Goal: Task Accomplishment & Management: Use online tool/utility

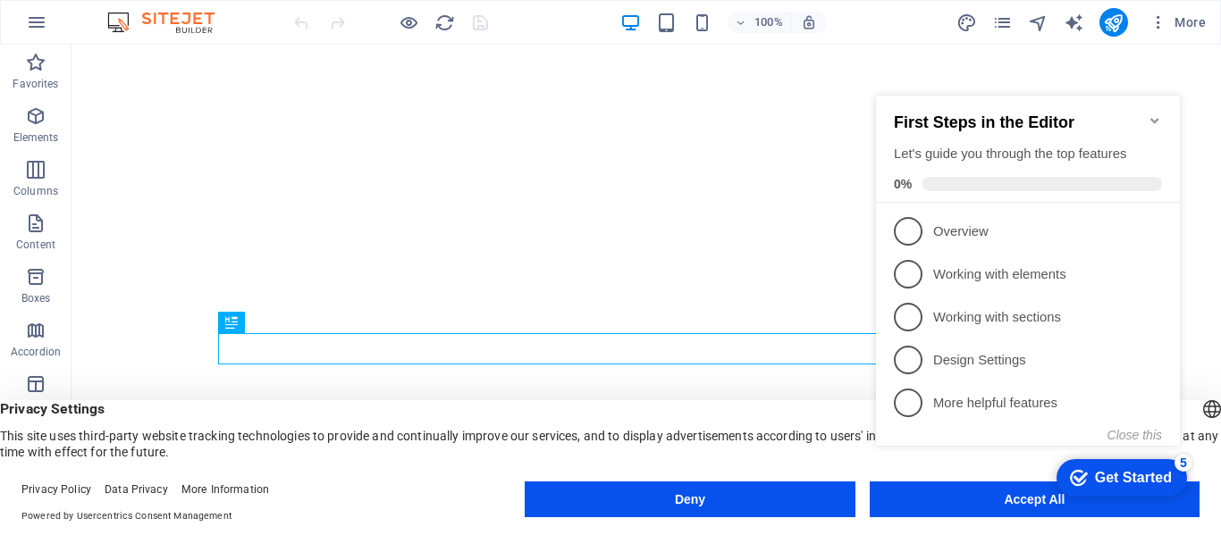
click div "checkmark Get Started 5 First Steps in the Editor Let's guide you through the t…"
click at [1120, 473] on div "Get Started" at bounding box center [1133, 478] width 77 height 16
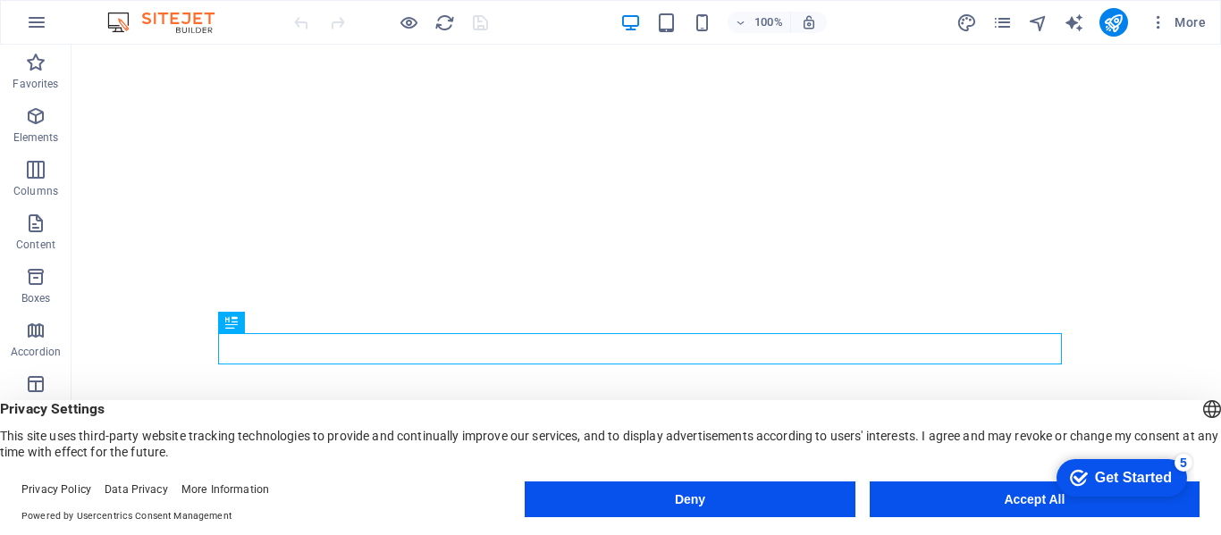
click at [1005, 506] on button "Accept All" at bounding box center [1035, 500] width 330 height 36
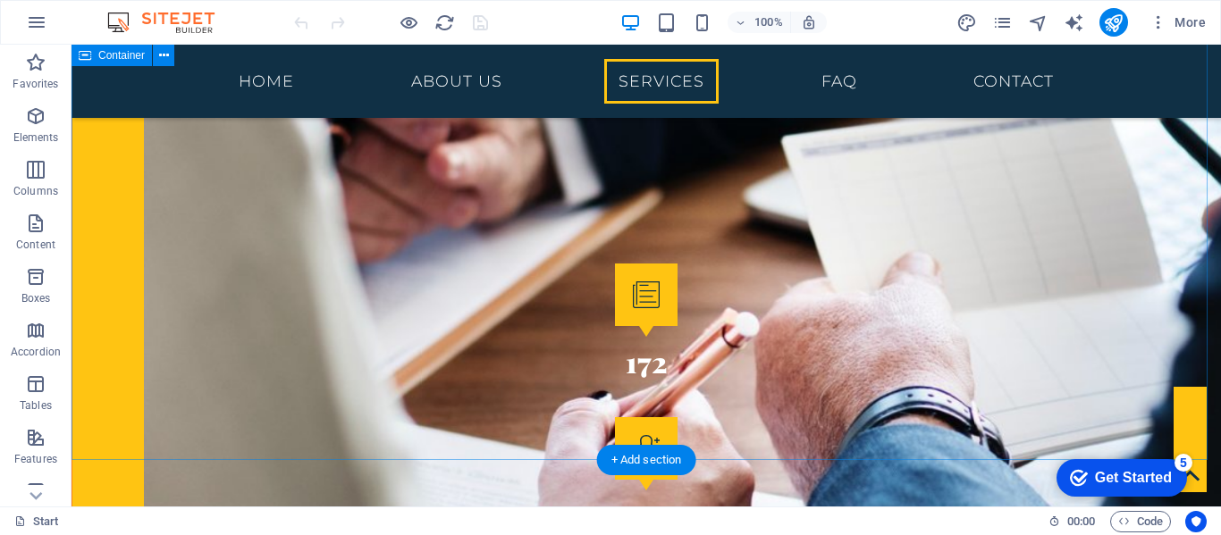
scroll to position [2703, 0]
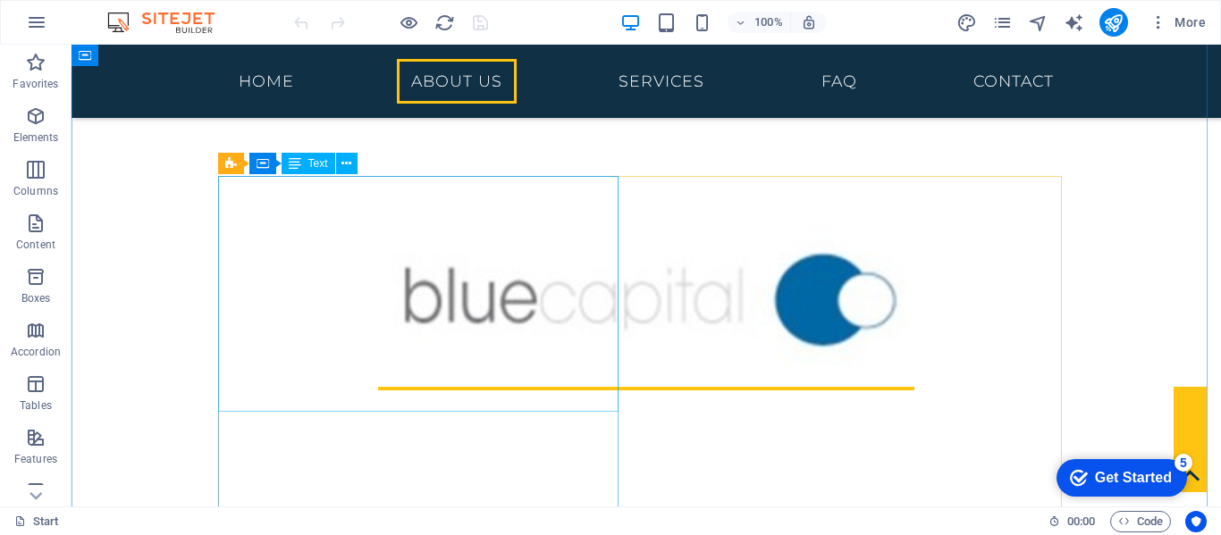
scroll to position [480, 0]
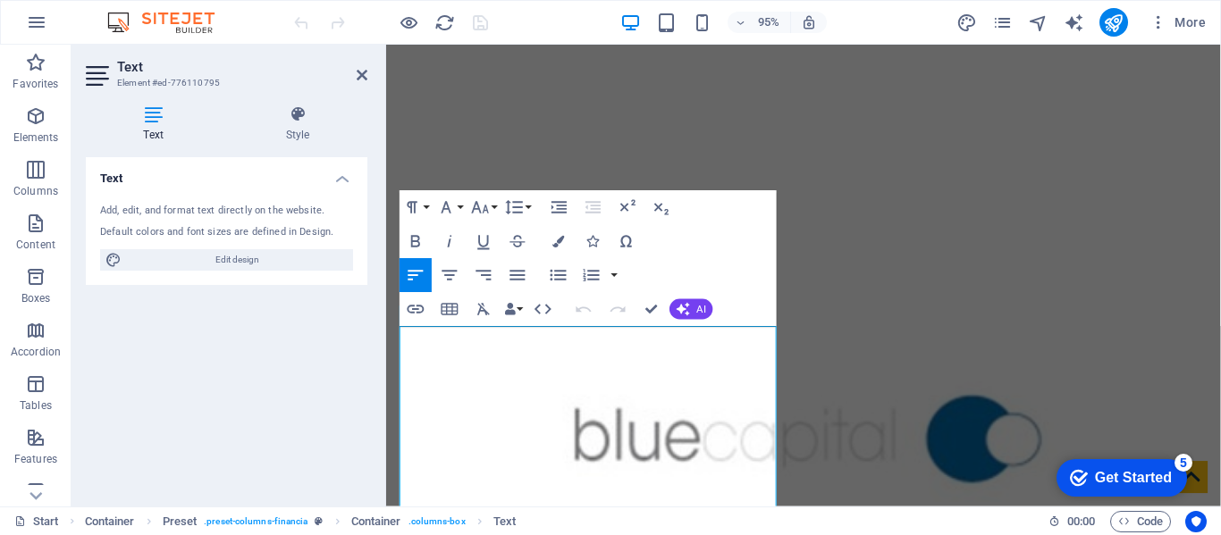
scroll to position [342, 0]
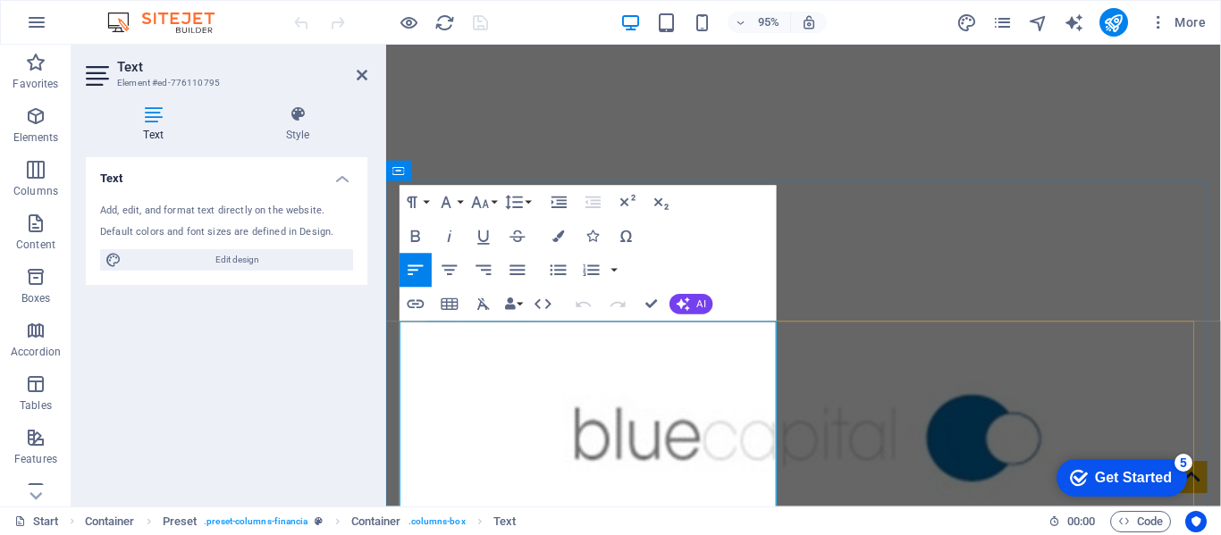
drag, startPoint x: 419, startPoint y: 350, endPoint x: 512, endPoint y: 352, distance: 93.0
drag, startPoint x: 512, startPoint y: 352, endPoint x: 348, endPoint y: 391, distance: 169.1
click at [307, 365] on div "Text Add, edit, and format text directly on the website. Default colors and fon…" at bounding box center [227, 324] width 282 height 335
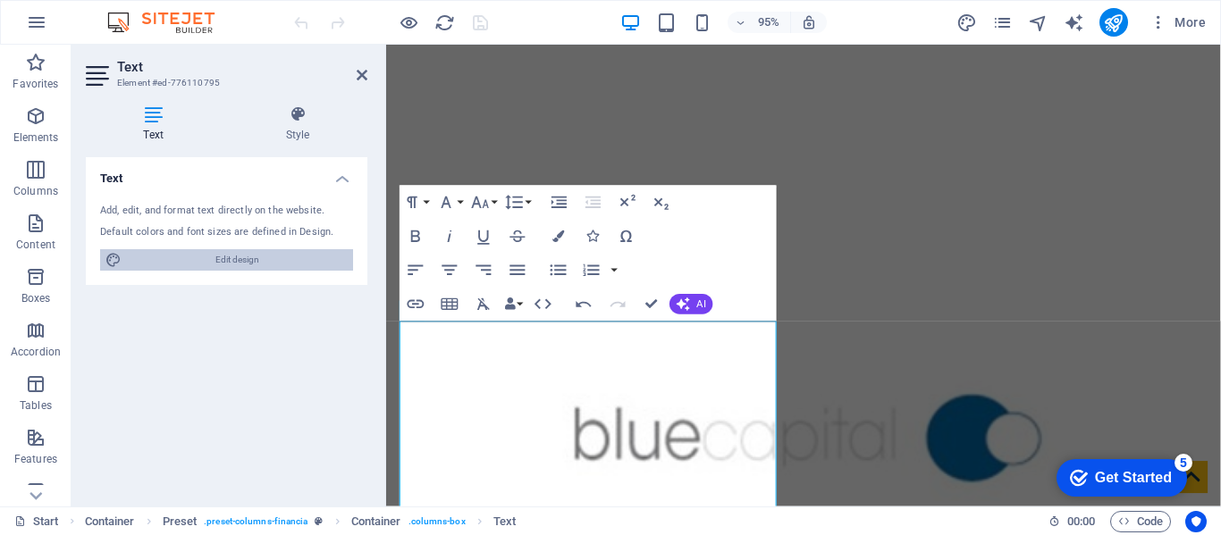
click at [269, 260] on span "Edit design" at bounding box center [237, 259] width 221 height 21
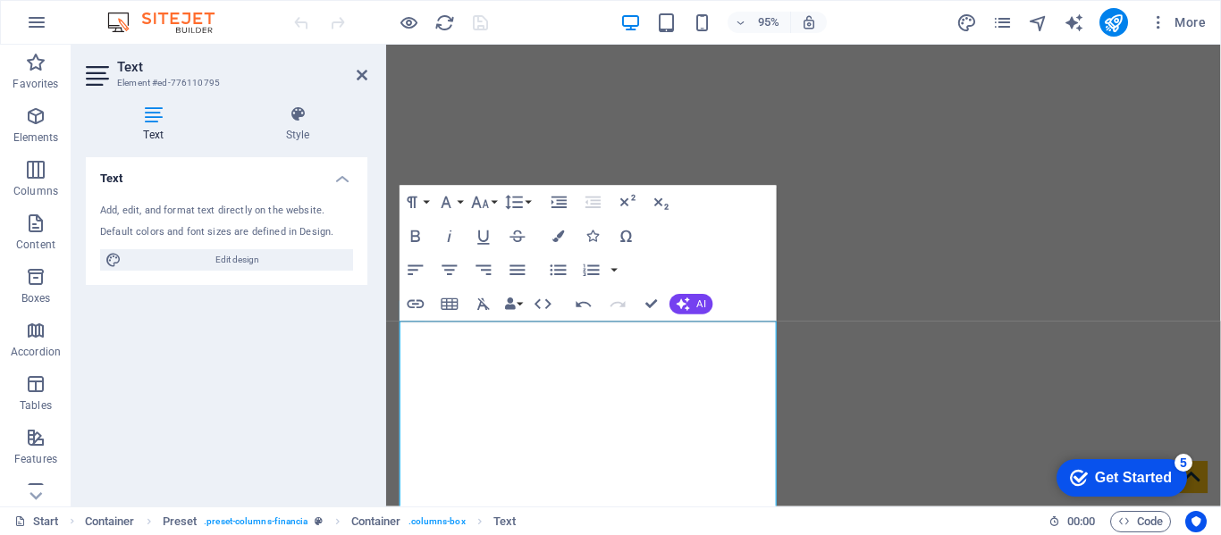
select select "rem"
select select "300"
select select "px"
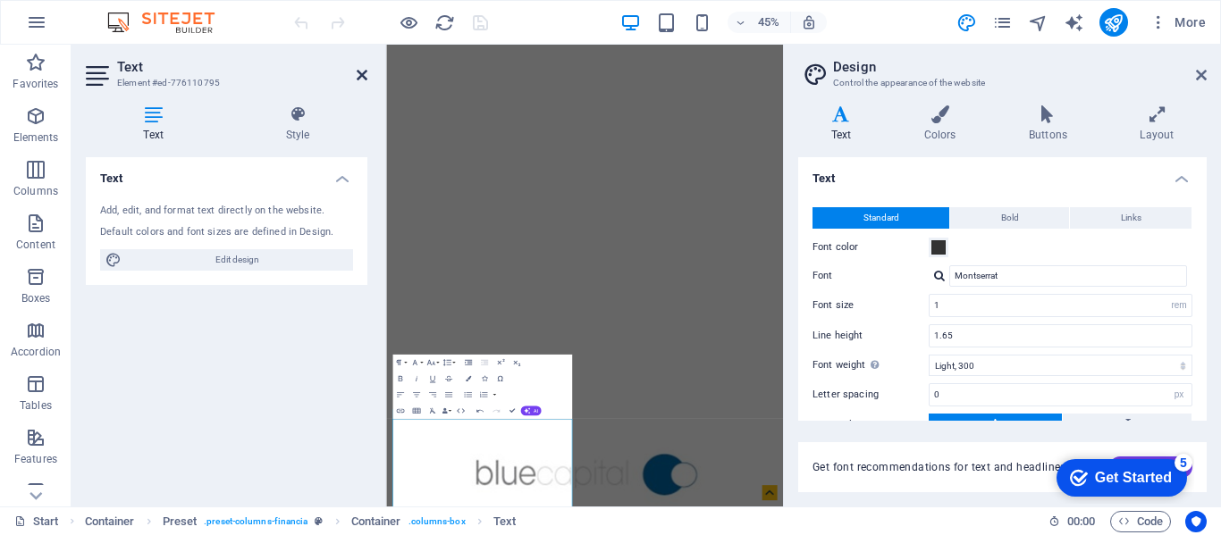
click at [364, 71] on icon at bounding box center [362, 75] width 11 height 14
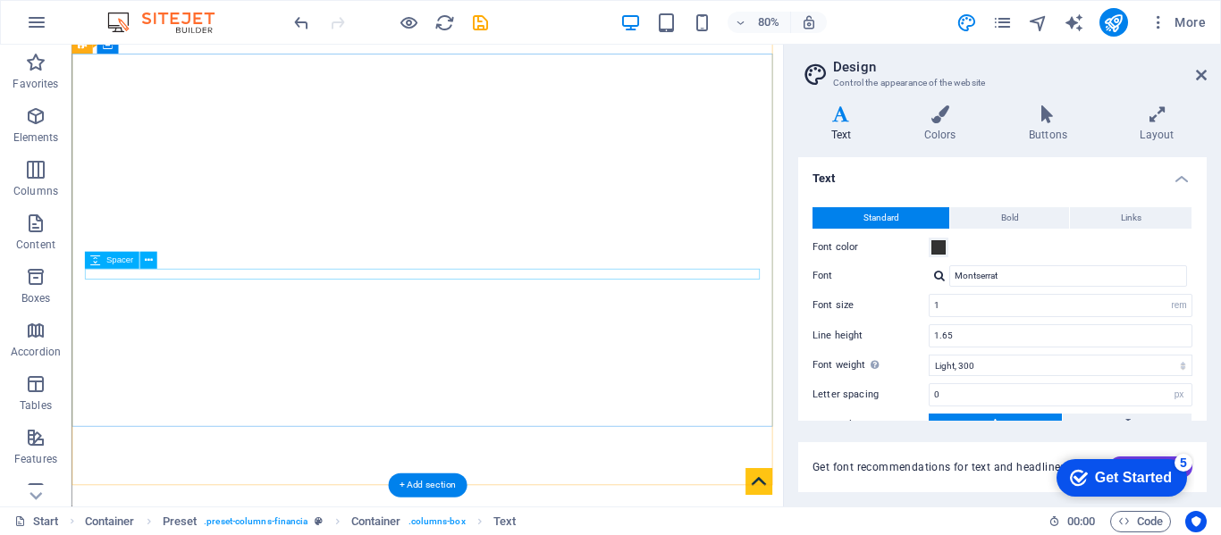
scroll to position [0, 0]
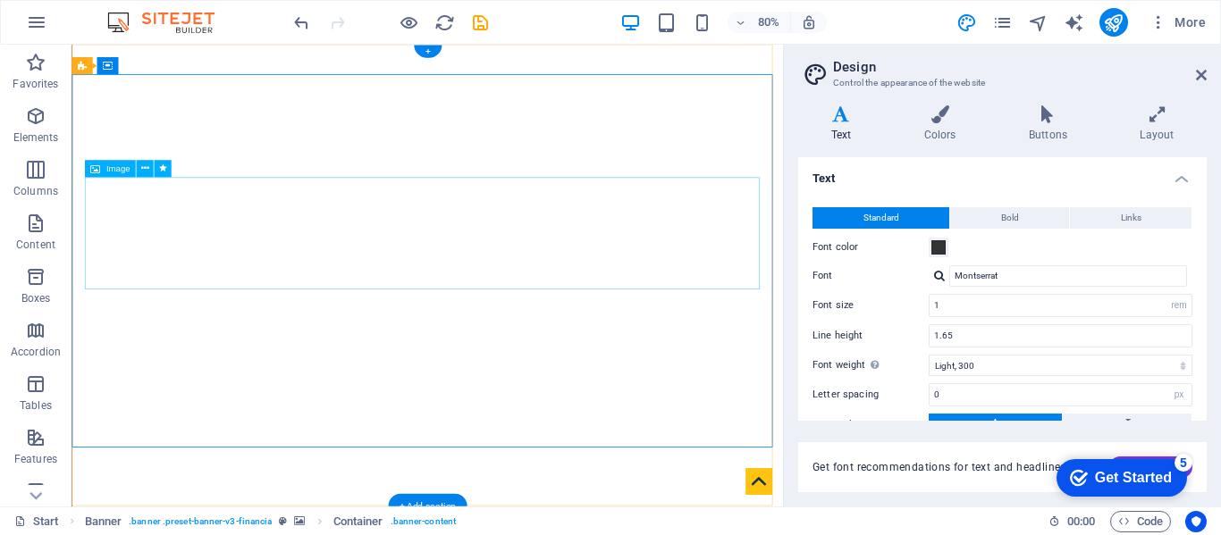
click at [145, 172] on icon at bounding box center [144, 169] width 8 height 15
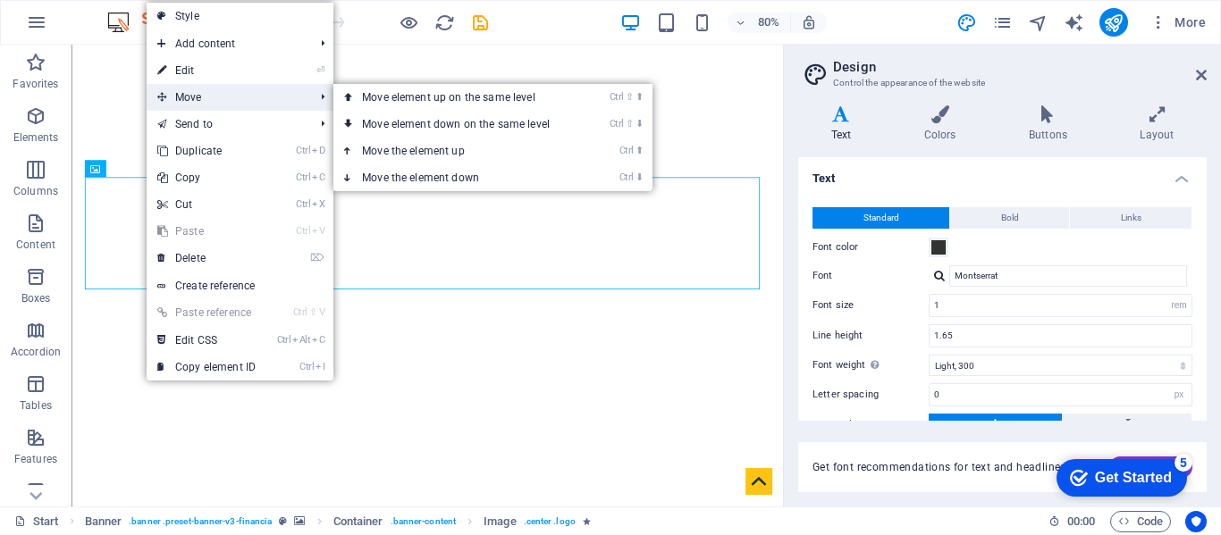
click at [186, 96] on span "Move" at bounding box center [227, 97] width 160 height 27
click at [382, 94] on link "Ctrl ⇧ ⬆ Move element up on the same level" at bounding box center [459, 97] width 252 height 27
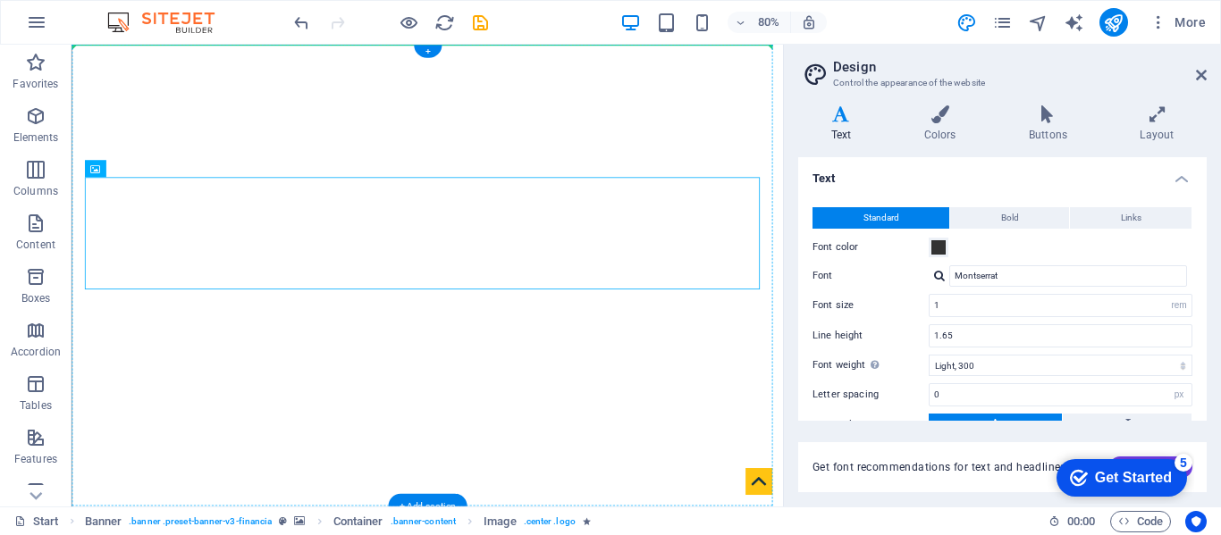
drag, startPoint x: 166, startPoint y: 214, endPoint x: 100, endPoint y: 61, distance: 166.5
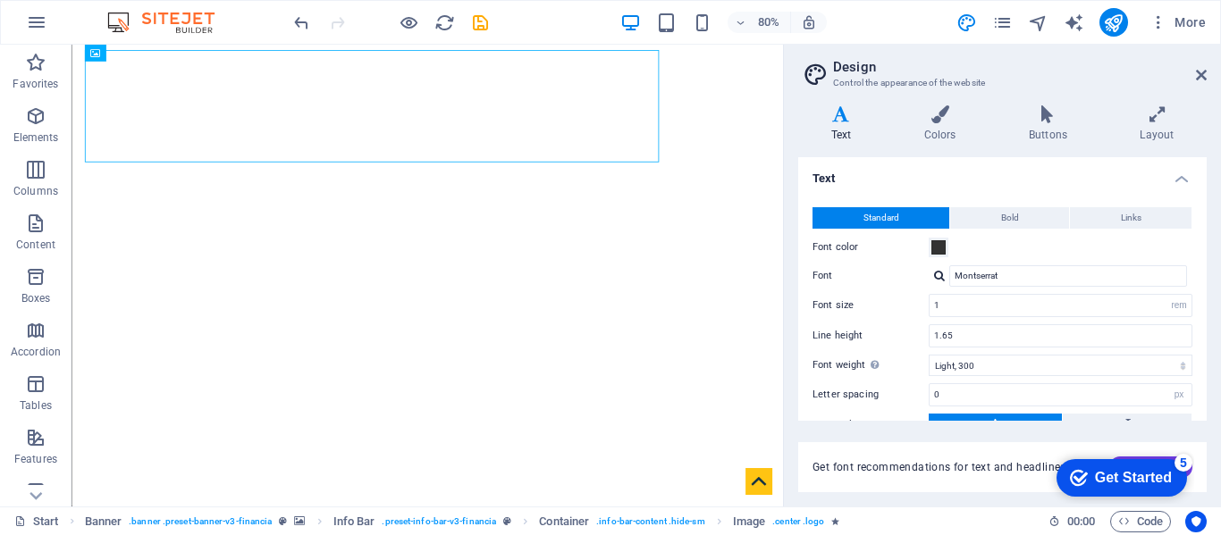
drag, startPoint x: 29, startPoint y: 16, endPoint x: 1, endPoint y: 29, distance: 30.4
click at [72, 68] on div "Drag here to replace the existing content. Press “Ctrl” if you want to create a…" at bounding box center [427, 276] width 711 height 462
drag, startPoint x: 412, startPoint y: 154, endPoint x: 376, endPoint y: 154, distance: 35.8
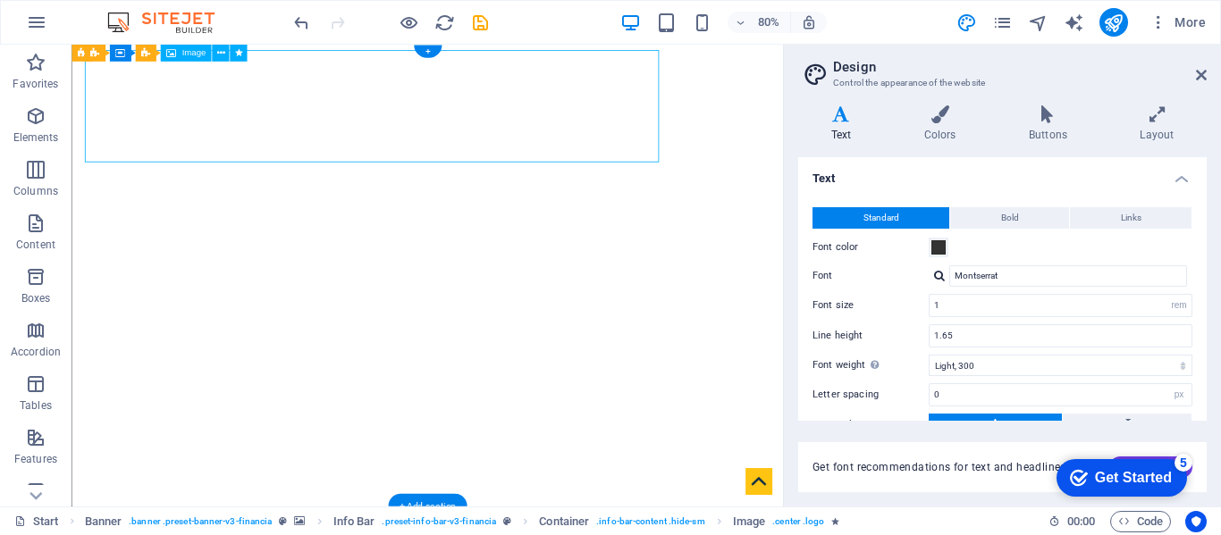
click at [104, 51] on span "Banner" at bounding box center [106, 53] width 28 height 9
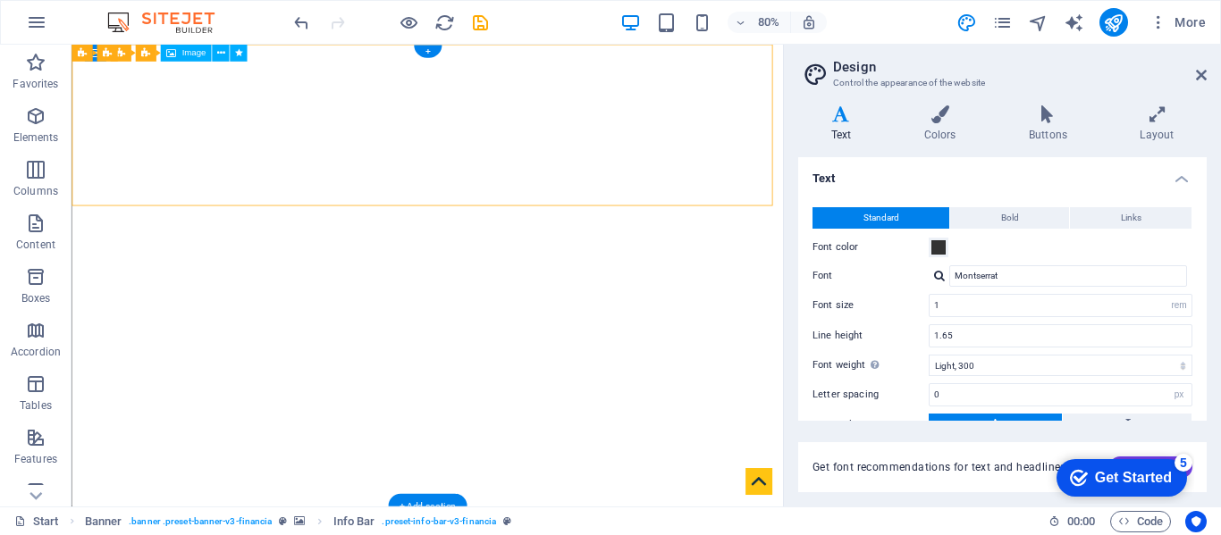
drag, startPoint x: 805, startPoint y: 108, endPoint x: 694, endPoint y: 119, distance: 112.2
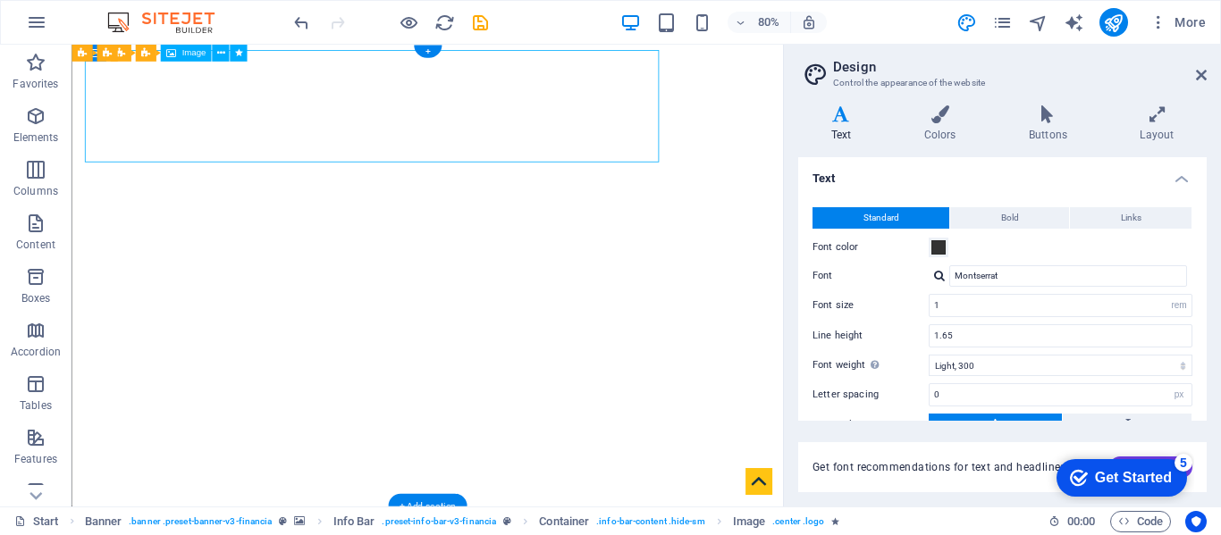
drag, startPoint x: 557, startPoint y: 117, endPoint x: 516, endPoint y: 122, distance: 41.4
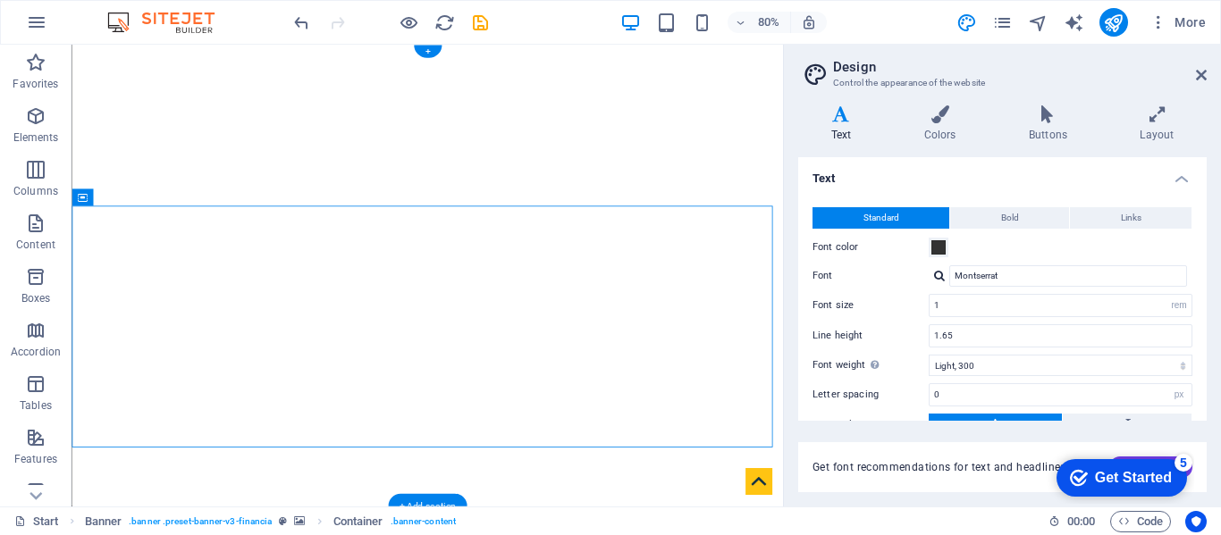
drag, startPoint x: 153, startPoint y: 245, endPoint x: 86, endPoint y: 305, distance: 89.9
click at [80, 195] on icon at bounding box center [82, 197] width 10 height 17
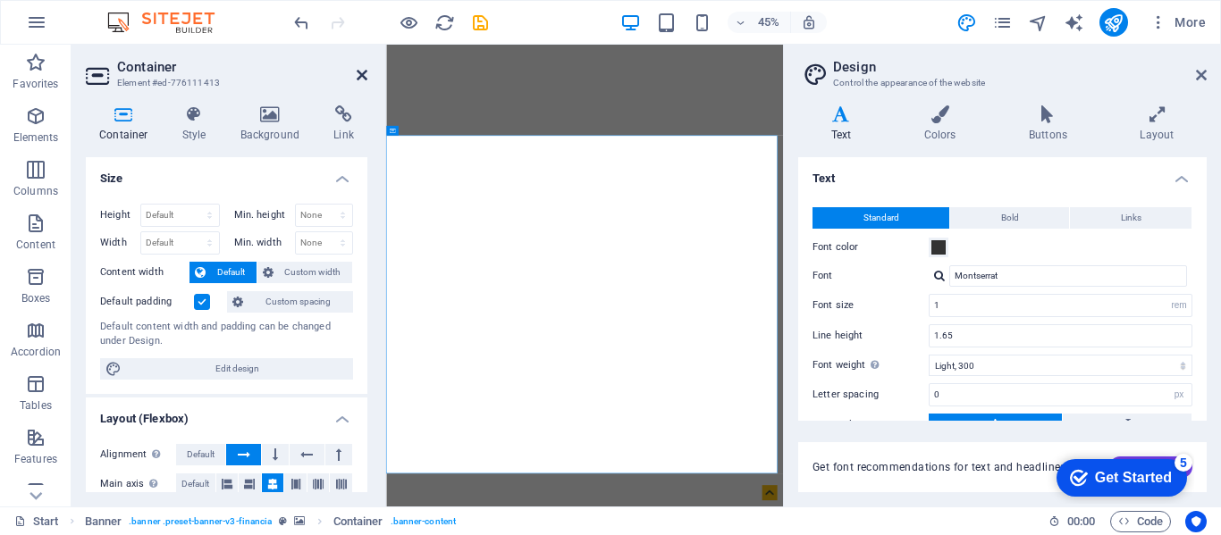
click at [358, 75] on icon at bounding box center [362, 75] width 11 height 14
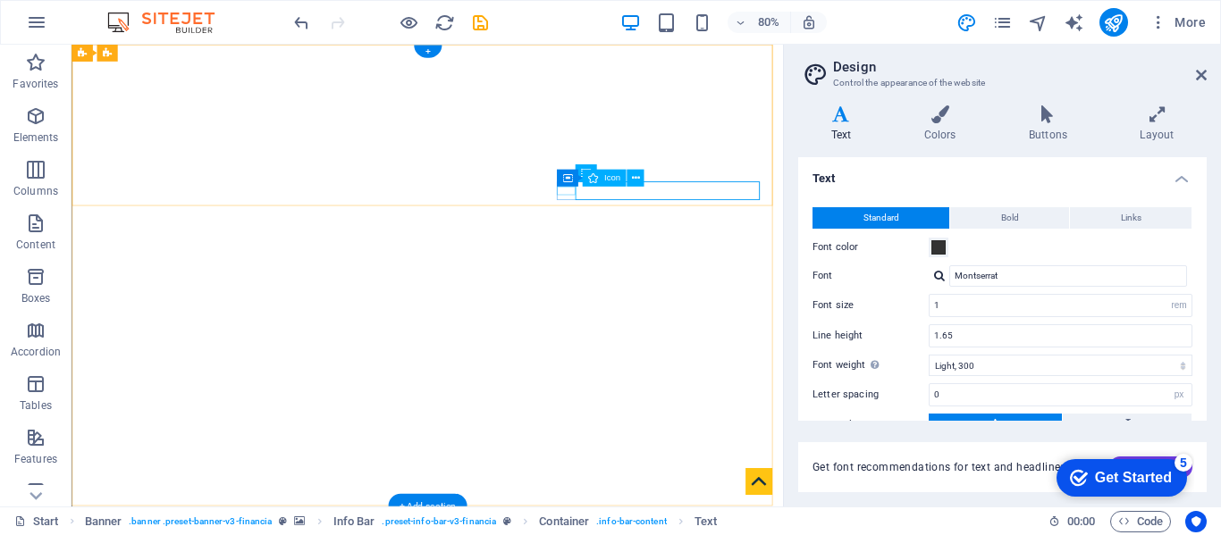
click at [564, 177] on icon at bounding box center [567, 172] width 10 height 17
click at [652, 175] on icon at bounding box center [653, 172] width 8 height 15
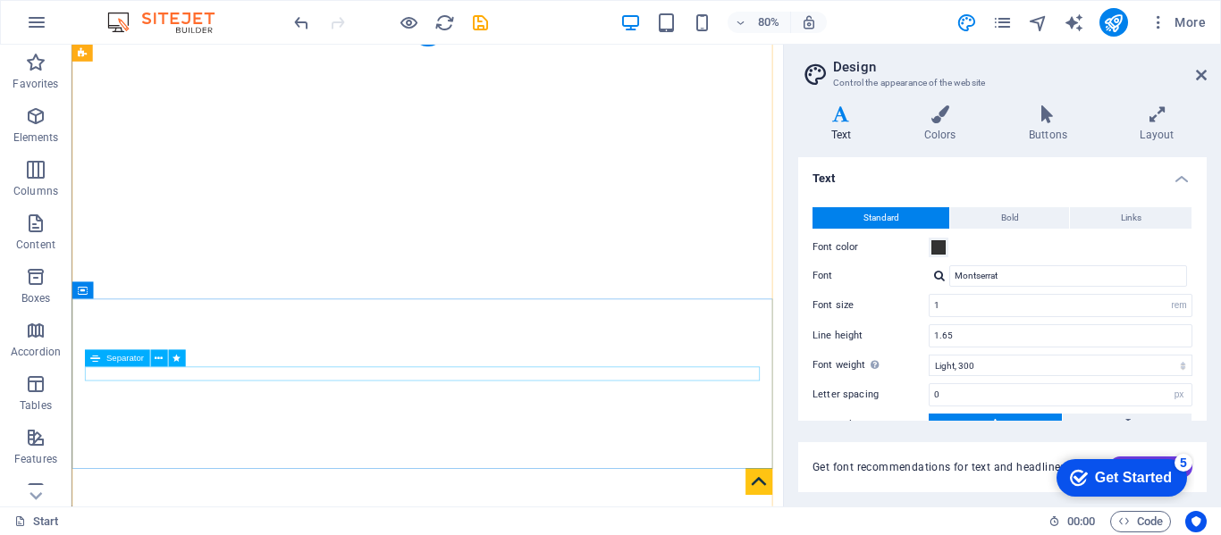
scroll to position [15, 0]
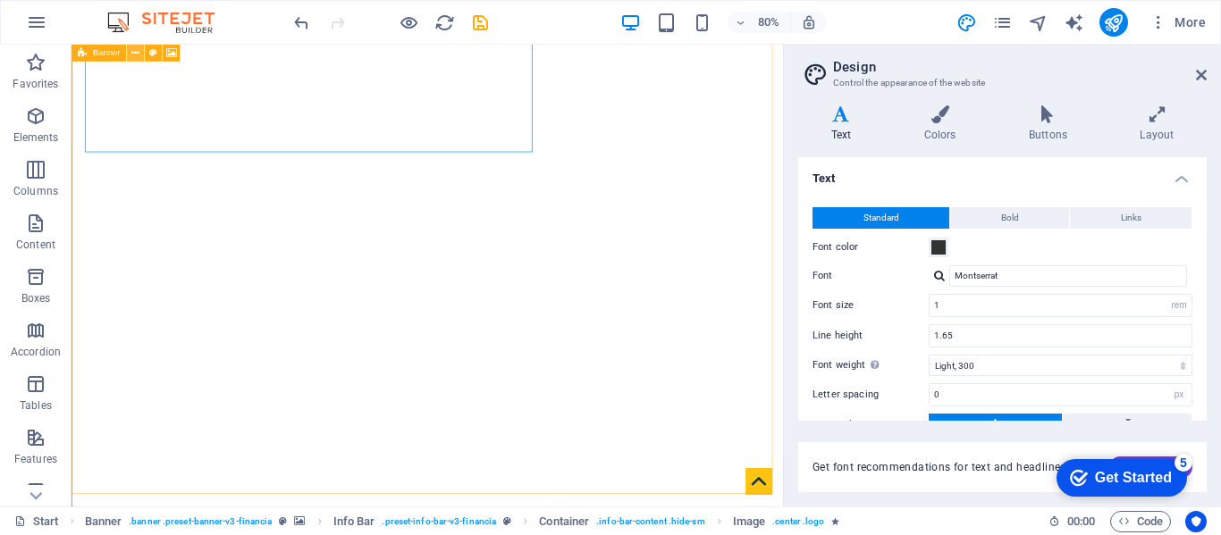
click at [134, 55] on icon at bounding box center [135, 53] width 8 height 15
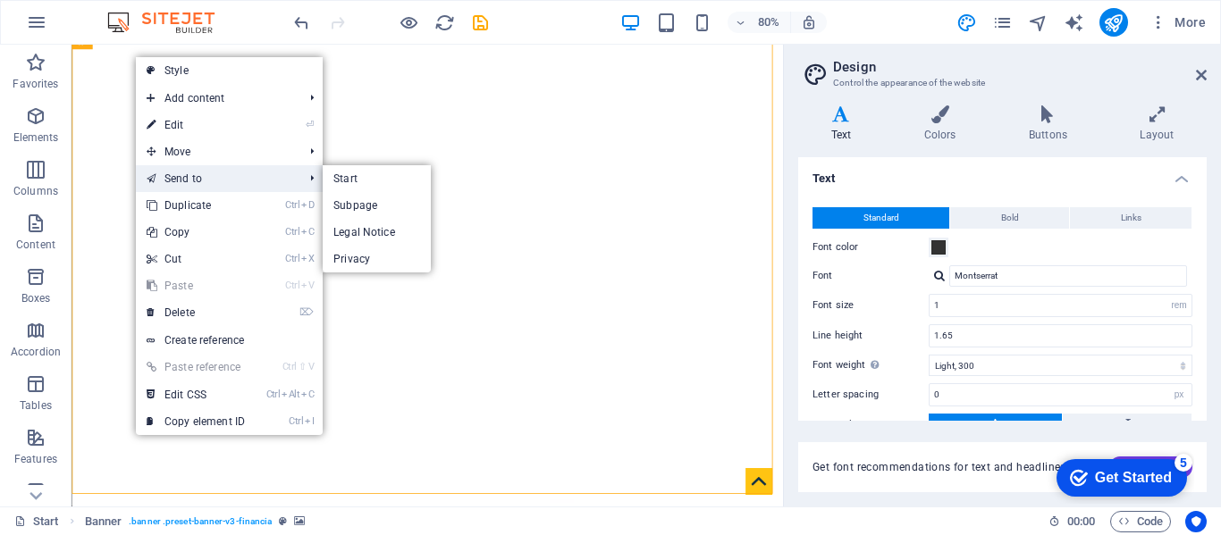
click at [181, 176] on link "Send to" at bounding box center [216, 178] width 160 height 27
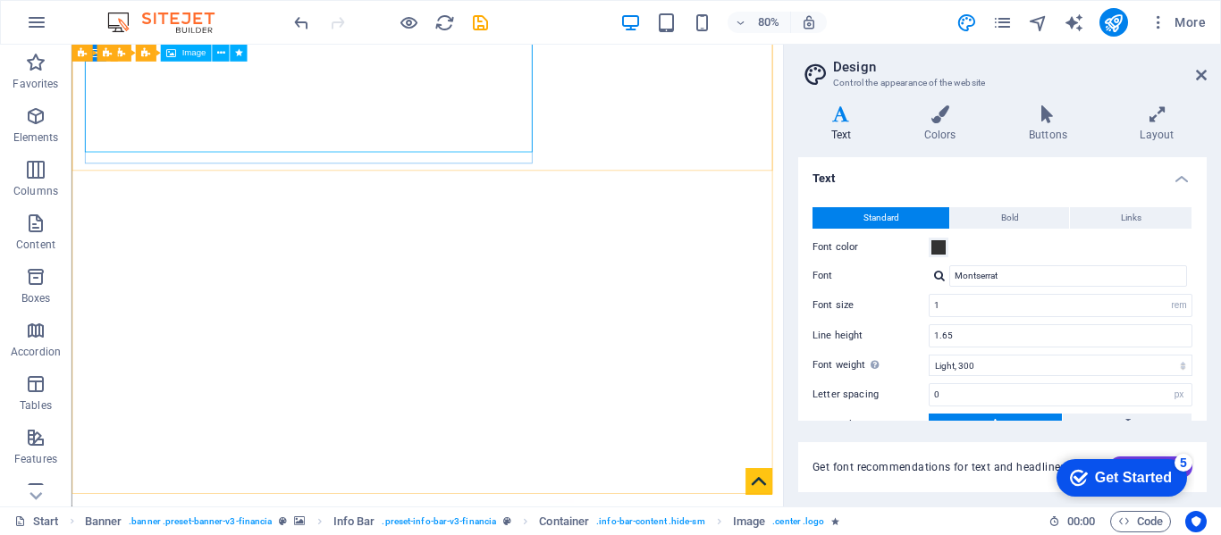
click at [188, 55] on span "Image" at bounding box center [193, 53] width 24 height 9
select select "px"
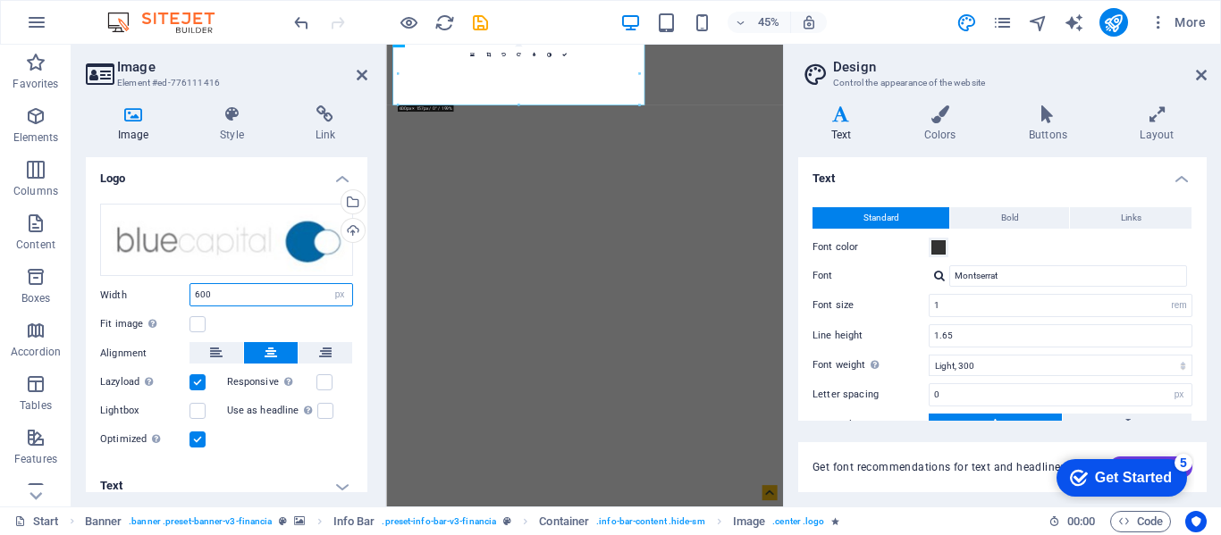
drag, startPoint x: 294, startPoint y: 292, endPoint x: 147, endPoint y: 284, distance: 147.7
click at [147, 284] on div "Width 600 Default auto px rem % em vh vw" at bounding box center [226, 294] width 253 height 23
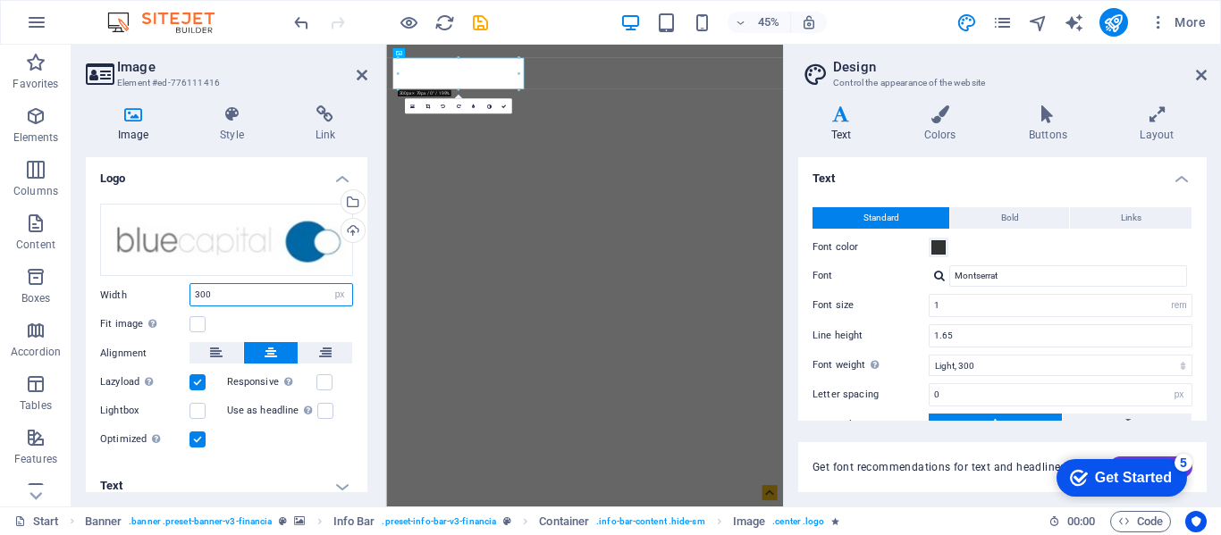
drag, startPoint x: 215, startPoint y: 291, endPoint x: 127, endPoint y: 292, distance: 88.5
click at [127, 292] on div "Width 300 Default auto px rem % em vh vw" at bounding box center [226, 294] width 253 height 23
type input "250"
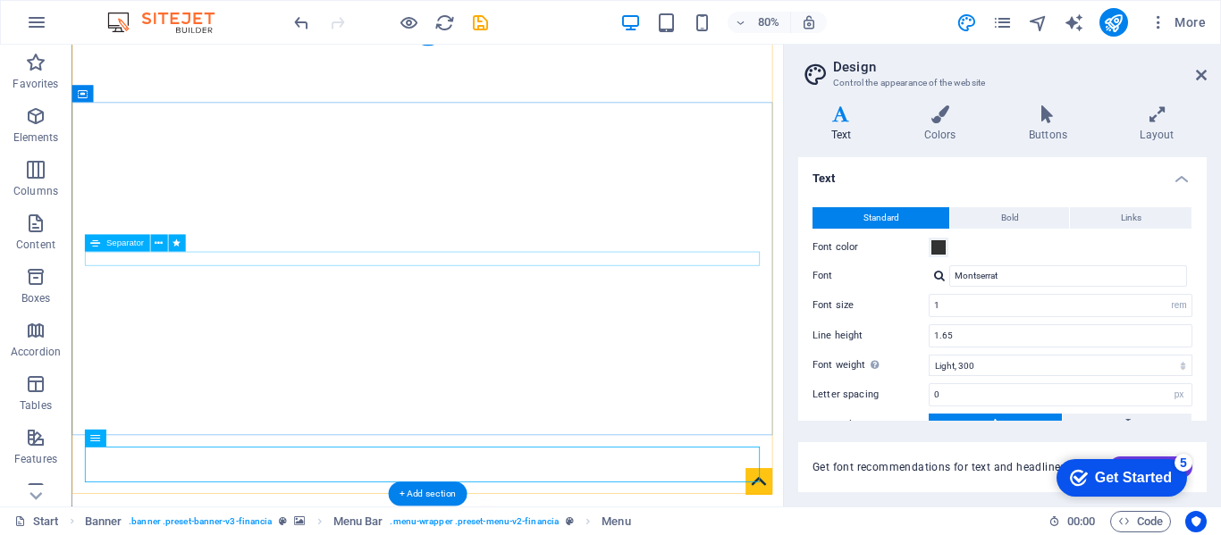
drag, startPoint x: 384, startPoint y: 564, endPoint x: 492, endPoint y: 315, distance: 271.8
drag, startPoint x: 405, startPoint y: 561, endPoint x: 458, endPoint y: 125, distance: 439.4
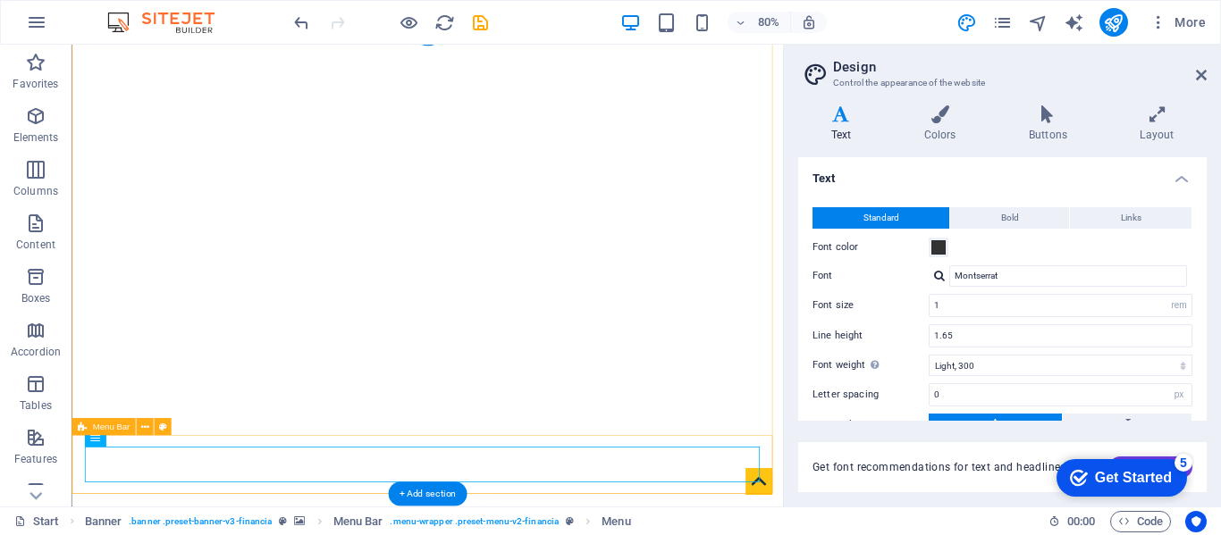
click at [145, 425] on icon at bounding box center [144, 427] width 8 height 15
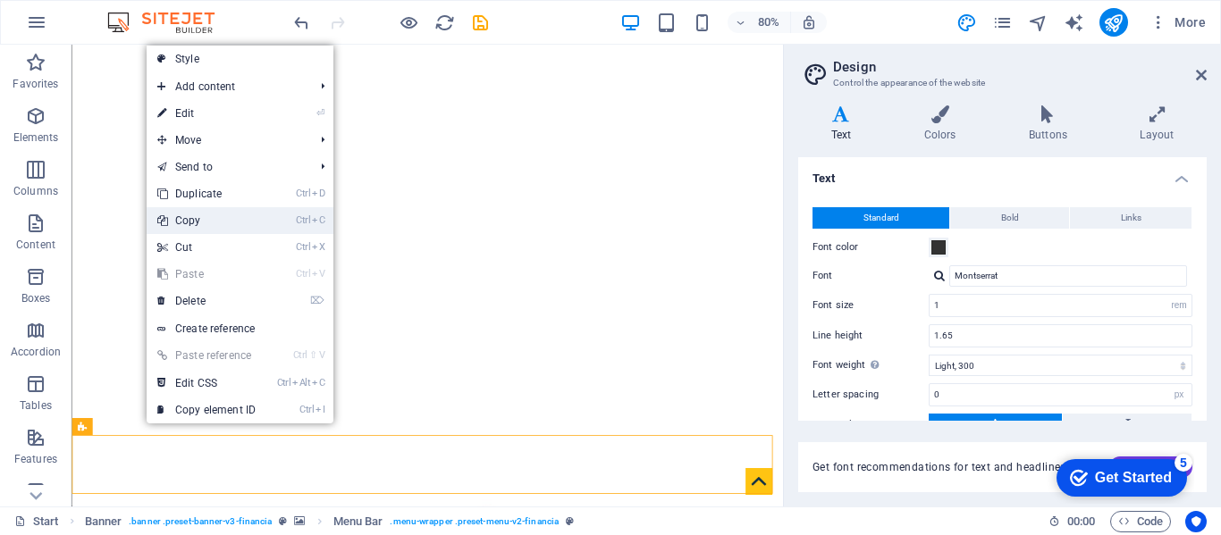
click at [179, 228] on link "Ctrl C Copy" at bounding box center [207, 220] width 120 height 27
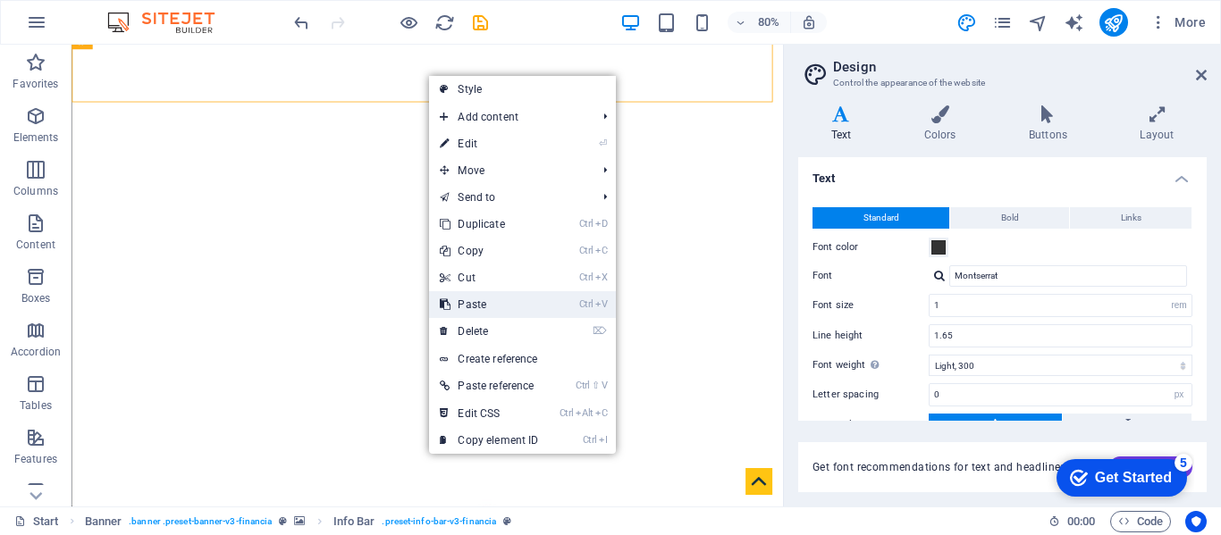
click at [467, 305] on link "Ctrl V Paste" at bounding box center [489, 304] width 120 height 27
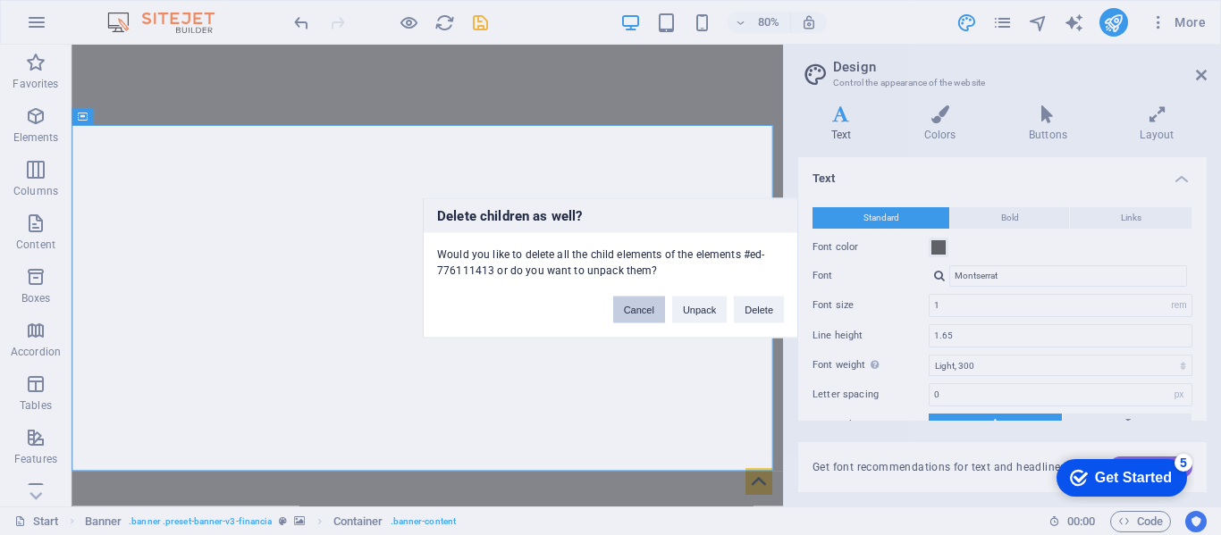
click at [627, 304] on button "Cancel" at bounding box center [639, 309] width 52 height 27
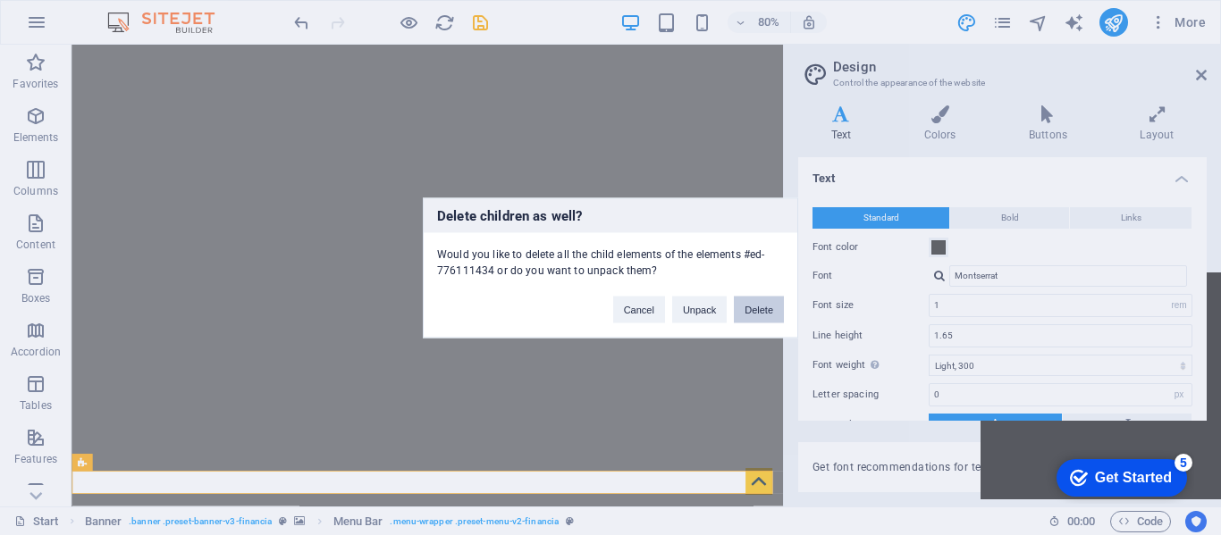
click at [757, 315] on button "Delete" at bounding box center [759, 309] width 50 height 27
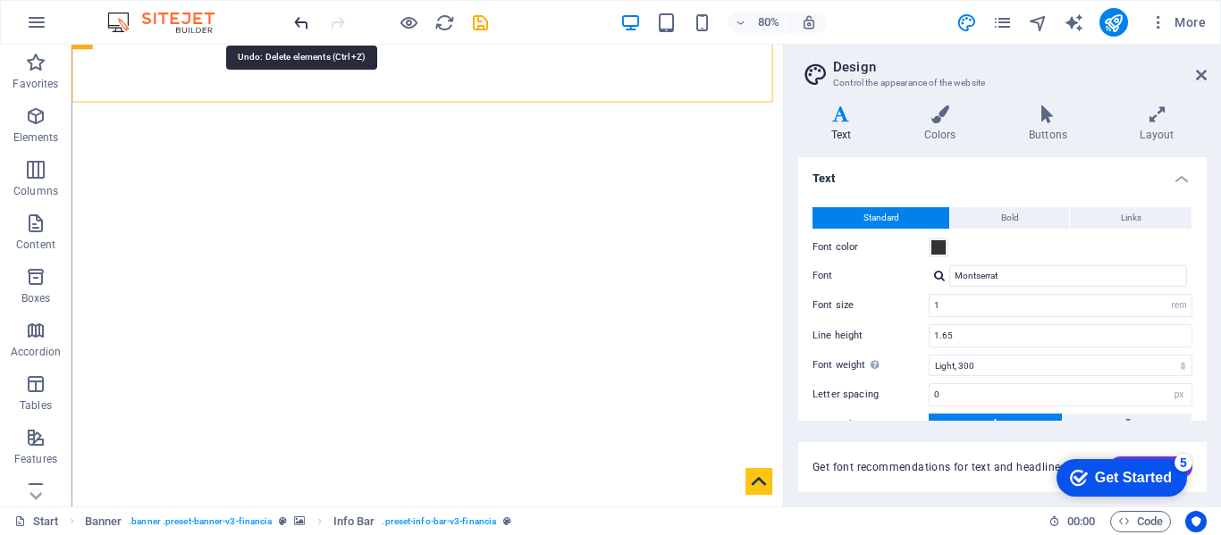
click at [299, 20] on icon "undo" at bounding box center [301, 23] width 21 height 21
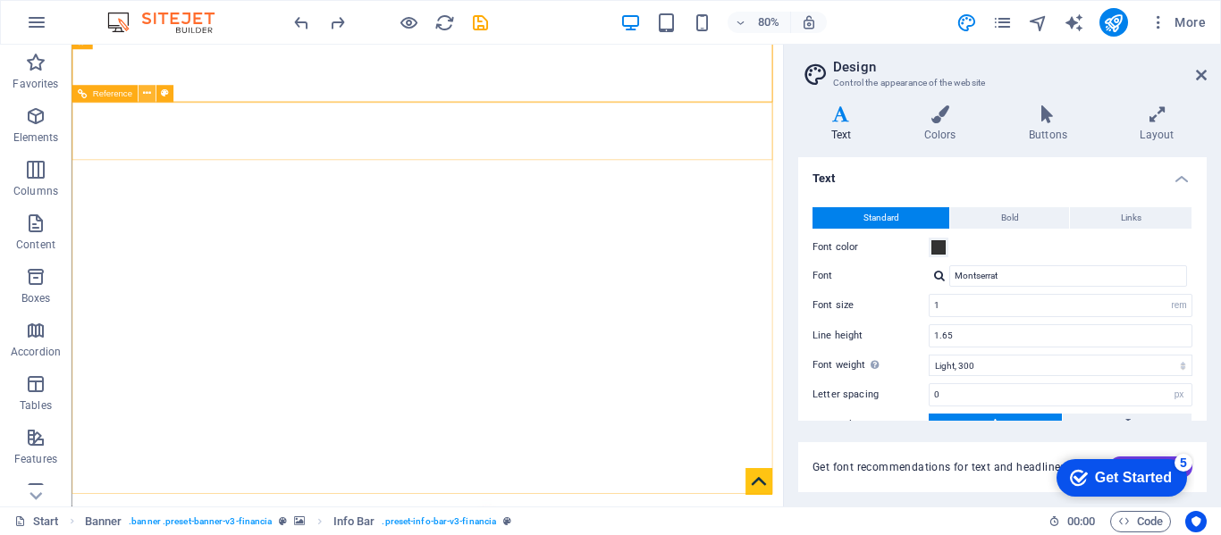
click at [149, 90] on icon at bounding box center [147, 93] width 8 height 15
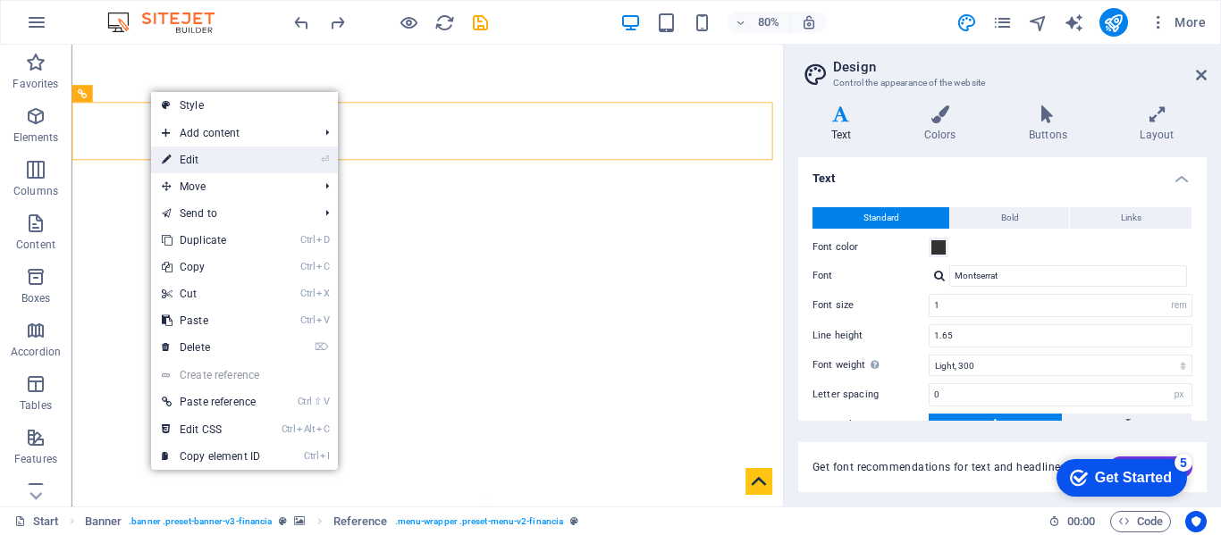
click at [173, 161] on link "⏎ Edit" at bounding box center [211, 160] width 120 height 27
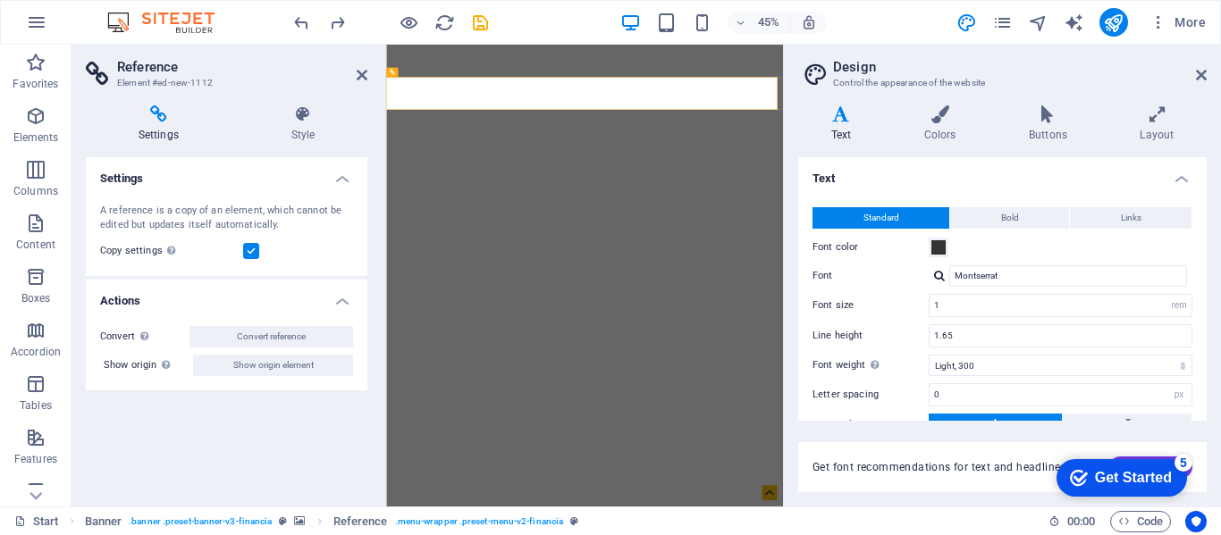
click at [158, 122] on icon at bounding box center [159, 114] width 146 height 18
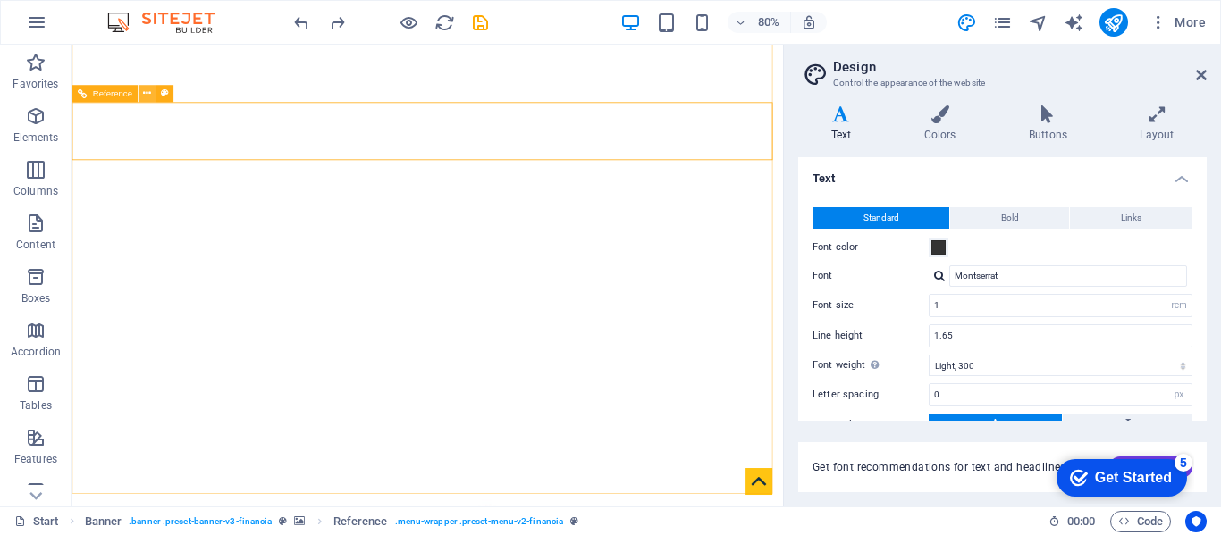
click at [145, 88] on icon at bounding box center [147, 93] width 8 height 15
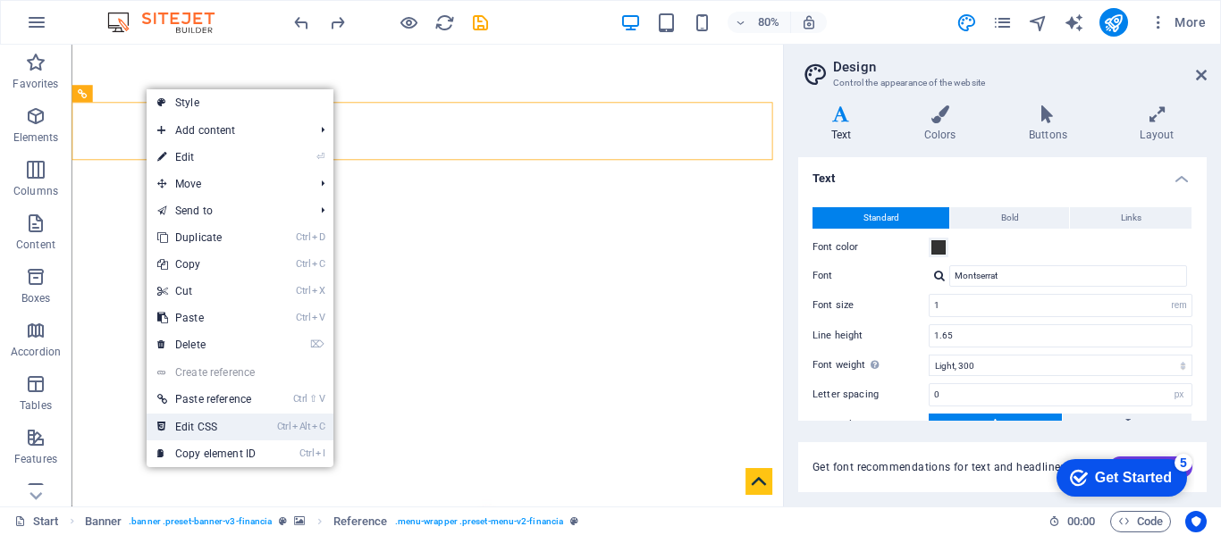
click at [194, 422] on link "Ctrl Alt C Edit CSS" at bounding box center [207, 427] width 120 height 27
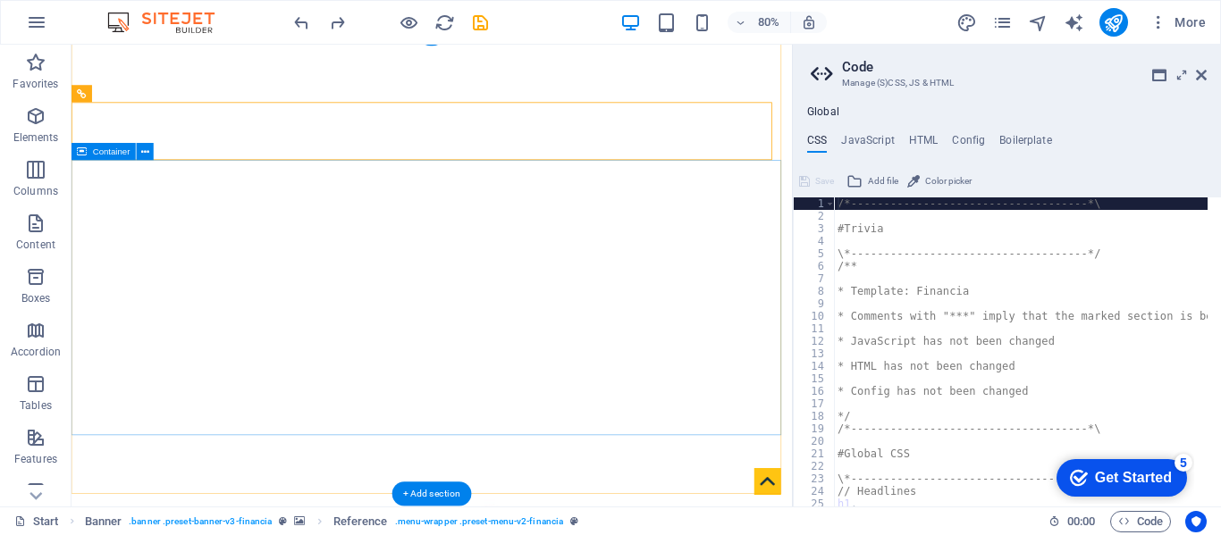
type textarea "@include menu-v2("
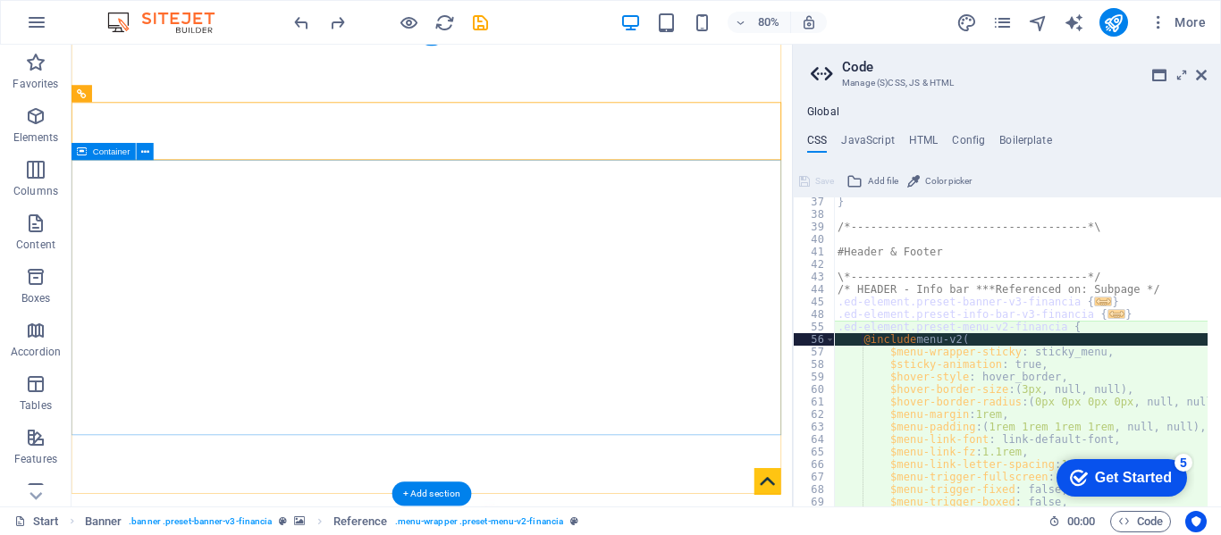
scroll to position [453, 0]
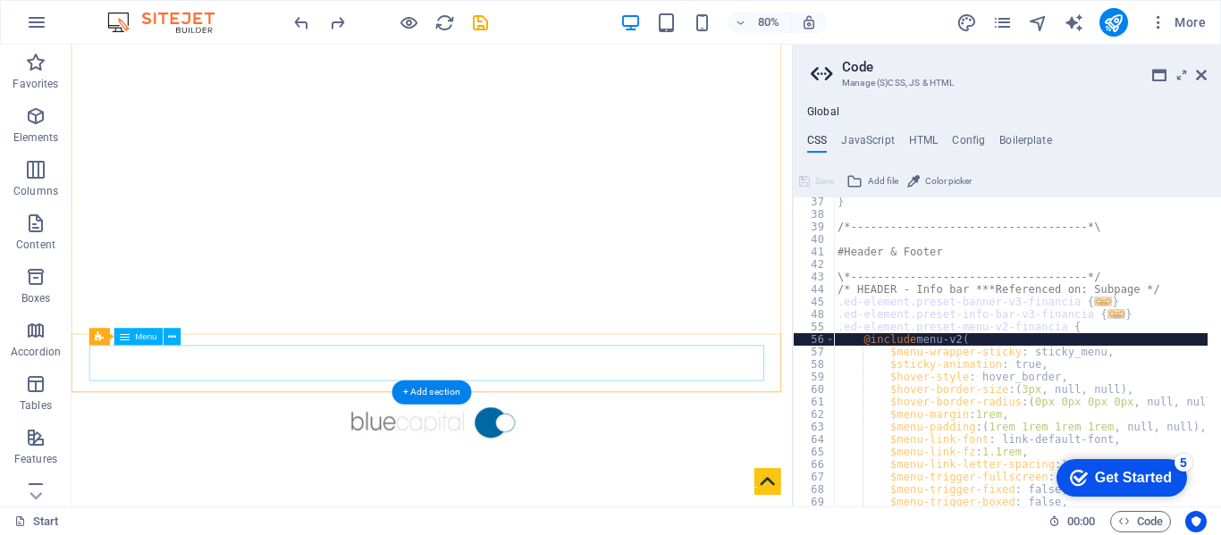
scroll to position [0, 0]
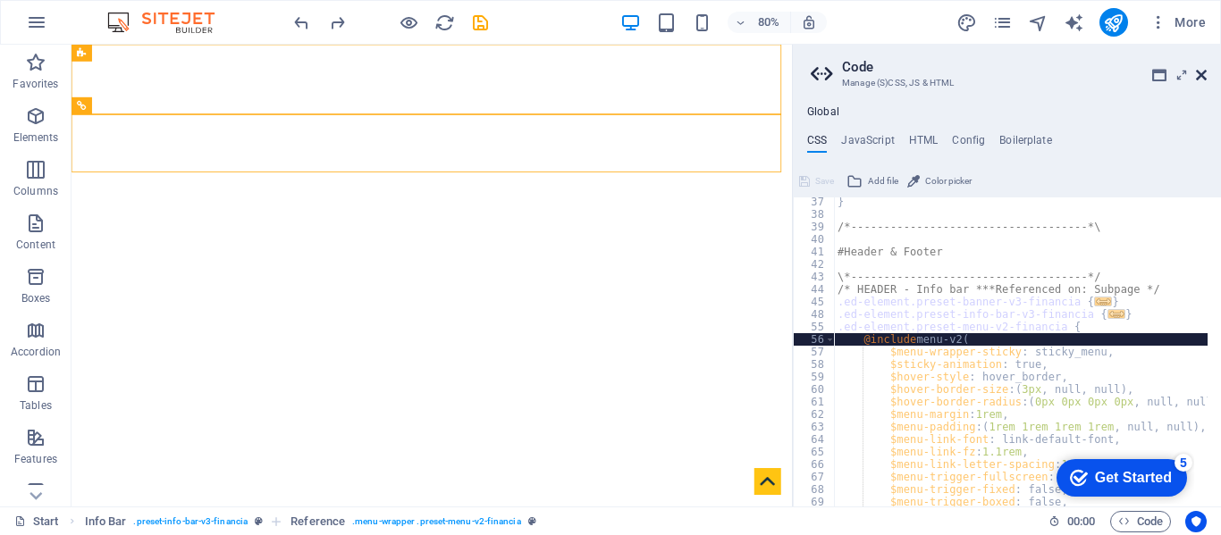
click at [1201, 75] on icon at bounding box center [1201, 75] width 11 height 14
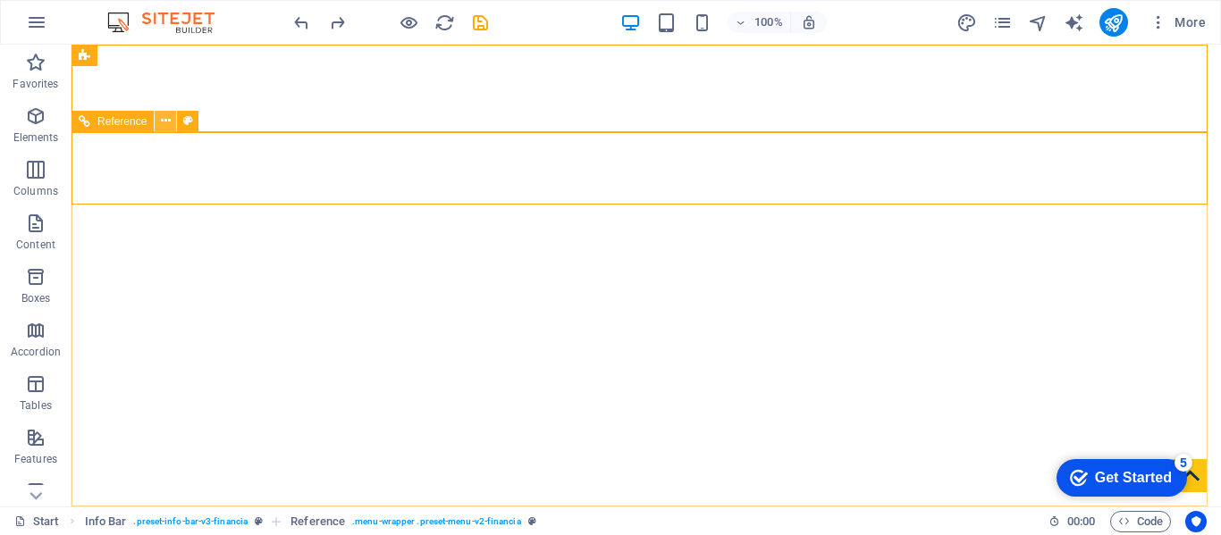
click at [169, 121] on icon at bounding box center [166, 121] width 10 height 19
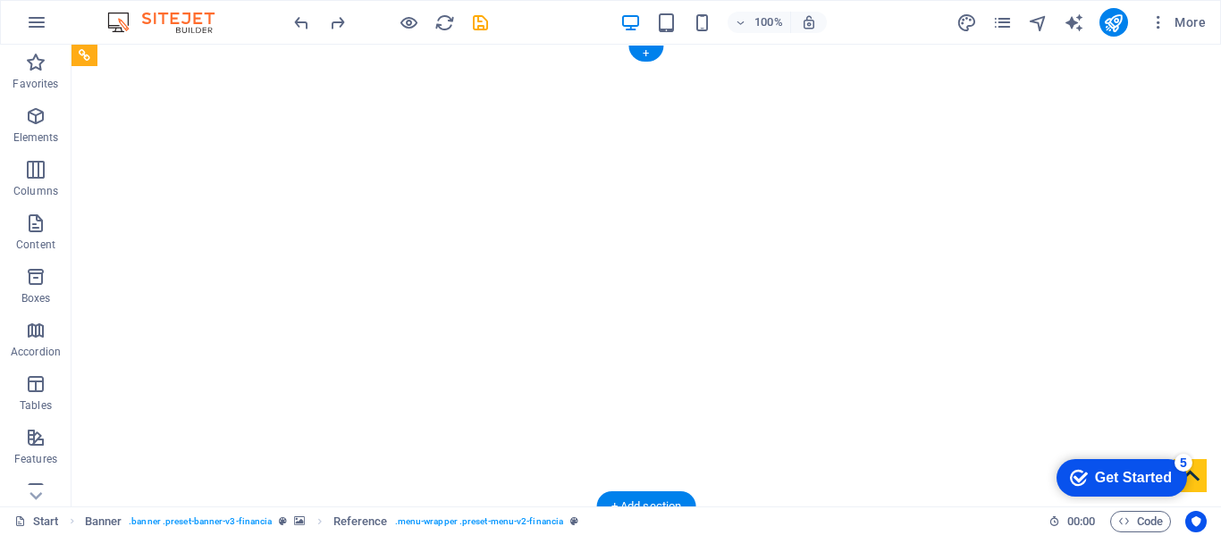
drag, startPoint x: 252, startPoint y: 164, endPoint x: 599, endPoint y: 142, distance: 347.4
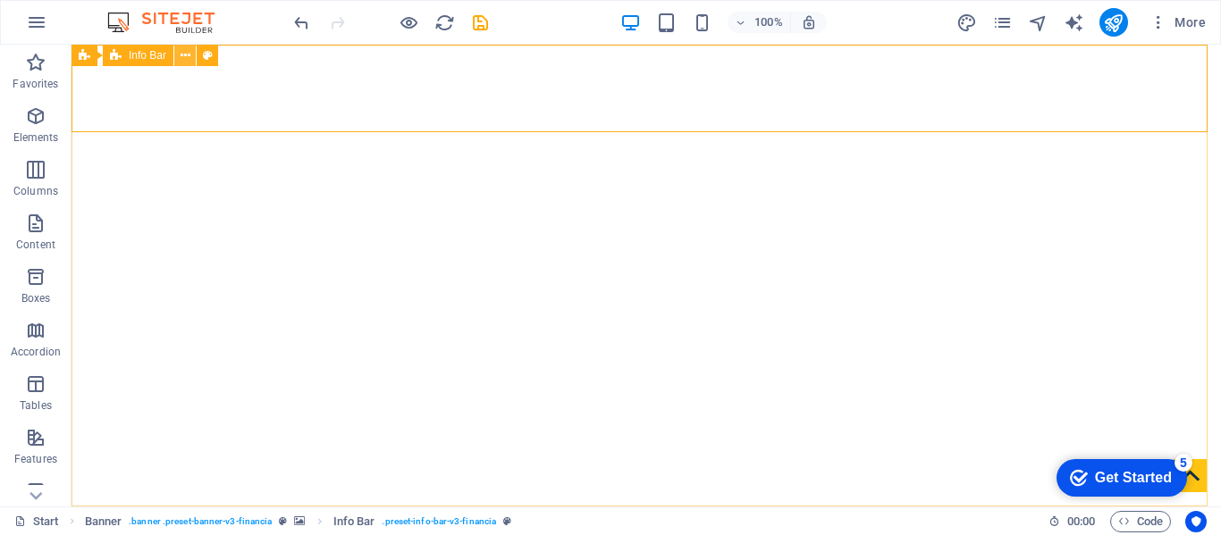
click at [183, 54] on icon at bounding box center [186, 55] width 10 height 19
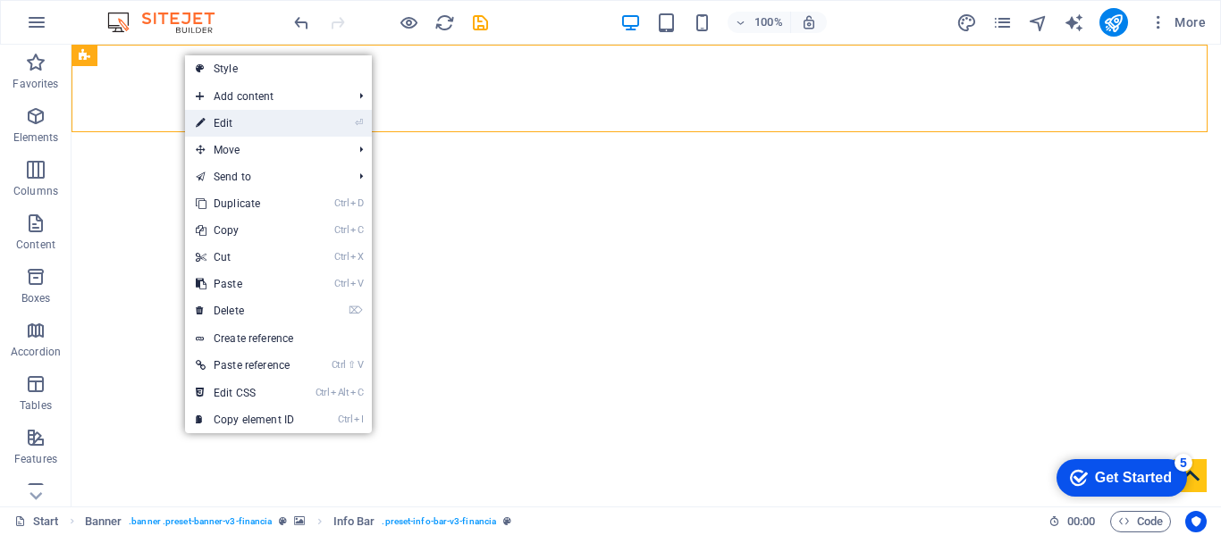
click at [226, 124] on link "⏎ Edit" at bounding box center [245, 123] width 120 height 27
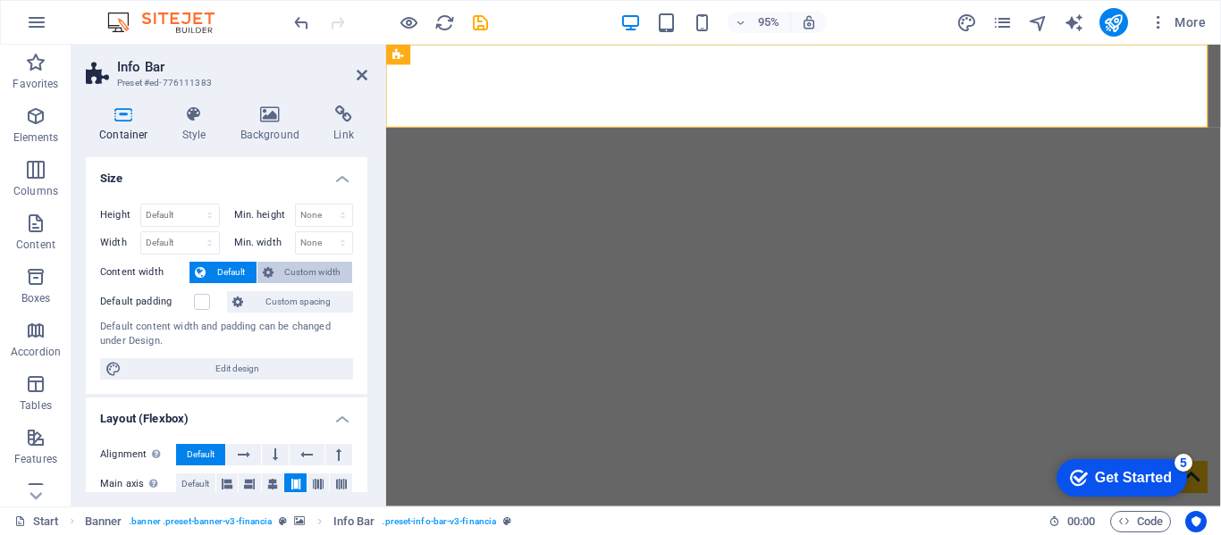
click at [305, 275] on span "Custom width" at bounding box center [313, 272] width 69 height 21
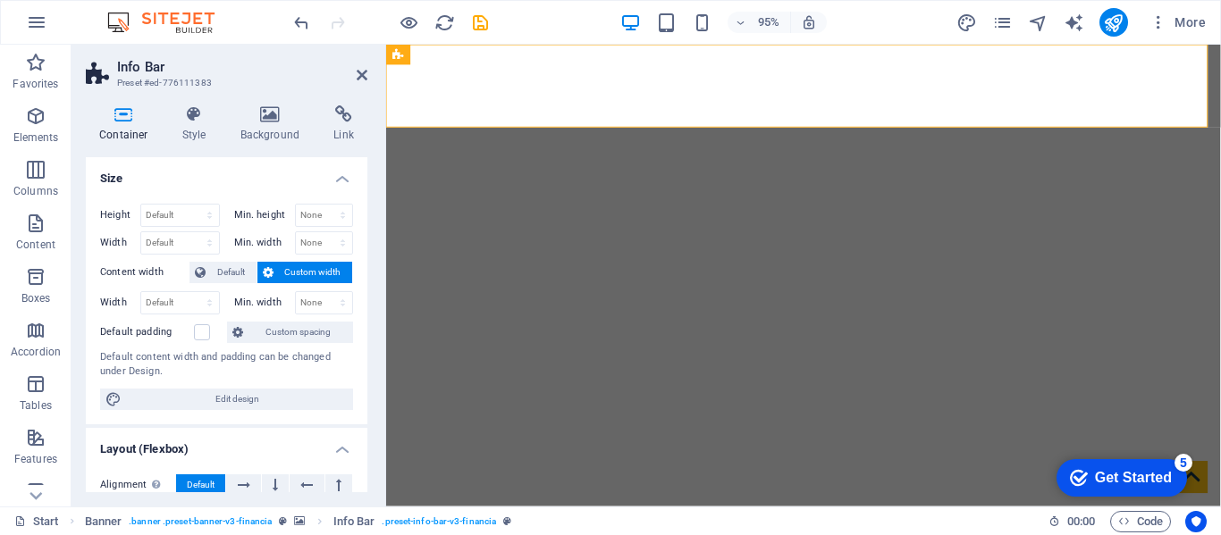
click at [305, 275] on span "Custom width" at bounding box center [313, 272] width 69 height 21
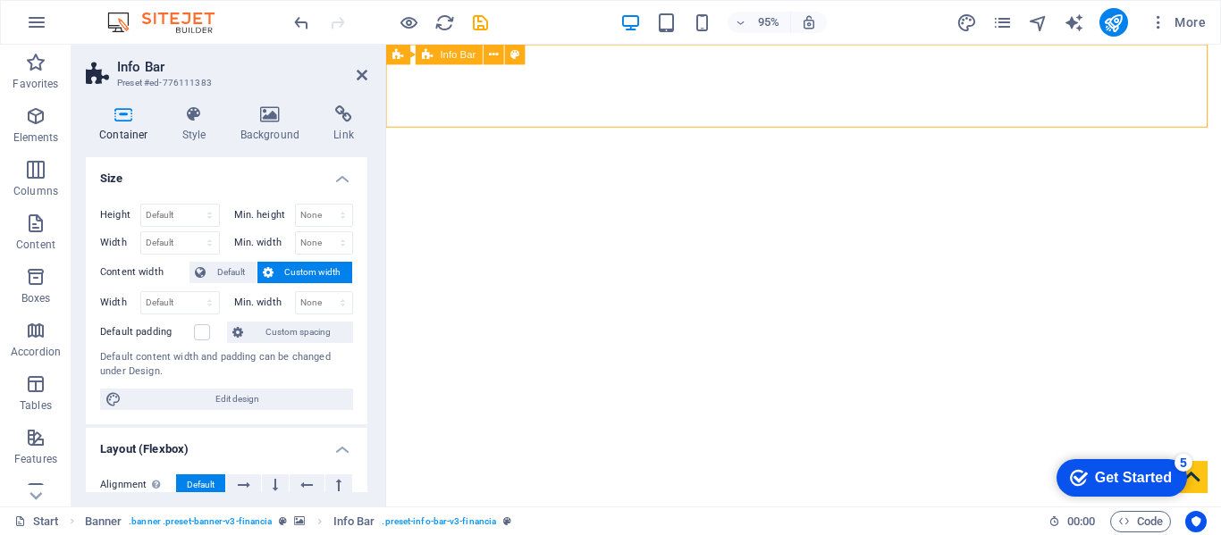
drag, startPoint x: 1249, startPoint y: 125, endPoint x: 1146, endPoint y: 114, distance: 103.4
click at [201, 302] on select "Default px rem % em vh vw" at bounding box center [180, 302] width 78 height 21
select select "px"
click at [191, 292] on select "Default px rem % em vh vw" at bounding box center [180, 302] width 78 height 21
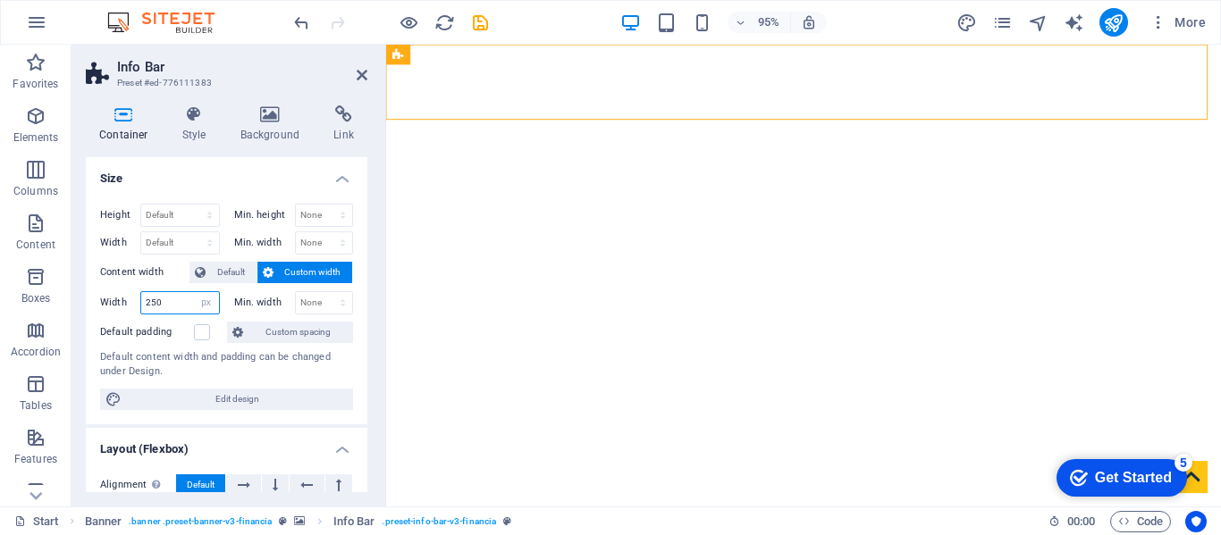
type input "250"
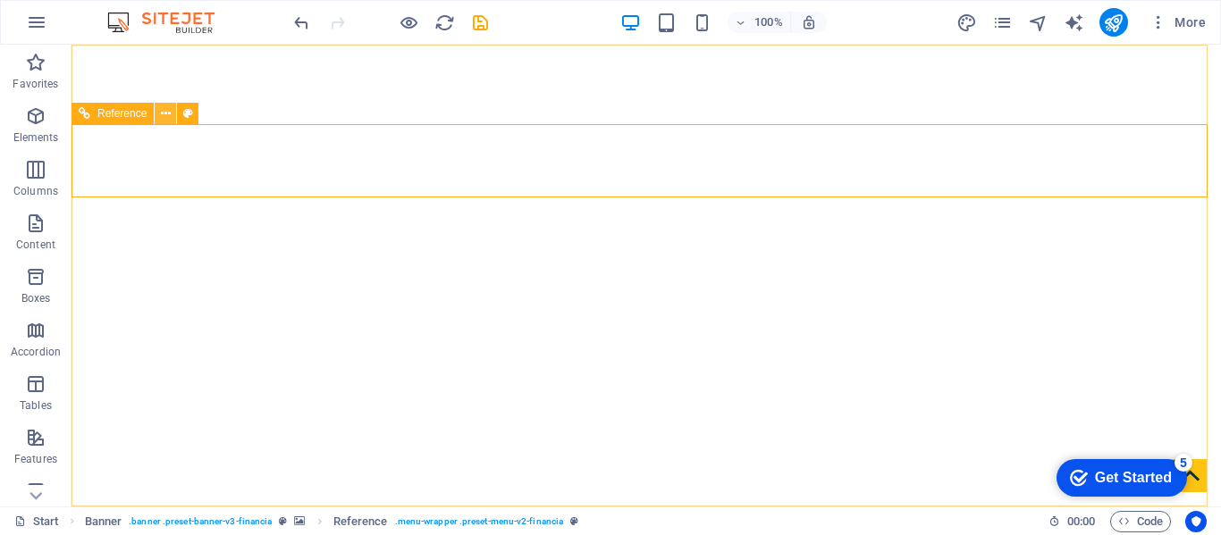
click at [165, 118] on icon at bounding box center [166, 114] width 10 height 19
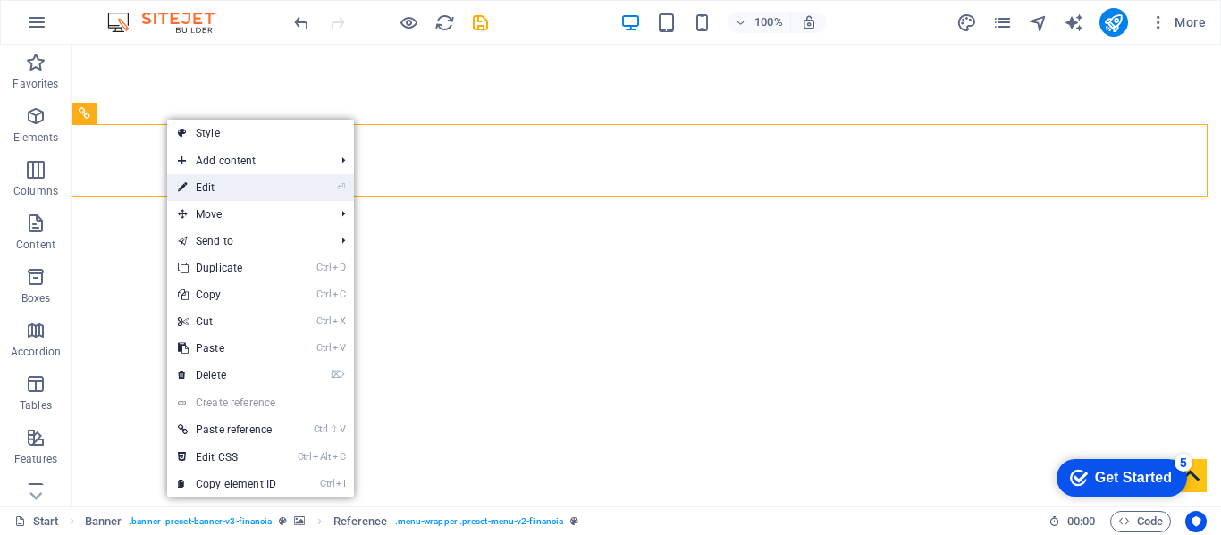
click at [210, 191] on link "⏎ Edit" at bounding box center [227, 187] width 120 height 27
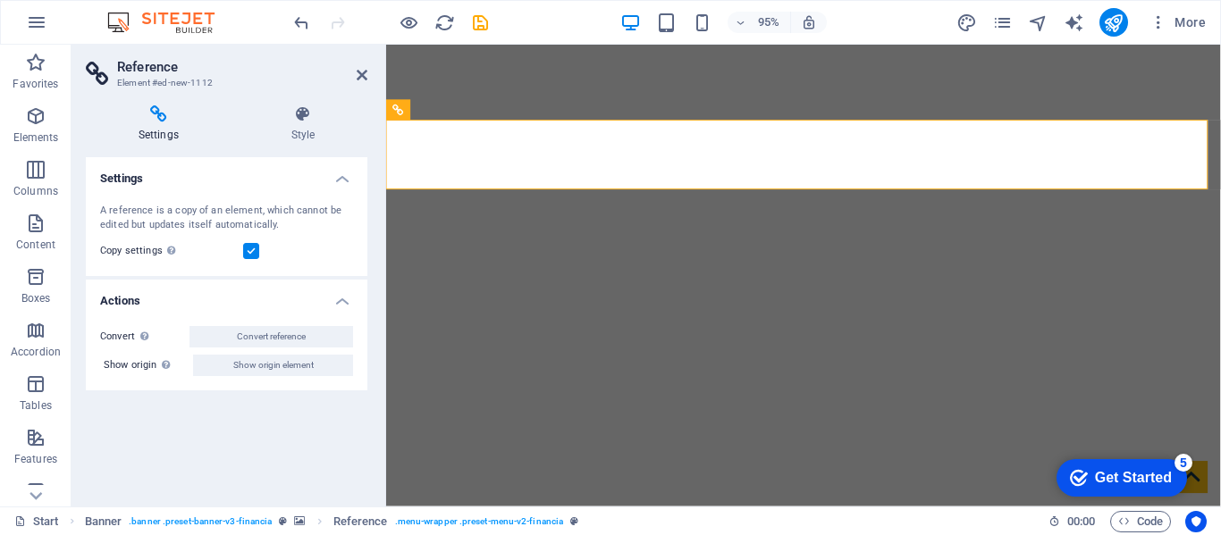
click at [157, 122] on icon at bounding box center [159, 114] width 146 height 18
click at [157, 105] on icon at bounding box center [159, 114] width 146 height 18
click at [357, 72] on icon at bounding box center [362, 75] width 11 height 14
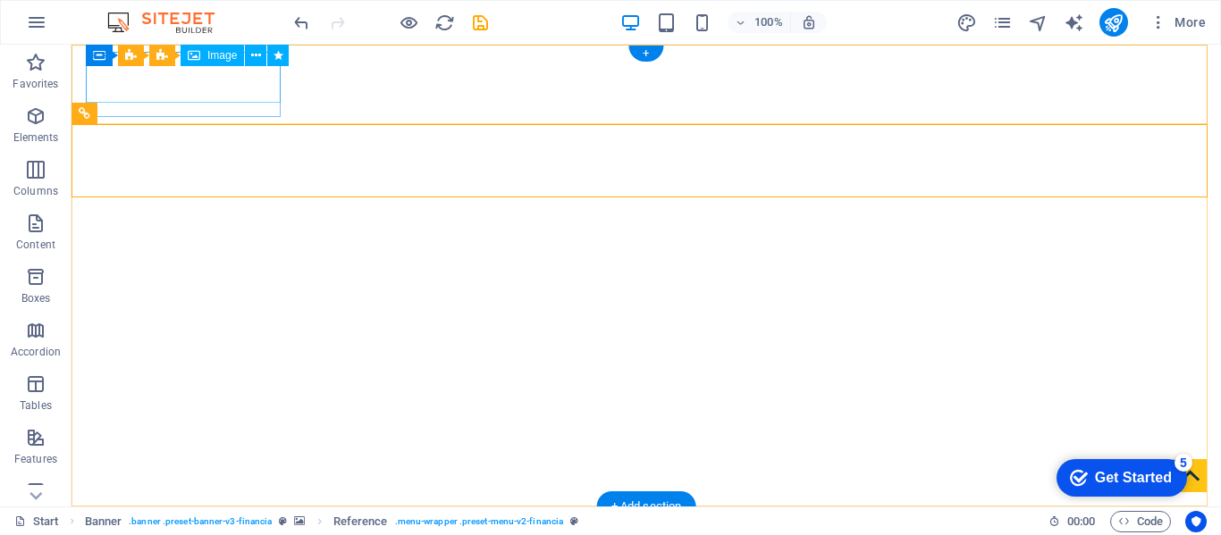
click at [255, 514] on figure at bounding box center [183, 543] width 195 height 59
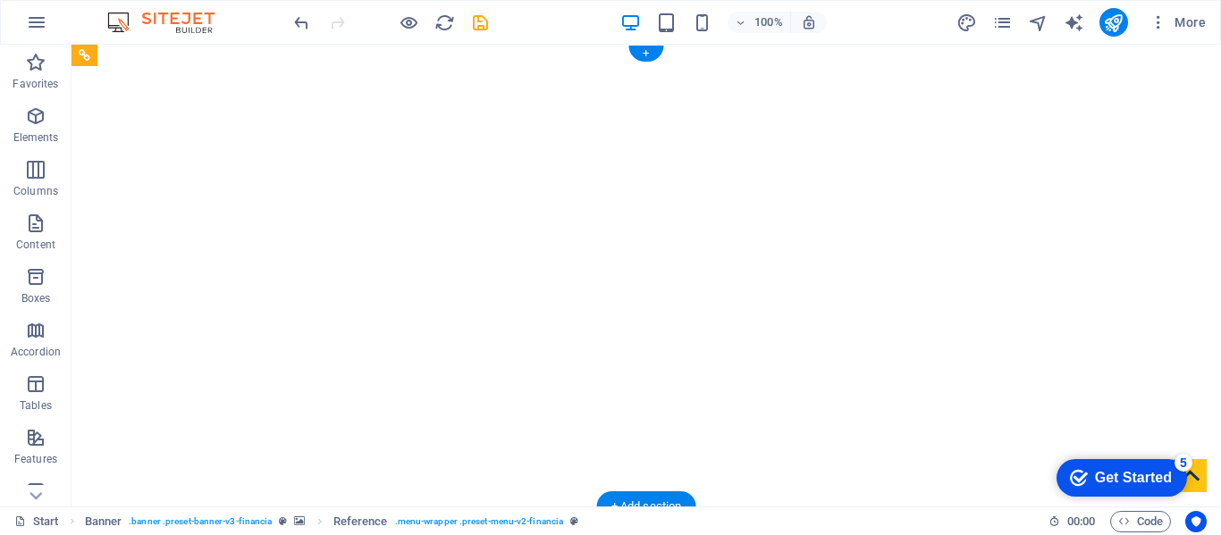
drag, startPoint x: 190, startPoint y: 154, endPoint x: 333, endPoint y: 185, distance: 146.4
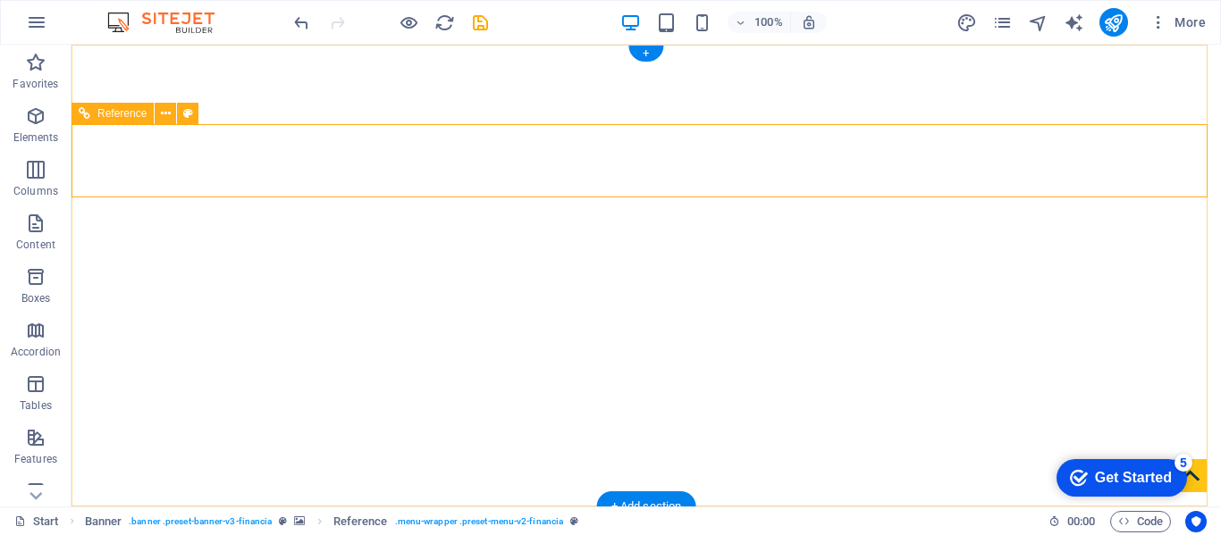
click at [171, 110] on button at bounding box center [165, 113] width 21 height 21
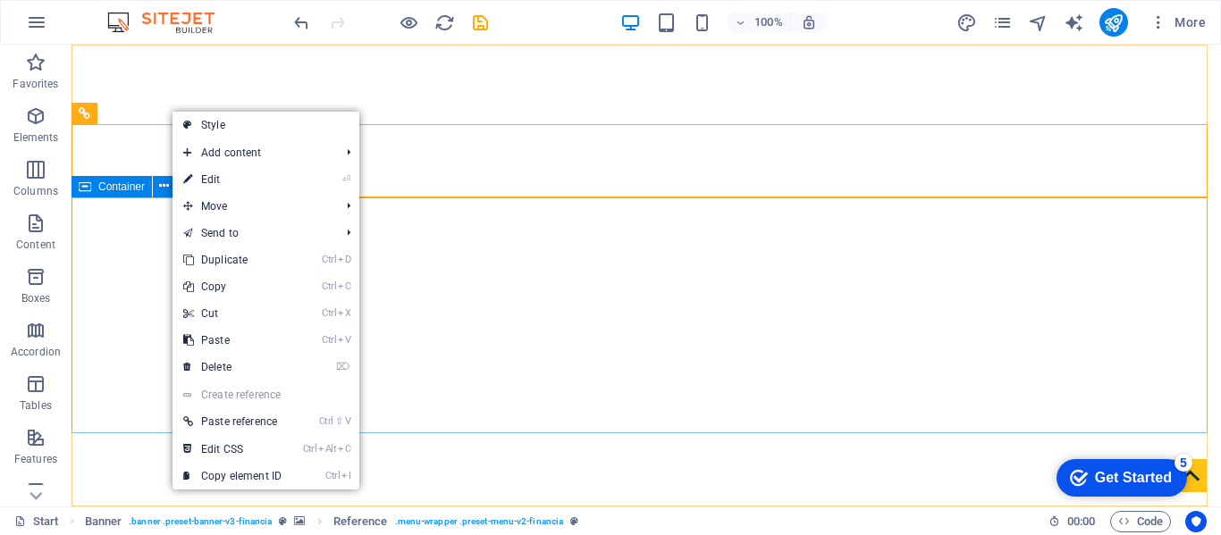
click at [110, 194] on div "Container" at bounding box center [112, 186] width 80 height 21
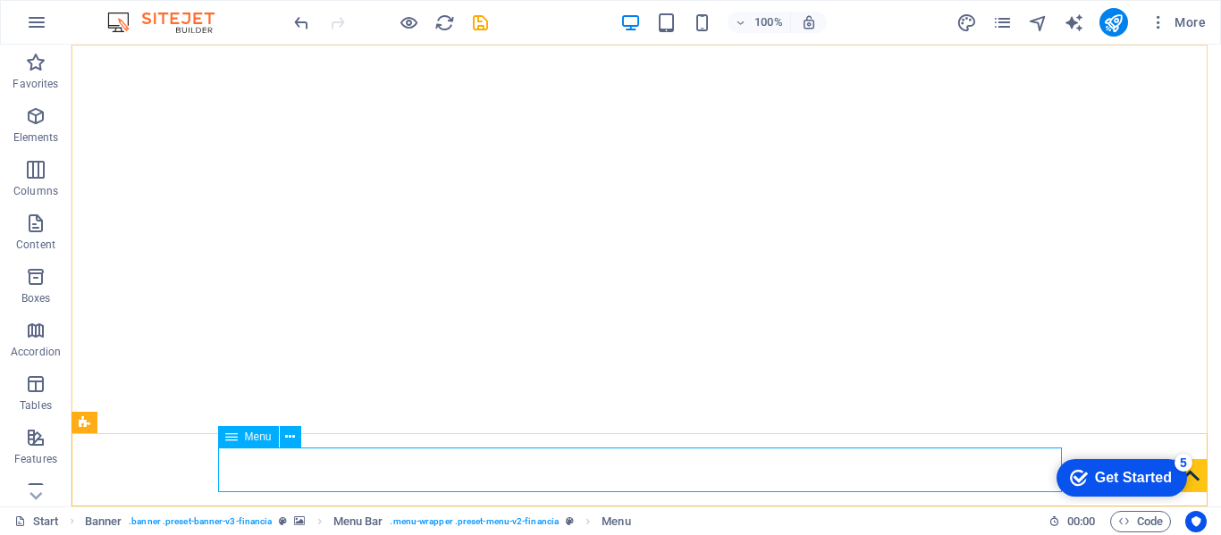
click at [265, 435] on span "Menu" at bounding box center [258, 437] width 27 height 11
click at [290, 439] on icon at bounding box center [290, 437] width 10 height 19
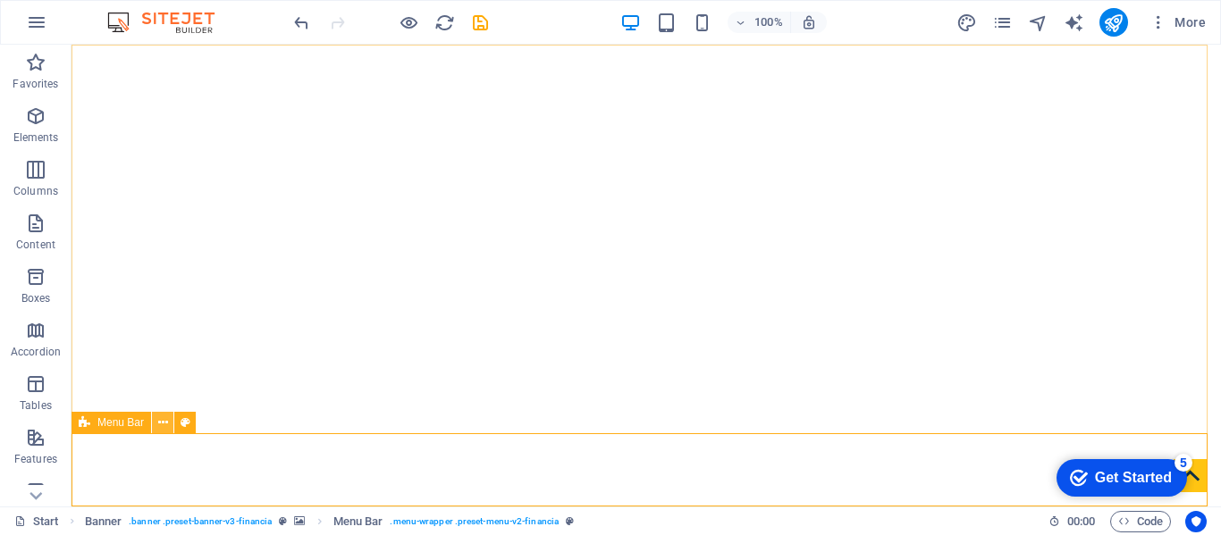
click at [162, 423] on icon at bounding box center [163, 423] width 10 height 19
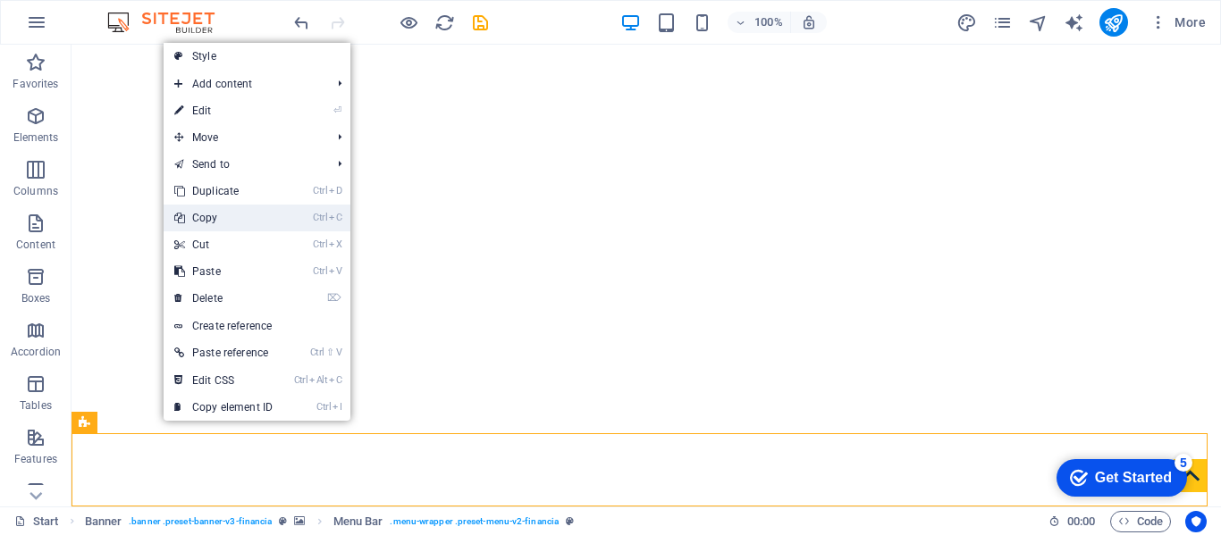
click at [238, 218] on link "Ctrl C Copy" at bounding box center [224, 218] width 120 height 27
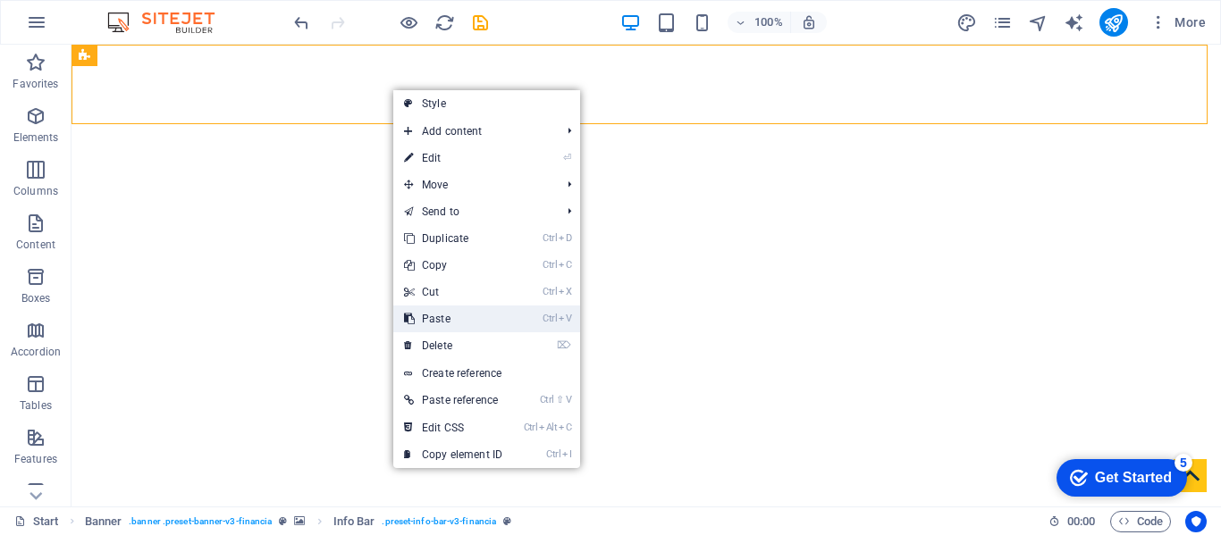
click at [437, 317] on link "Ctrl V Paste" at bounding box center [453, 319] width 120 height 27
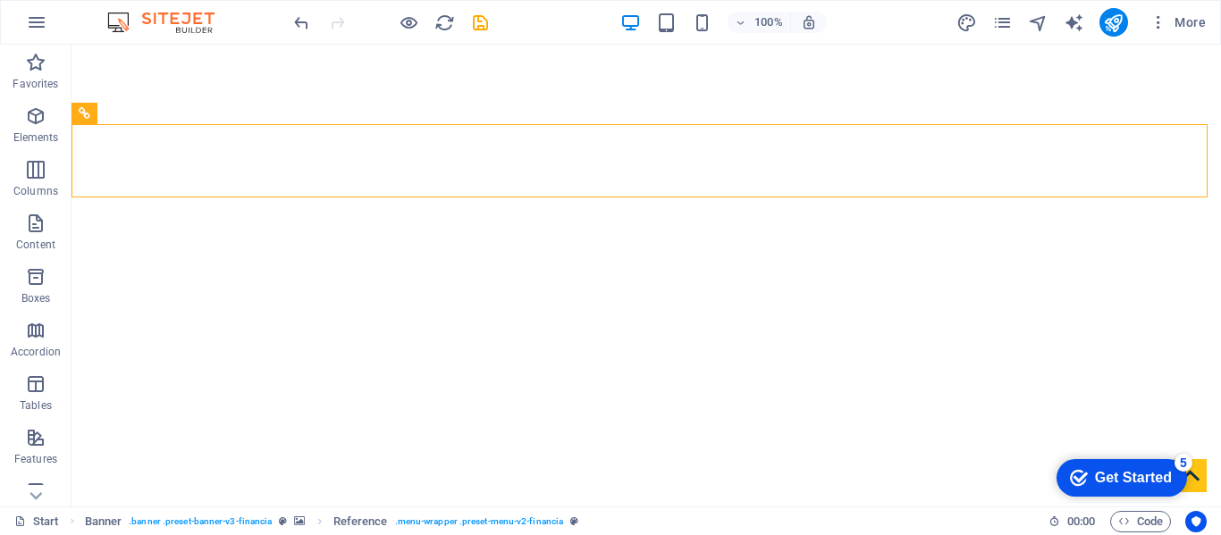
drag, startPoint x: 1215, startPoint y: 80, endPoint x: 1280, endPoint y: 50, distance: 72.0
click at [165, 111] on icon at bounding box center [166, 114] width 10 height 19
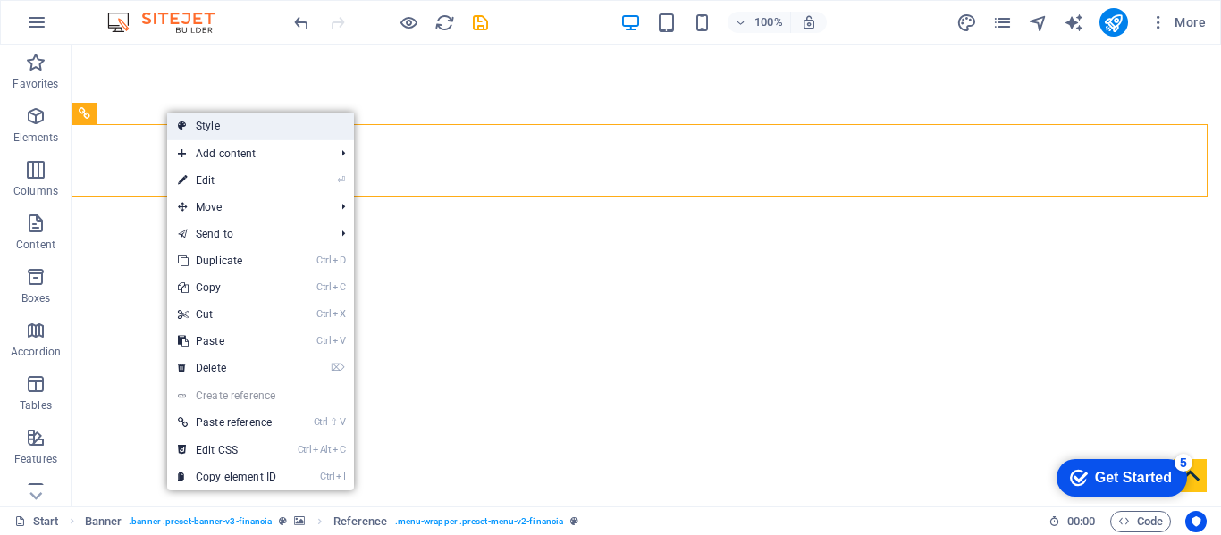
click at [204, 121] on link "Style" at bounding box center [260, 126] width 187 height 27
select select "rem"
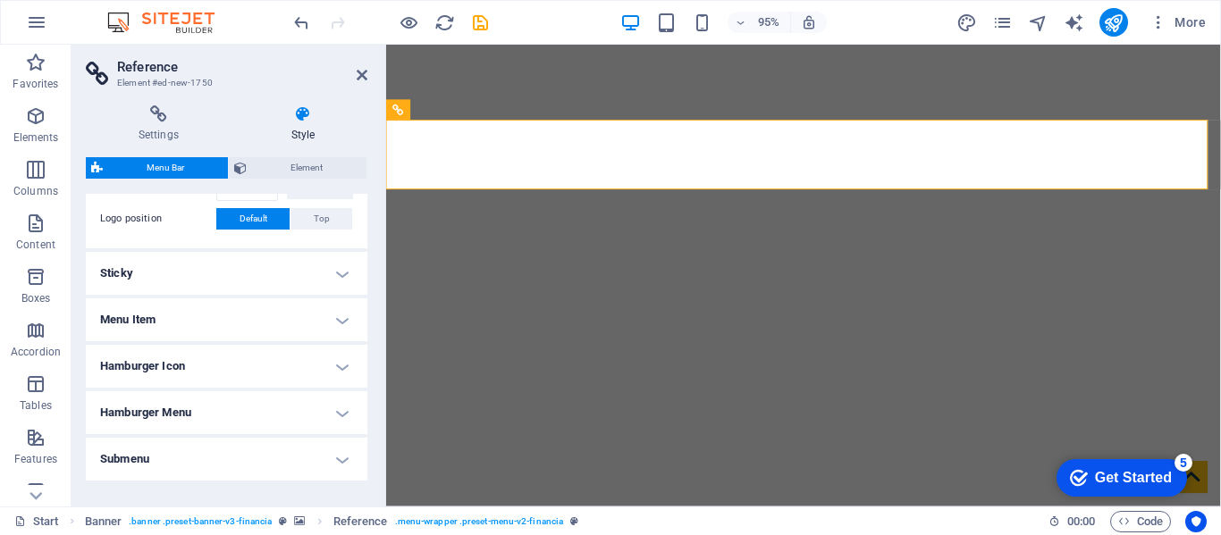
scroll to position [431, 0]
click at [330, 321] on h4 "Menu Item" at bounding box center [227, 319] width 282 height 43
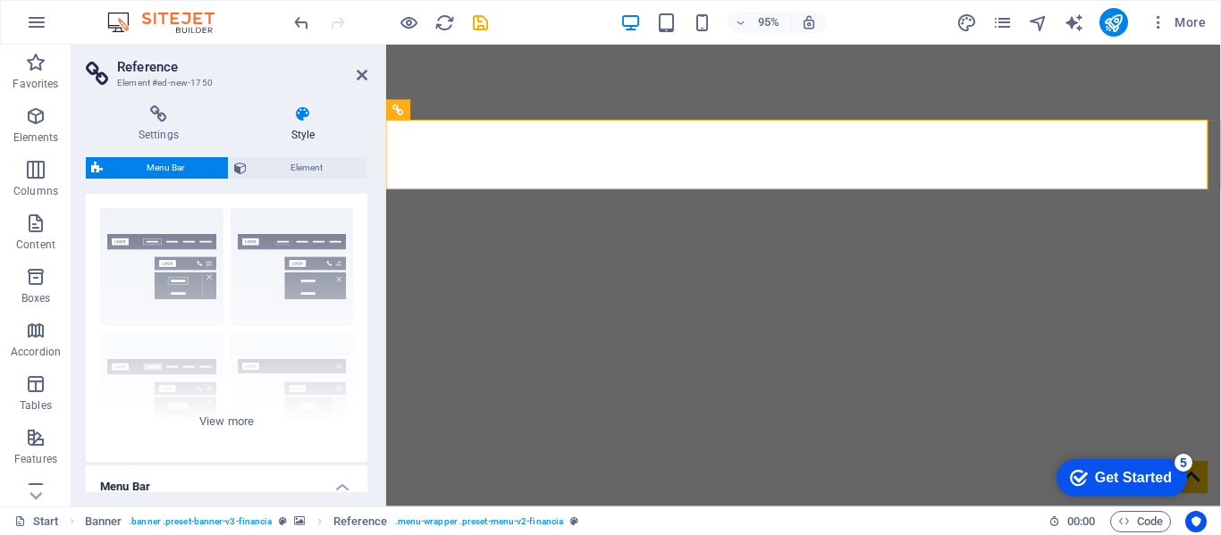
scroll to position [0, 0]
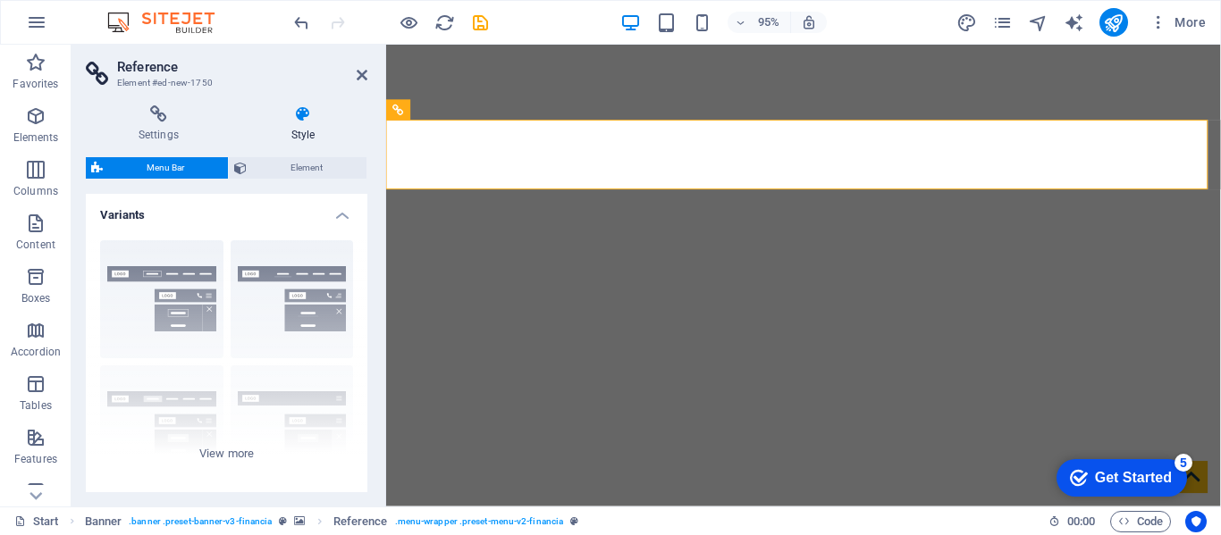
click at [305, 117] on icon at bounding box center [303, 114] width 129 height 18
click at [273, 164] on span "Element" at bounding box center [306, 167] width 109 height 21
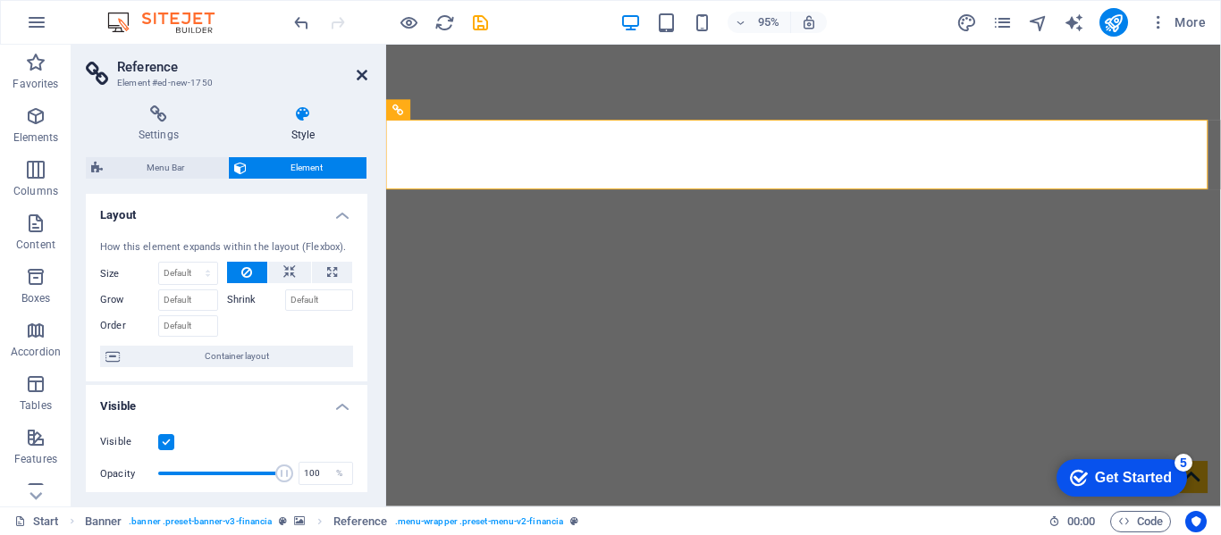
click at [364, 73] on icon at bounding box center [362, 75] width 11 height 14
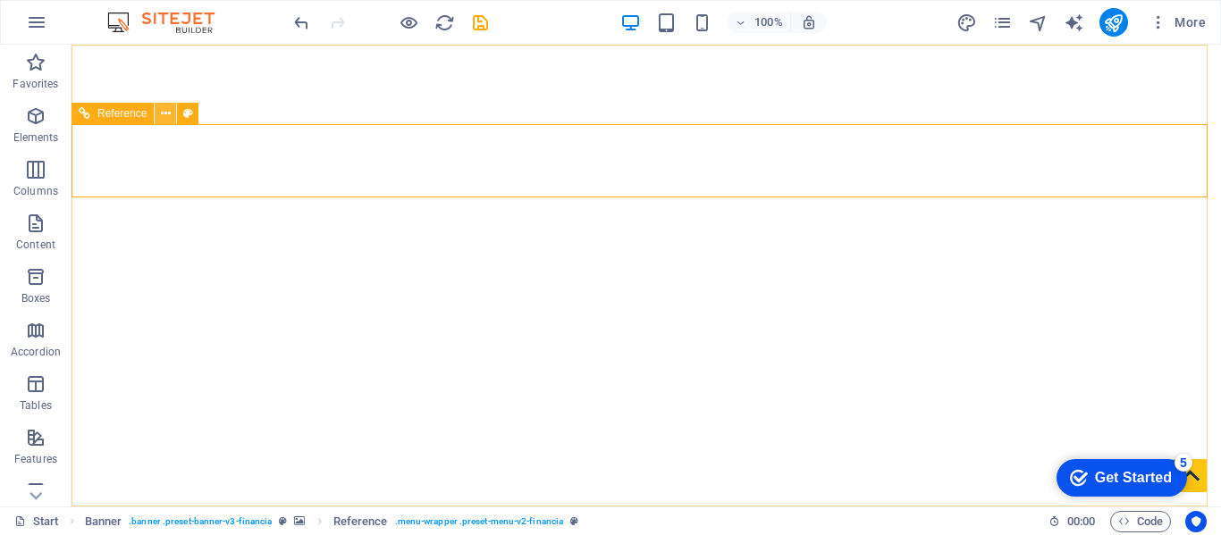
click at [164, 111] on icon at bounding box center [166, 114] width 10 height 19
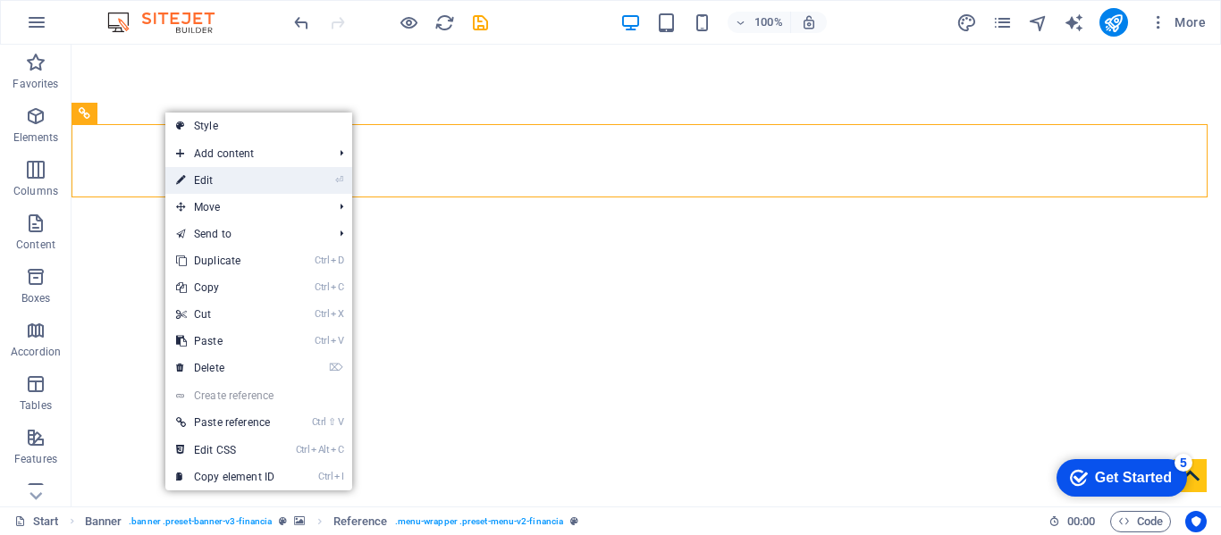
click at [192, 173] on link "⏎ Edit" at bounding box center [225, 180] width 120 height 27
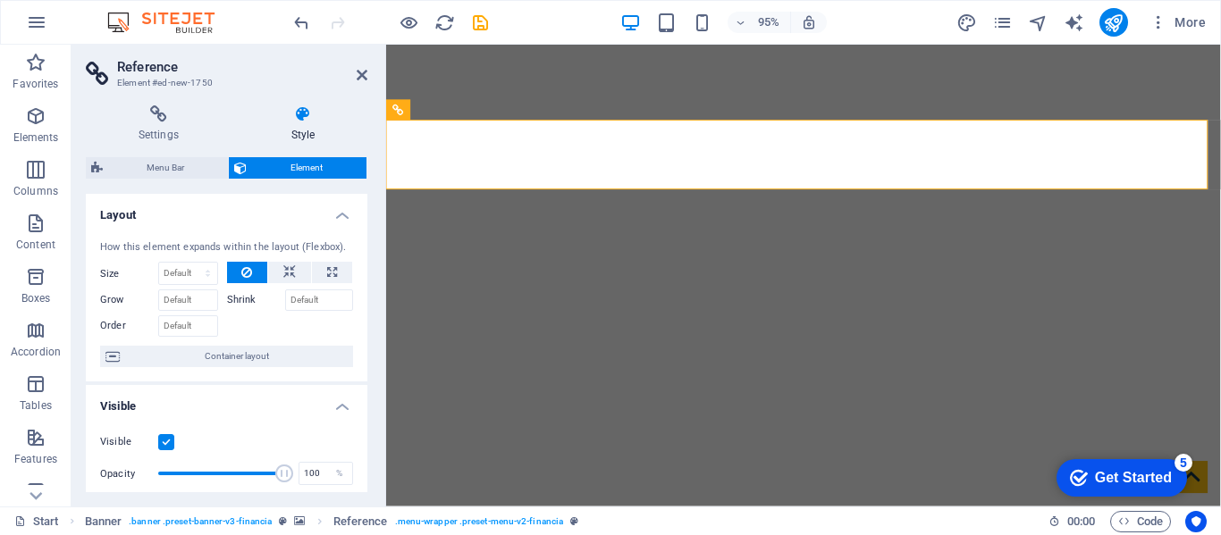
click at [247, 303] on label "Shrink" at bounding box center [256, 300] width 58 height 21
click at [285, 303] on input "Shrink" at bounding box center [319, 300] width 69 height 21
click at [240, 297] on label "Shrink" at bounding box center [256, 300] width 58 height 21
click at [285, 297] on input "Shrink" at bounding box center [319, 300] width 69 height 21
click at [240, 297] on label "Shrink" at bounding box center [256, 300] width 58 height 21
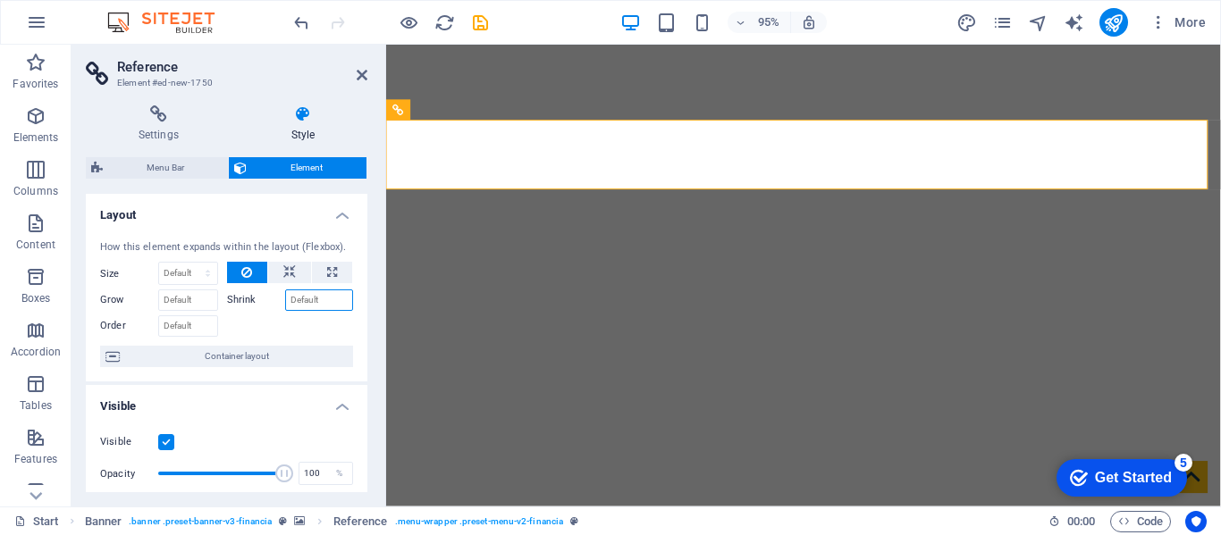
click at [285, 297] on input "Shrink" at bounding box center [319, 300] width 69 height 21
click at [240, 297] on label "Shrink" at bounding box center [256, 300] width 58 height 21
click at [285, 297] on input "Shrink" at bounding box center [319, 300] width 69 height 21
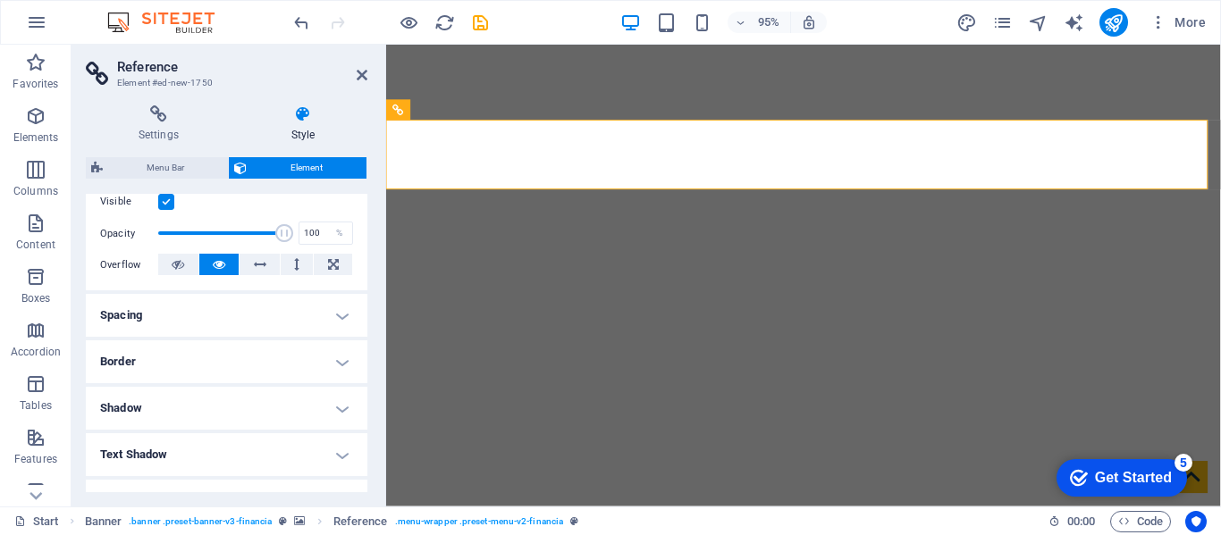
scroll to position [275, 0]
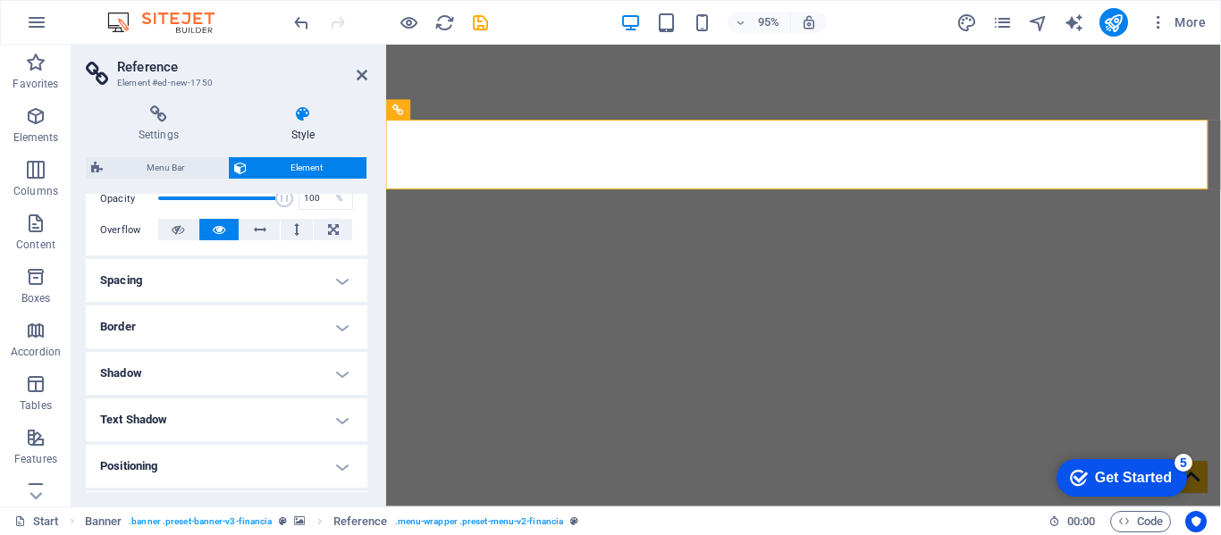
click at [234, 321] on h4 "Border" at bounding box center [227, 327] width 282 height 43
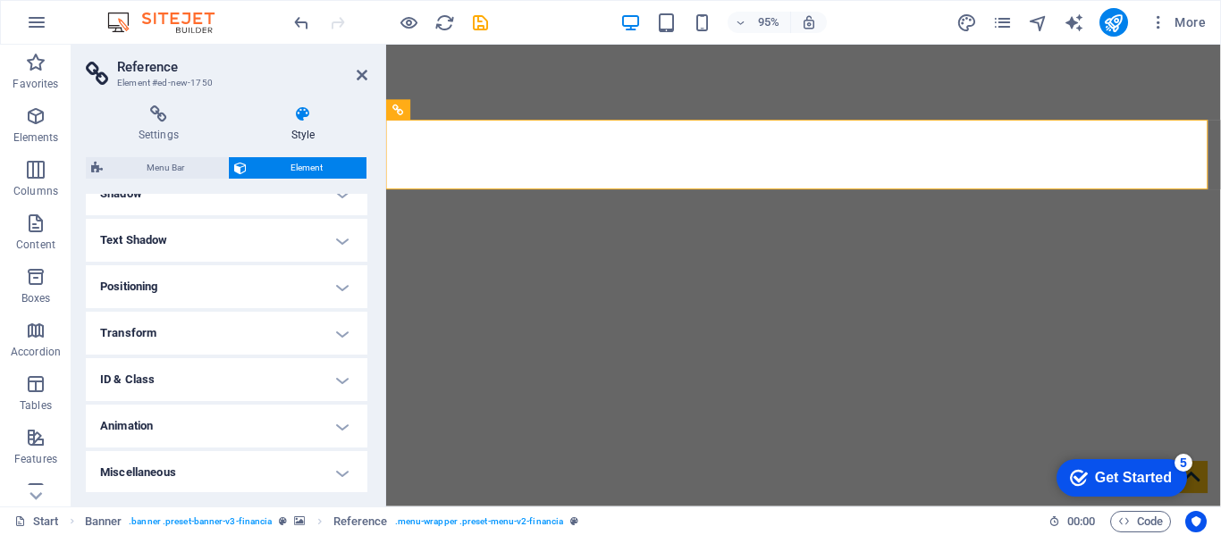
scroll to position [529, 0]
click at [198, 284] on h4 "Positioning" at bounding box center [227, 285] width 282 height 43
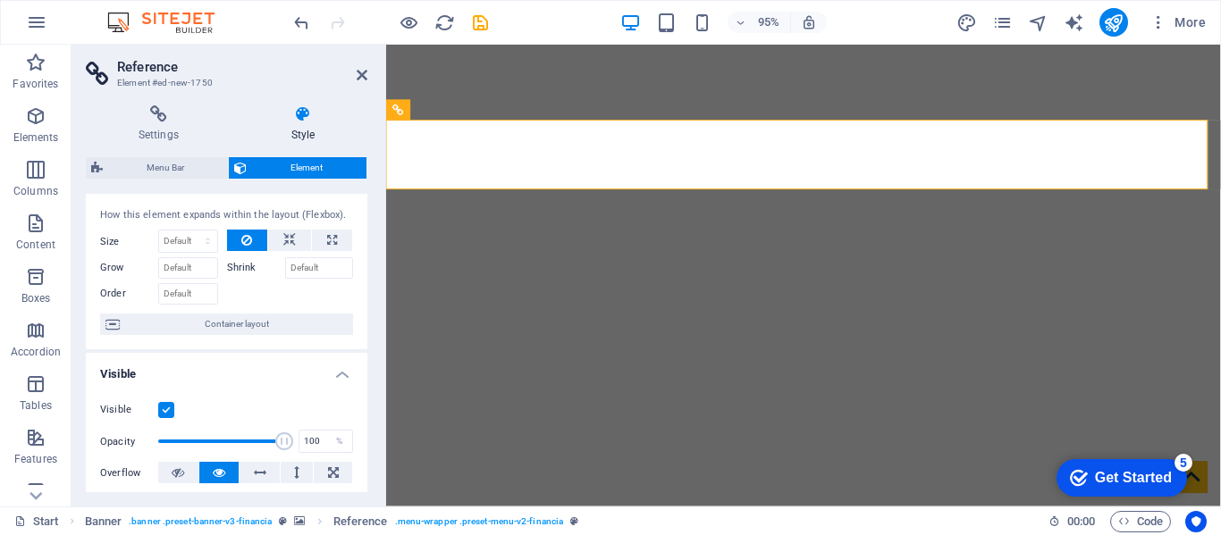
scroll to position [0, 0]
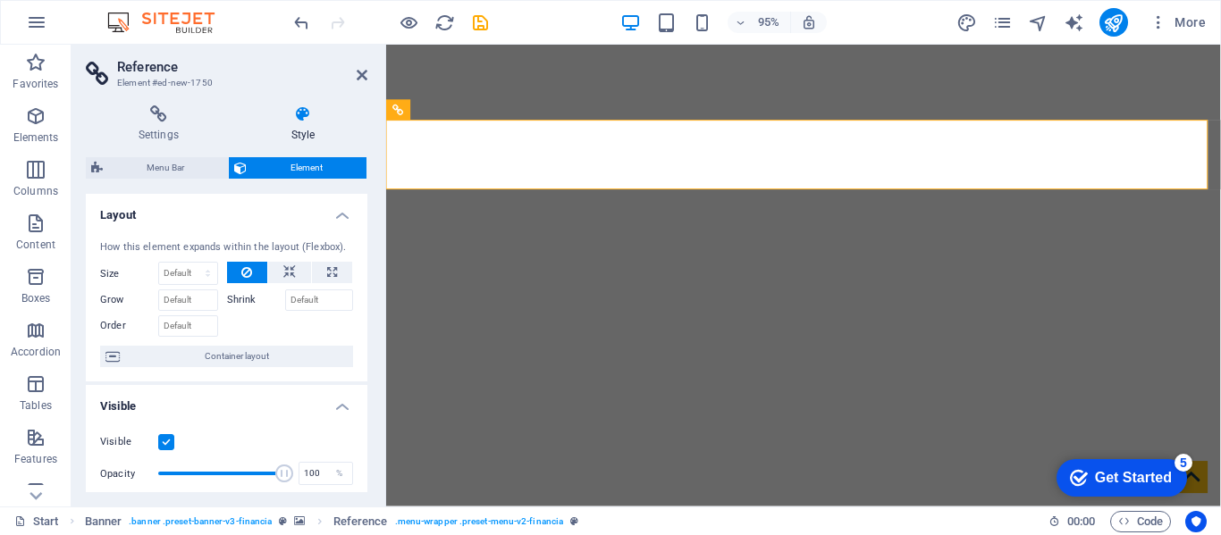
click at [113, 269] on label "Size" at bounding box center [129, 274] width 58 height 10
click at [284, 273] on icon at bounding box center [289, 272] width 13 height 21
click at [235, 299] on label "Shrink" at bounding box center [256, 300] width 58 height 21
click at [285, 299] on input "Shrink" at bounding box center [319, 300] width 69 height 21
click at [235, 299] on label "Shrink" at bounding box center [256, 300] width 58 height 21
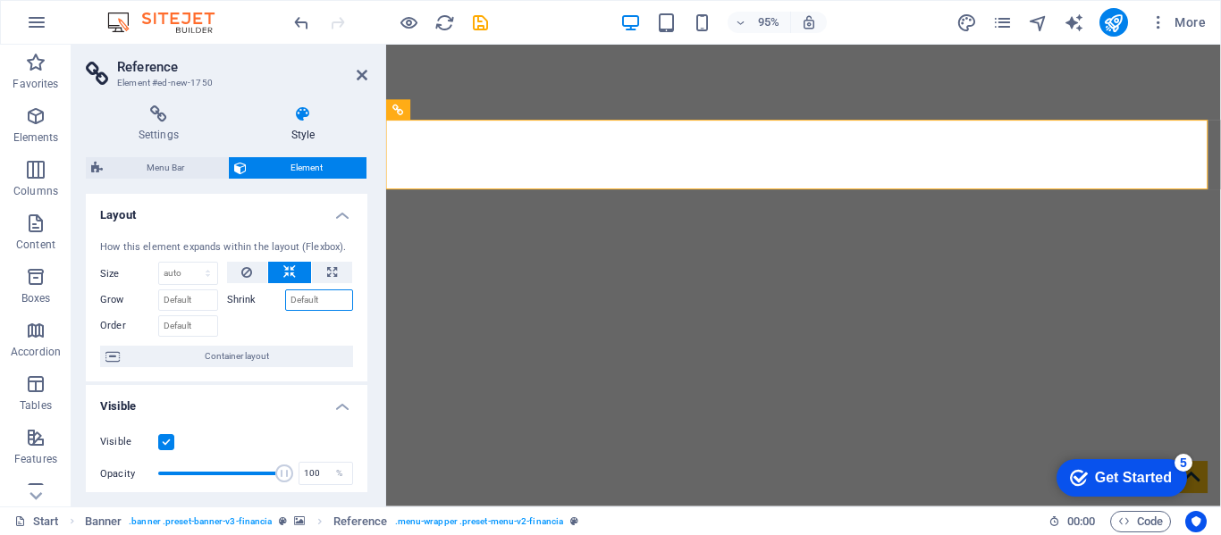
click at [285, 299] on input "Shrink" at bounding box center [319, 300] width 69 height 21
click at [235, 299] on label "Shrink" at bounding box center [256, 300] width 58 height 21
click at [285, 299] on input "Shrink" at bounding box center [319, 300] width 69 height 21
click at [235, 299] on label "Shrink" at bounding box center [256, 300] width 58 height 21
click at [285, 299] on input "Shrink" at bounding box center [319, 300] width 69 height 21
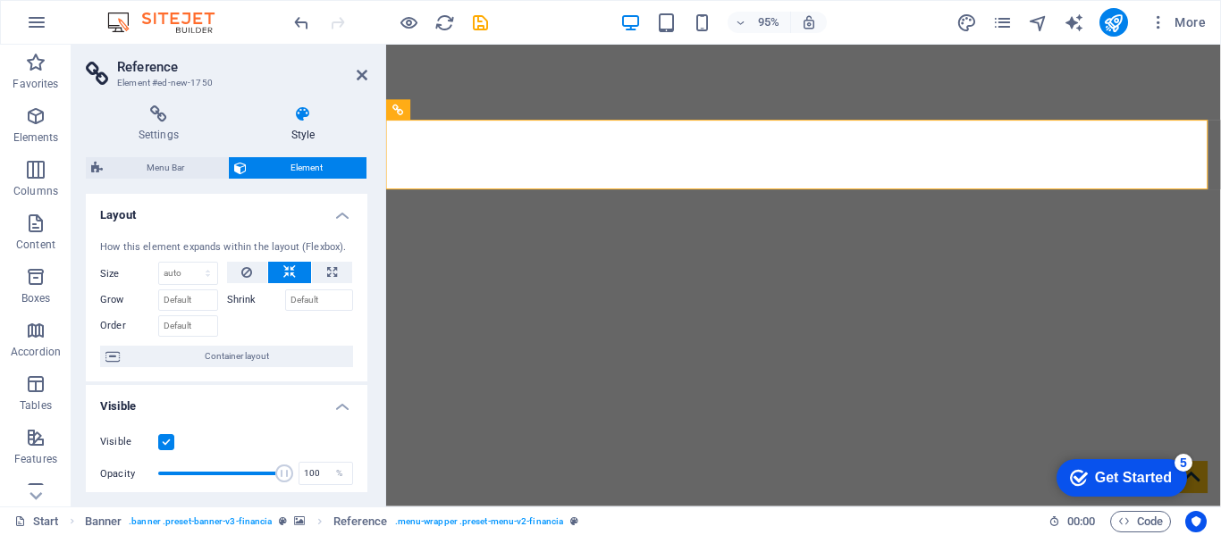
click at [235, 299] on label "Shrink" at bounding box center [256, 300] width 58 height 21
click at [285, 299] on input "Shrink" at bounding box center [319, 300] width 69 height 21
type input "100"
click at [313, 295] on input "100" at bounding box center [319, 300] width 69 height 21
click at [300, 335] on div at bounding box center [290, 324] width 127 height 26
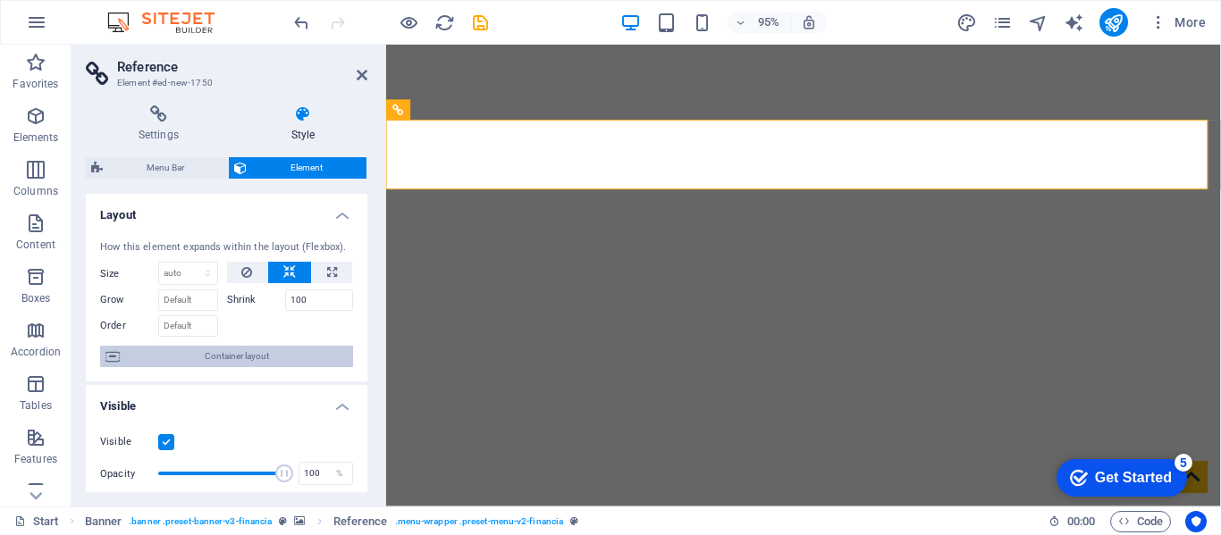
click at [161, 354] on span "Container layout" at bounding box center [236, 356] width 223 height 21
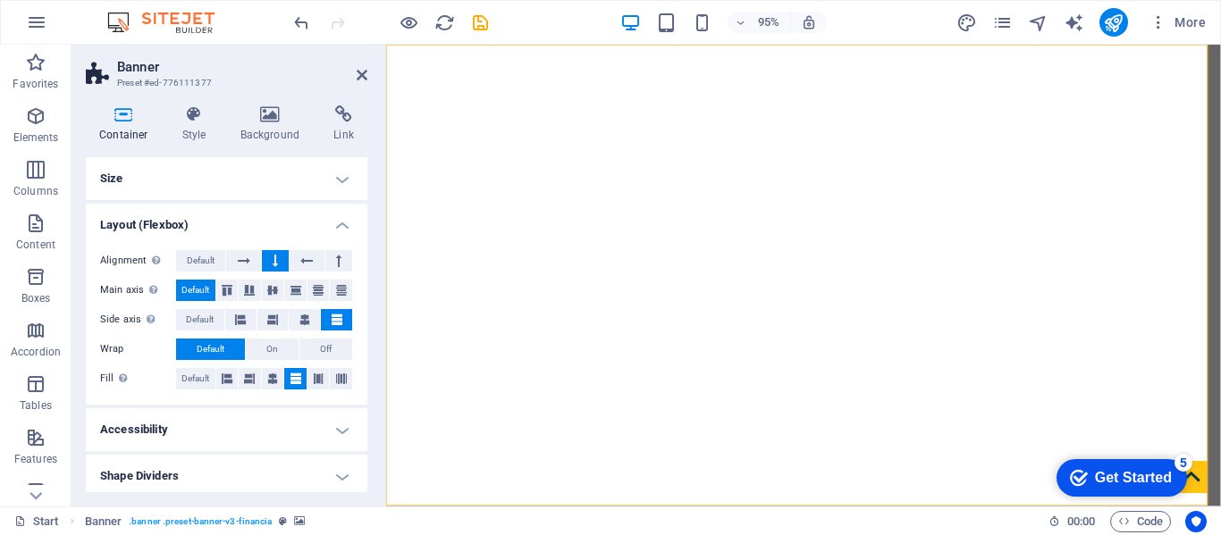
scroll to position [5, 0]
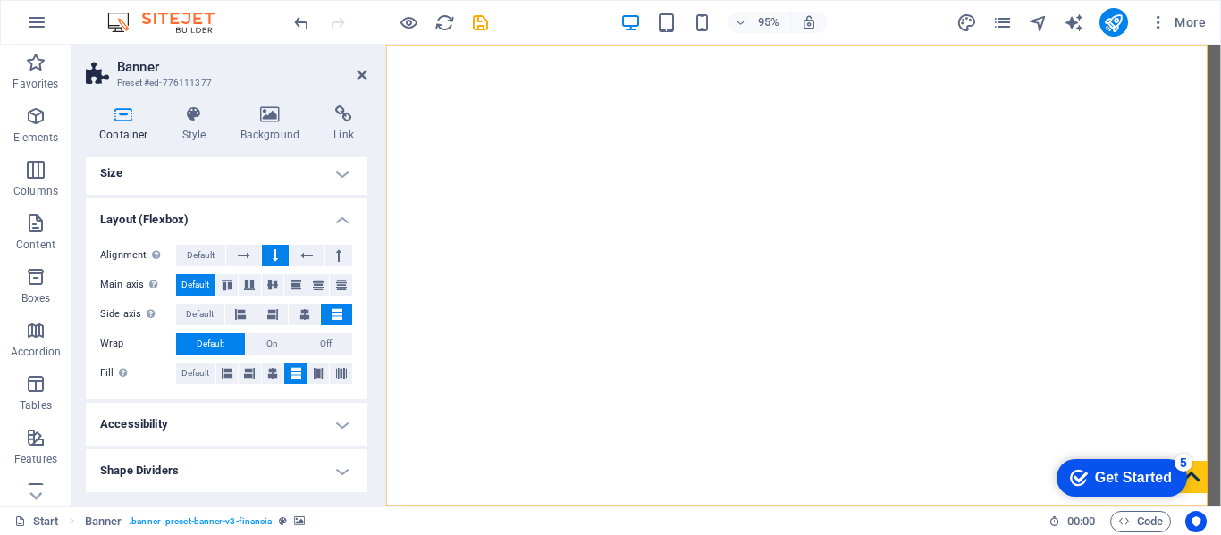
click at [337, 174] on h4 "Size" at bounding box center [227, 173] width 282 height 43
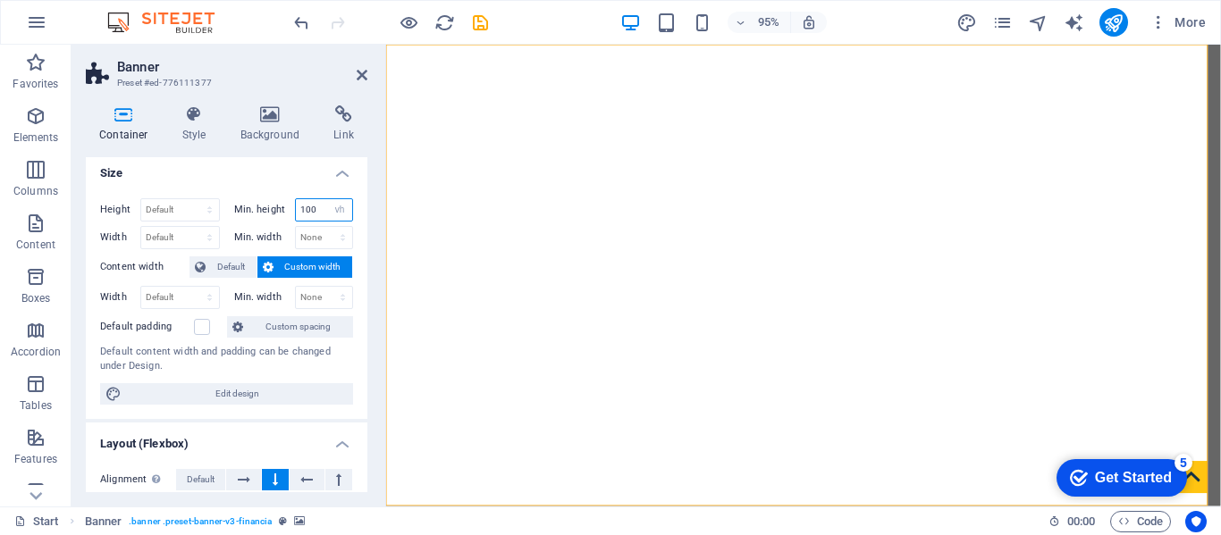
drag, startPoint x: 317, startPoint y: 207, endPoint x: 280, endPoint y: 204, distance: 37.7
click at [280, 204] on div "Min. height 100 None px rem % vh vw" at bounding box center [294, 209] width 120 height 23
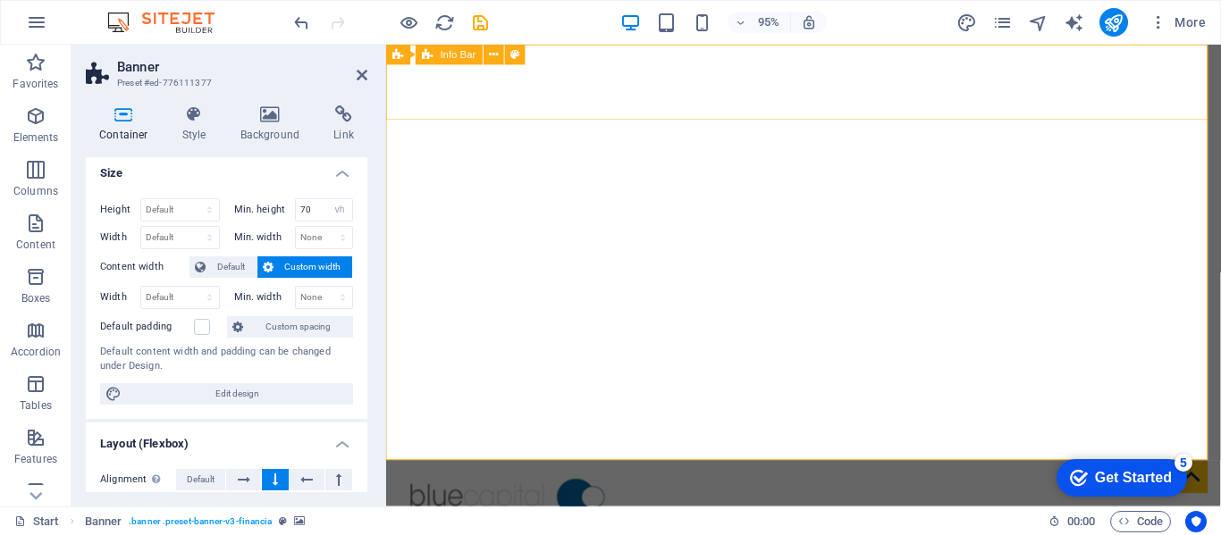
click at [592, 483] on div at bounding box center [825, 527] width 879 height 88
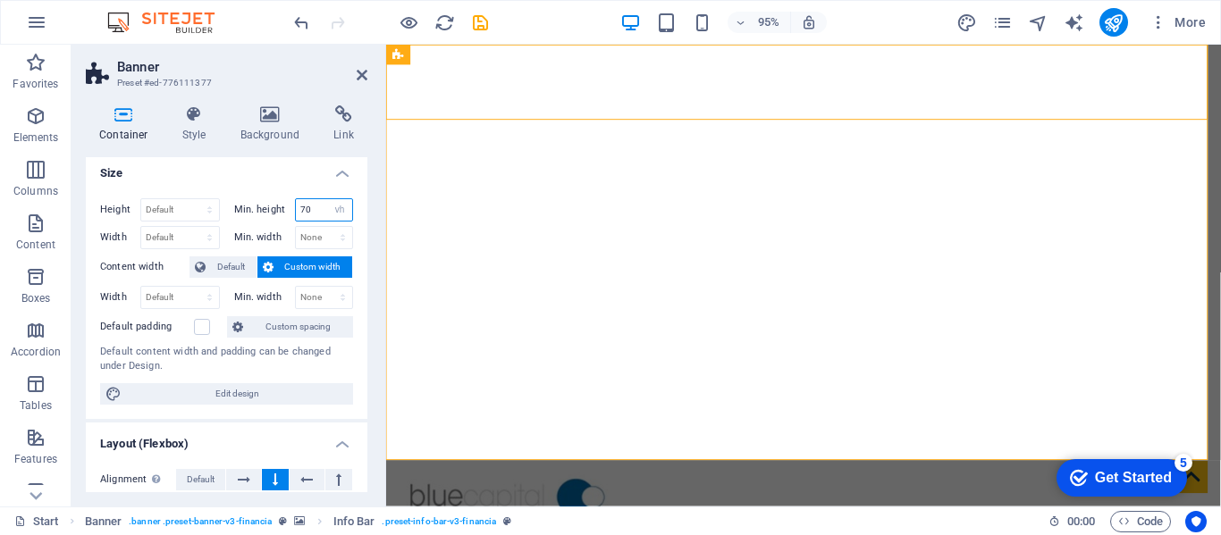
drag, startPoint x: 318, startPoint y: 212, endPoint x: 292, endPoint y: 204, distance: 27.1
click at [295, 204] on div "70 None px rem % vh vw" at bounding box center [324, 209] width 59 height 23
type input "50"
click at [318, 207] on input "50" at bounding box center [324, 209] width 57 height 21
click at [164, 211] on select "Default px rem % vh vw" at bounding box center [180, 209] width 78 height 21
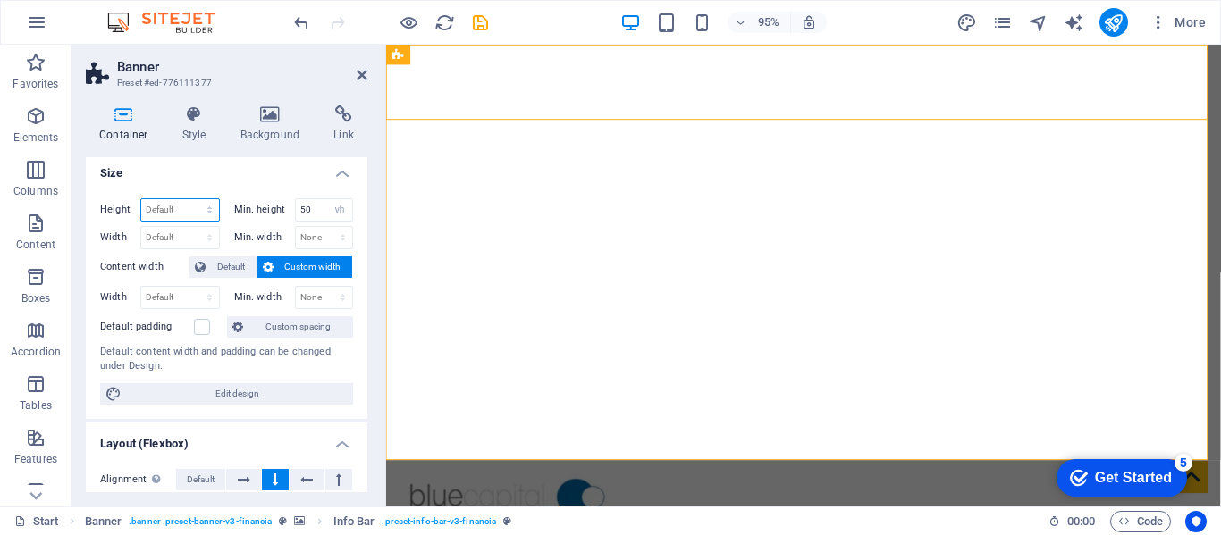
select select "px"
click at [191, 199] on select "Default px rem % vh vw" at bounding box center [180, 209] width 78 height 21
type input "490"
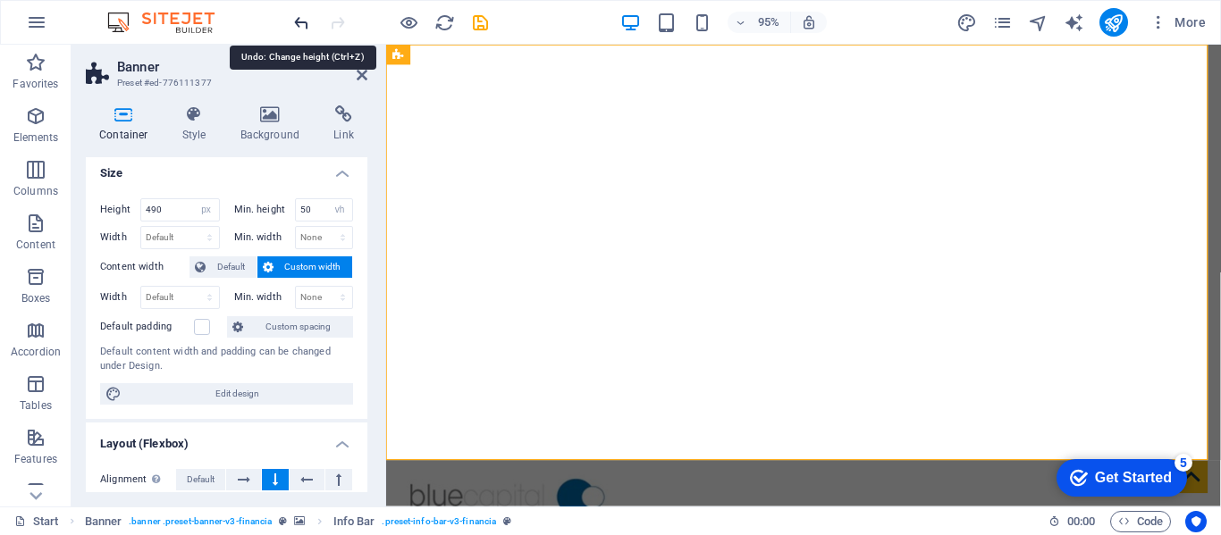
click at [299, 25] on icon "undo" at bounding box center [301, 23] width 21 height 21
select select "DISABLED_OPTION_VALUE"
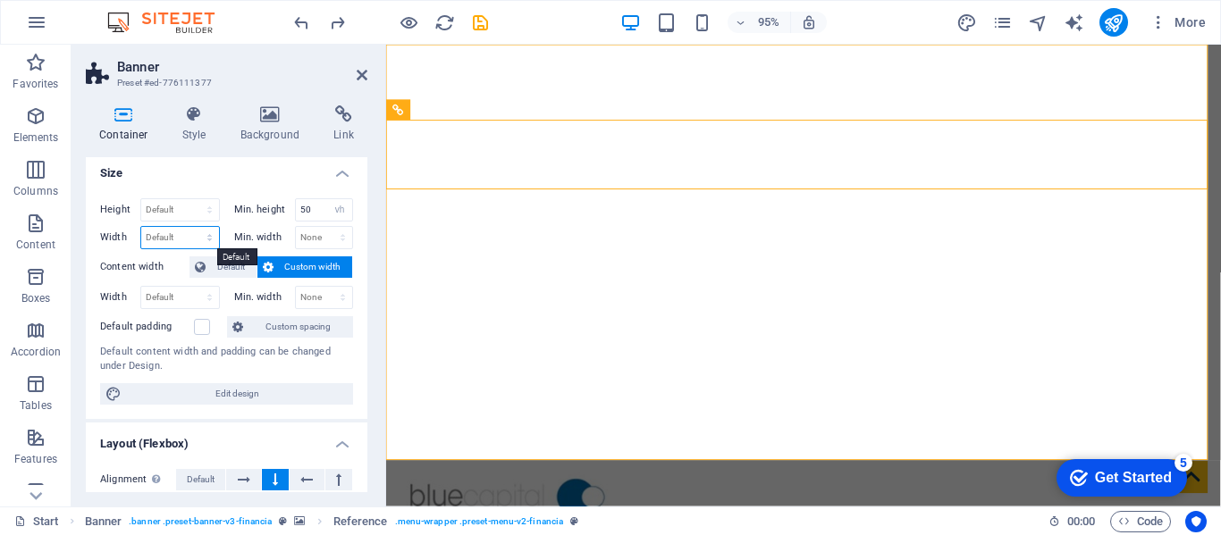
click at [172, 236] on select "Default px rem % em vh vw" at bounding box center [180, 237] width 78 height 21
select select "%"
click at [191, 227] on select "Default px rem % em vh vw" at bounding box center [180, 237] width 78 height 21
type input "50"
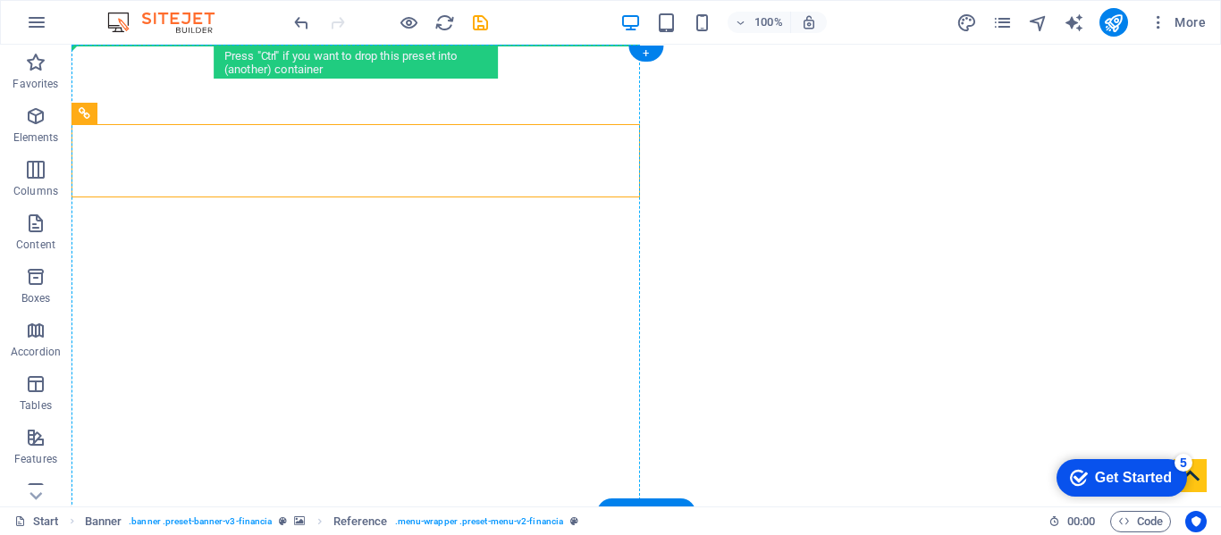
drag, startPoint x: 265, startPoint y: 139, endPoint x: 582, endPoint y: 72, distance: 324.5
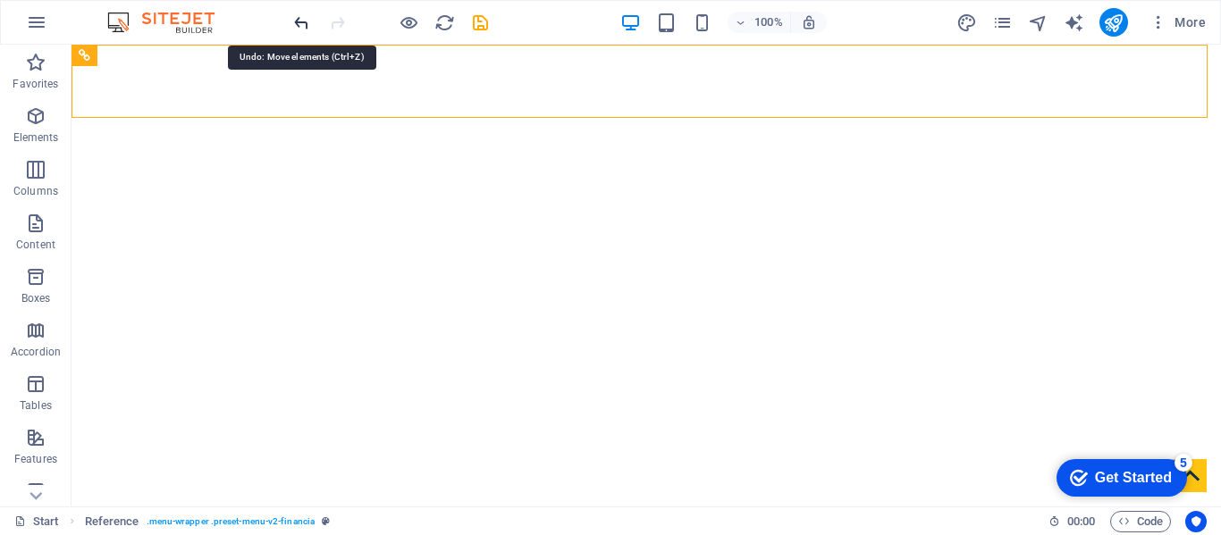
click at [308, 25] on icon "undo" at bounding box center [301, 23] width 21 height 21
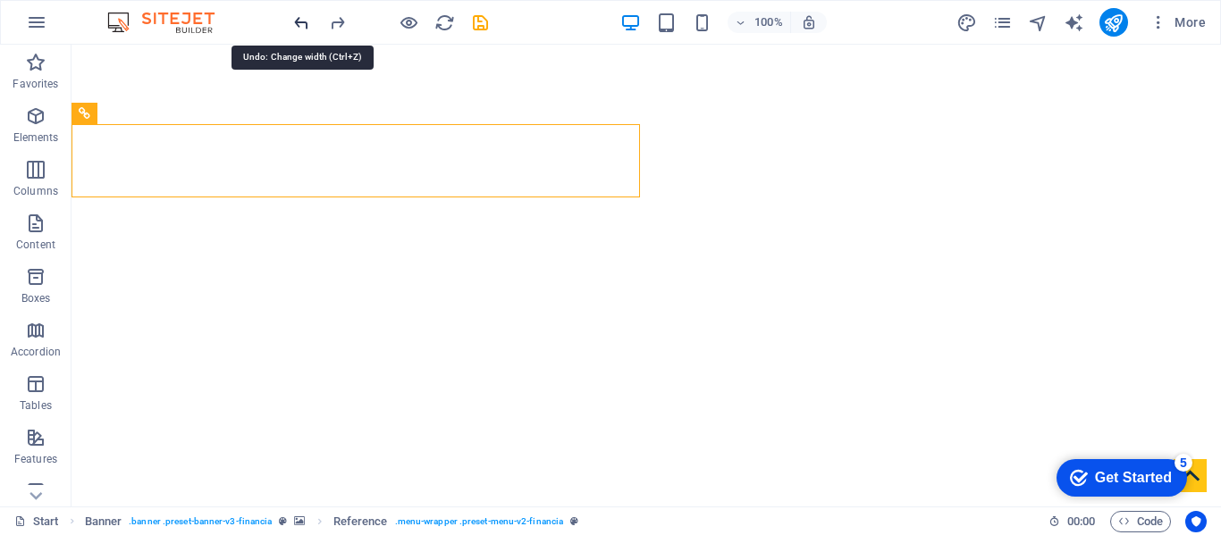
click at [308, 23] on icon "undo" at bounding box center [301, 23] width 21 height 21
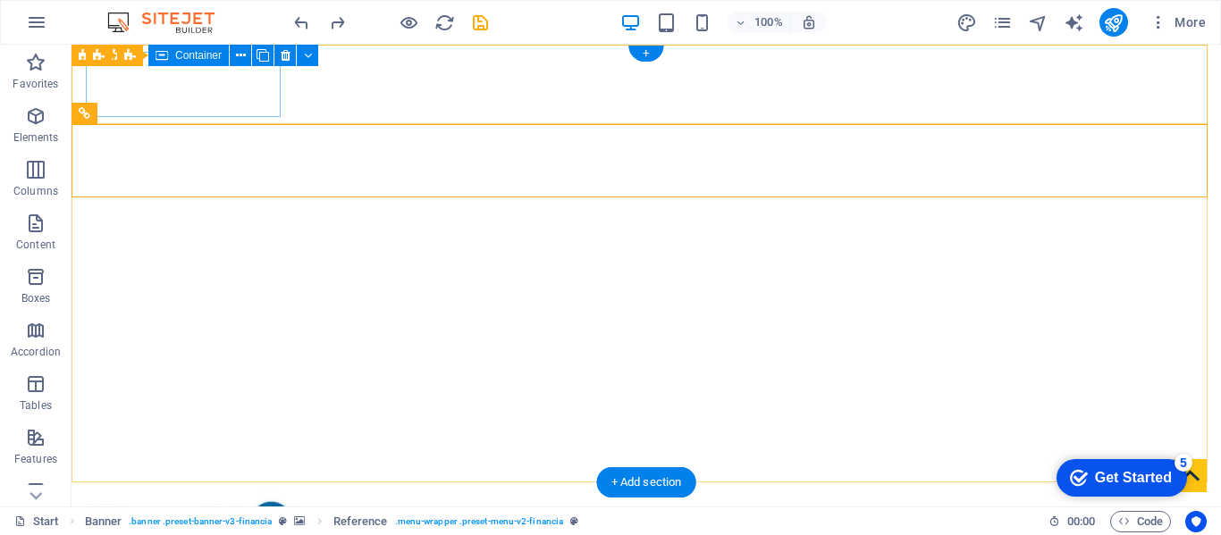
click at [236, 490] on div at bounding box center [183, 526] width 195 height 73
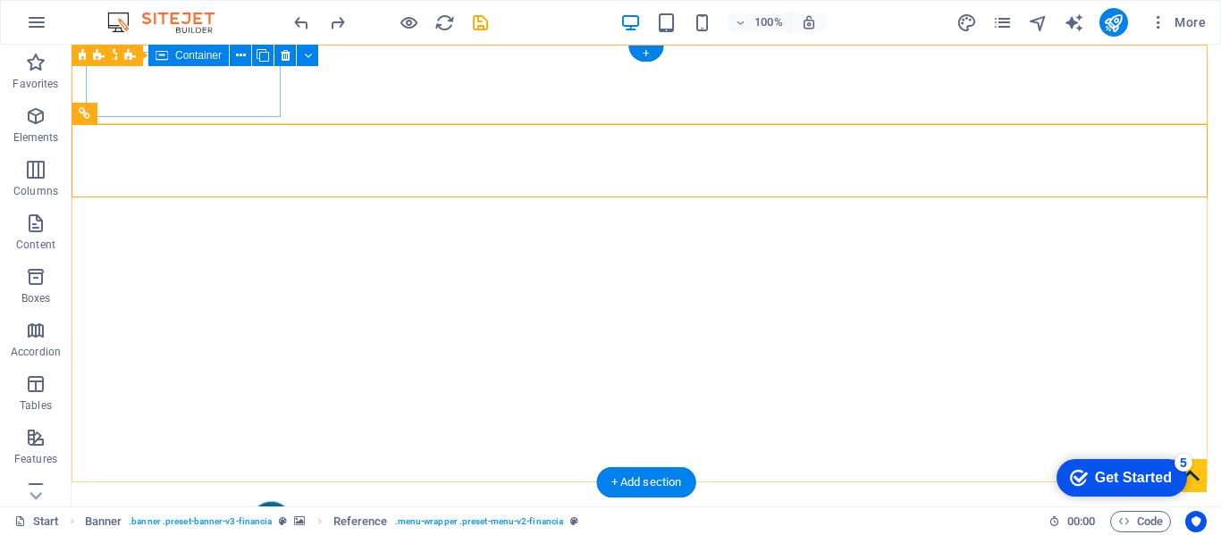
click at [167, 490] on div at bounding box center [183, 526] width 195 height 73
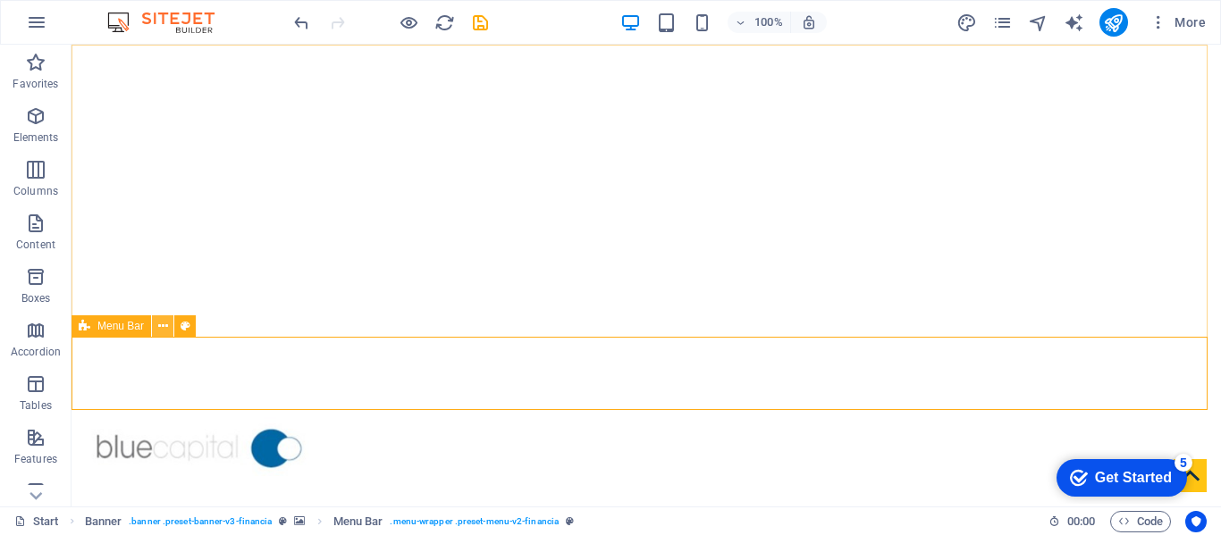
click at [164, 325] on icon at bounding box center [163, 326] width 10 height 19
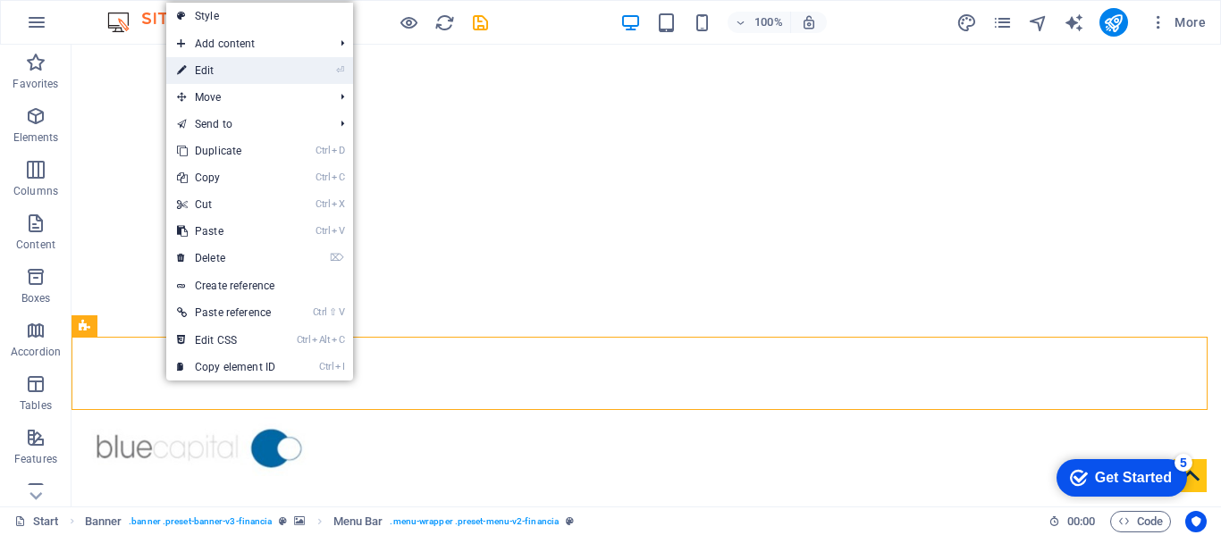
click at [223, 72] on link "⏎ Edit" at bounding box center [226, 70] width 120 height 27
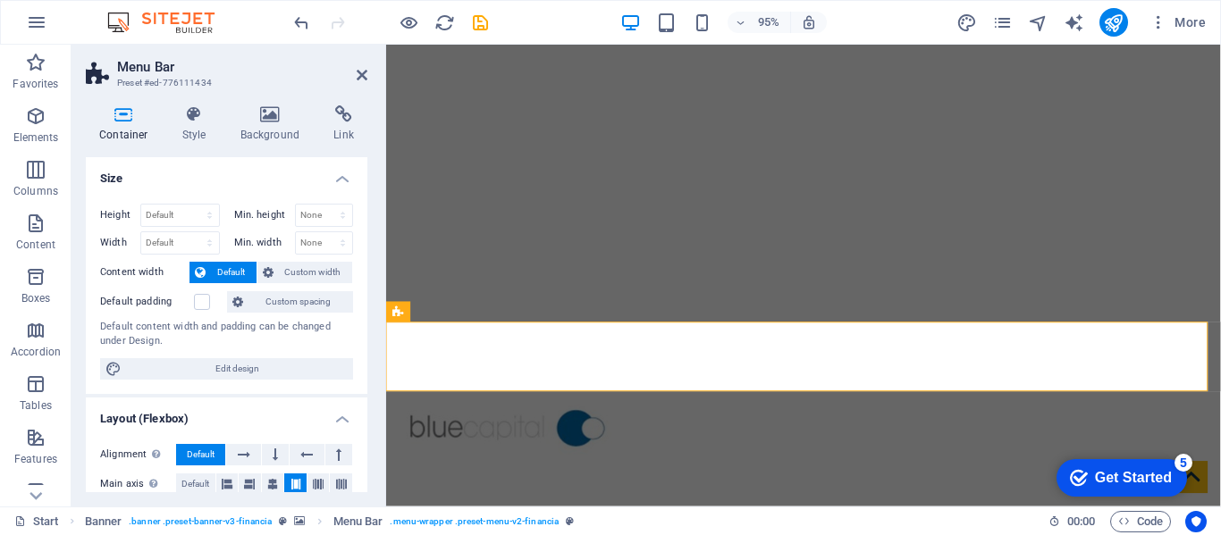
click at [116, 116] on icon at bounding box center [124, 114] width 76 height 18
click at [276, 302] on span "Custom spacing" at bounding box center [297, 301] width 99 height 21
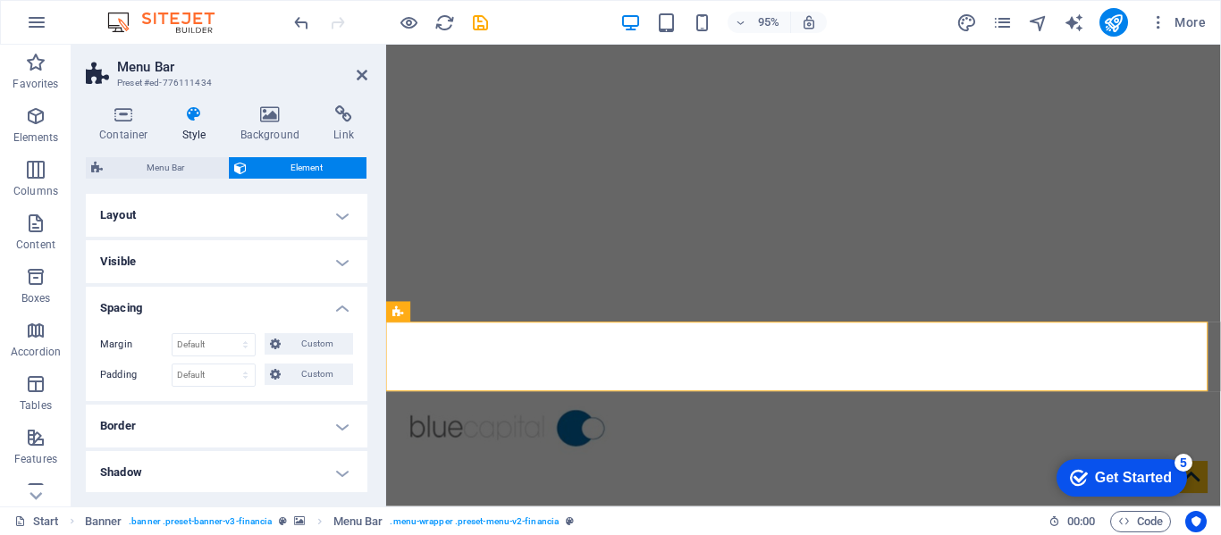
click at [259, 223] on h4 "Layout" at bounding box center [227, 215] width 282 height 43
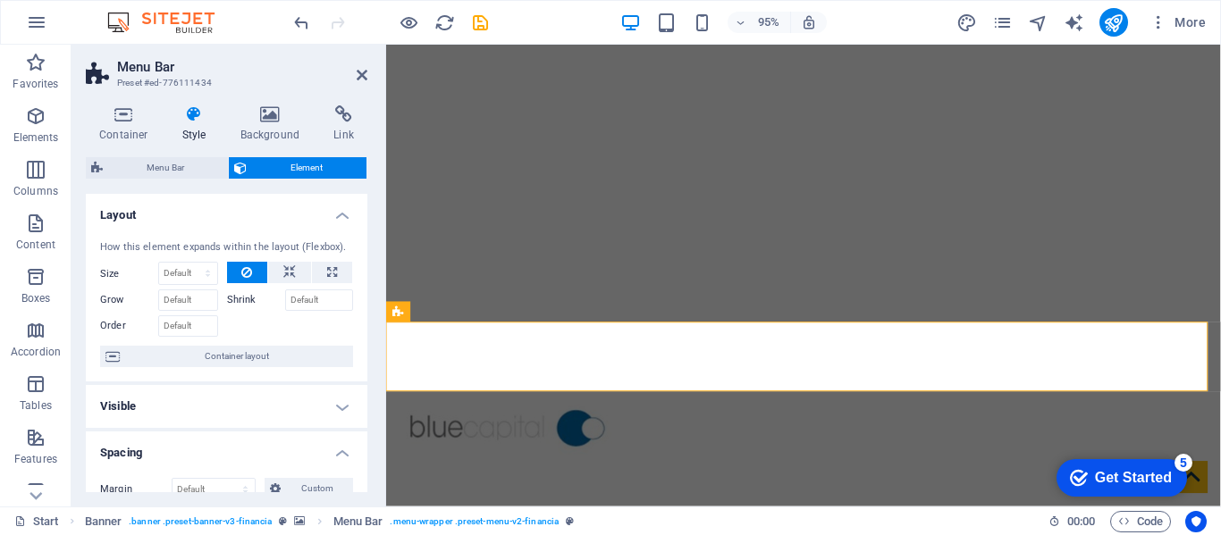
click at [240, 300] on label "Shrink" at bounding box center [256, 300] width 58 height 21
click at [285, 300] on input "Shrink" at bounding box center [319, 300] width 69 height 21
type input "60"
drag, startPoint x: 240, startPoint y: 299, endPoint x: 113, endPoint y: 321, distance: 129.6
click at [113, 321] on div "Size Default auto px % 1/1 1/2 1/3 1/4 1/5 1/6 1/7 1/8 1/9 1/10 Grow Shrink 60 …" at bounding box center [226, 299] width 253 height 75
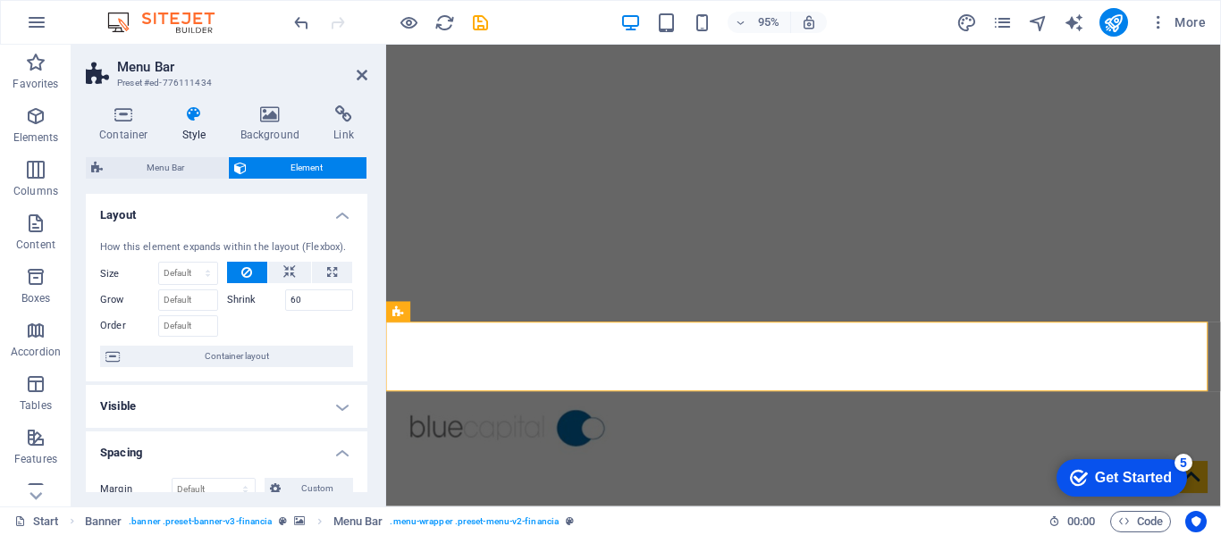
click at [118, 326] on label "Order" at bounding box center [129, 325] width 58 height 21
click at [158, 326] on input "Order" at bounding box center [188, 325] width 60 height 21
click at [126, 352] on span "Container layout" at bounding box center [236, 356] width 223 height 21
select select "vh"
select select "%"
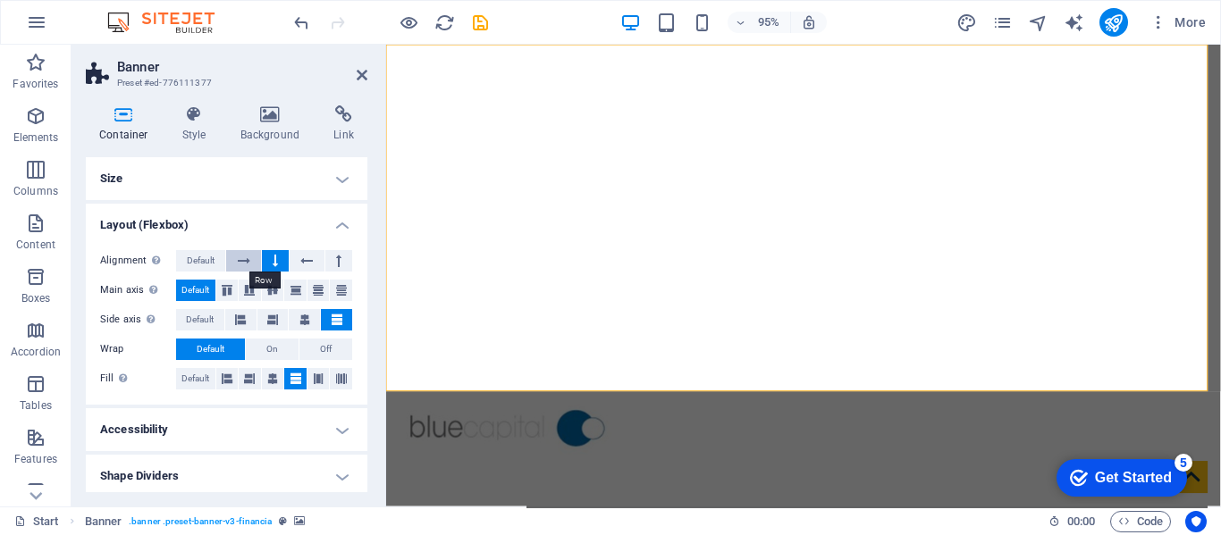
click at [249, 261] on icon at bounding box center [244, 260] width 13 height 21
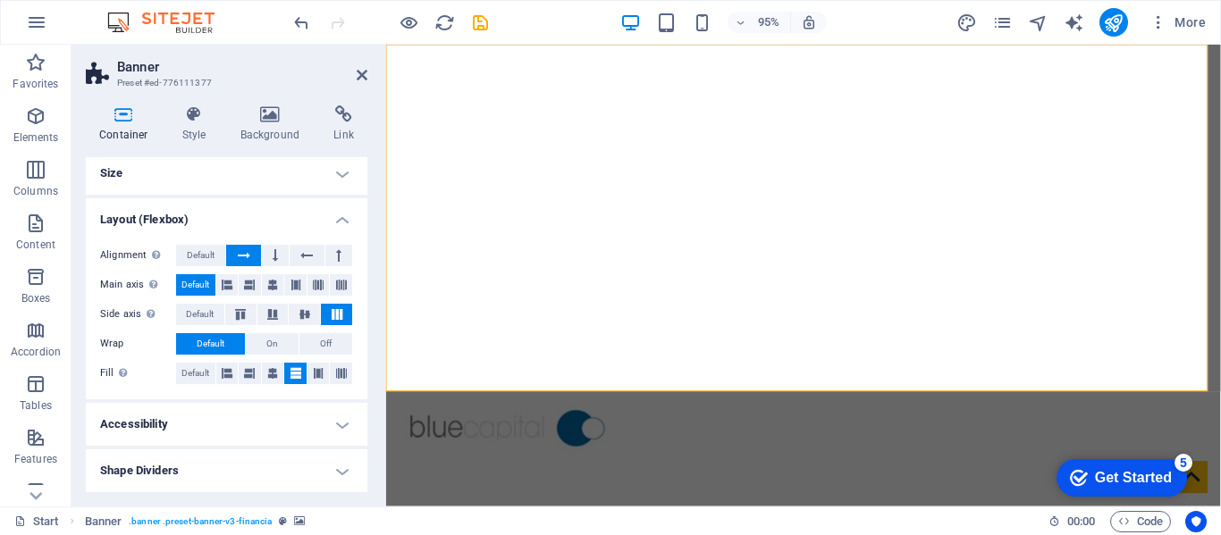
click at [272, 475] on h4 "Shape Dividers" at bounding box center [227, 471] width 282 height 43
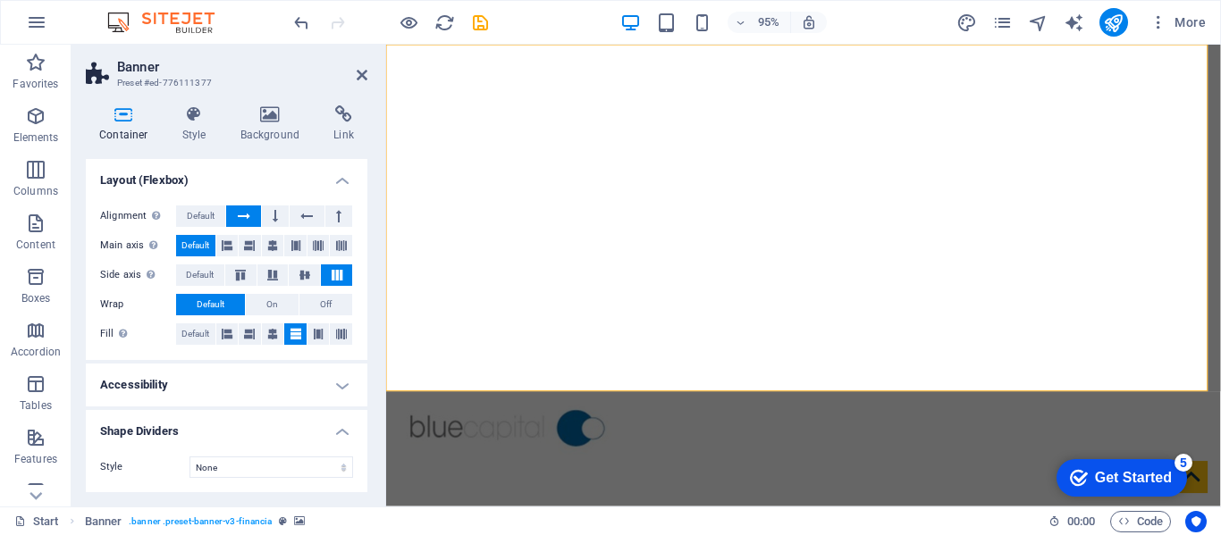
scroll to position [0, 0]
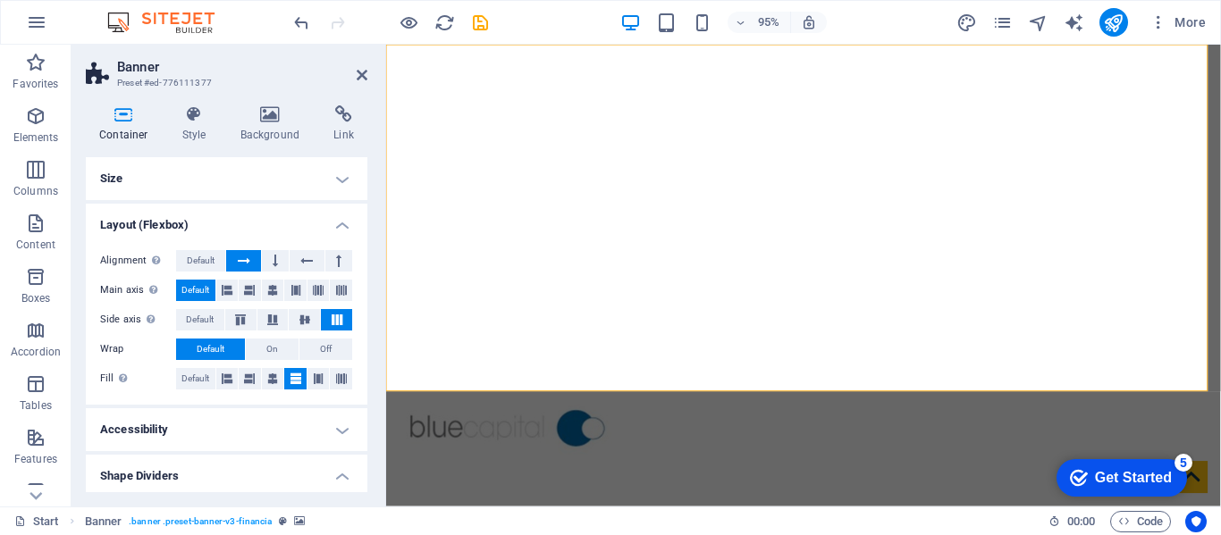
click at [344, 226] on h4 "Layout (Flexbox)" at bounding box center [227, 220] width 282 height 32
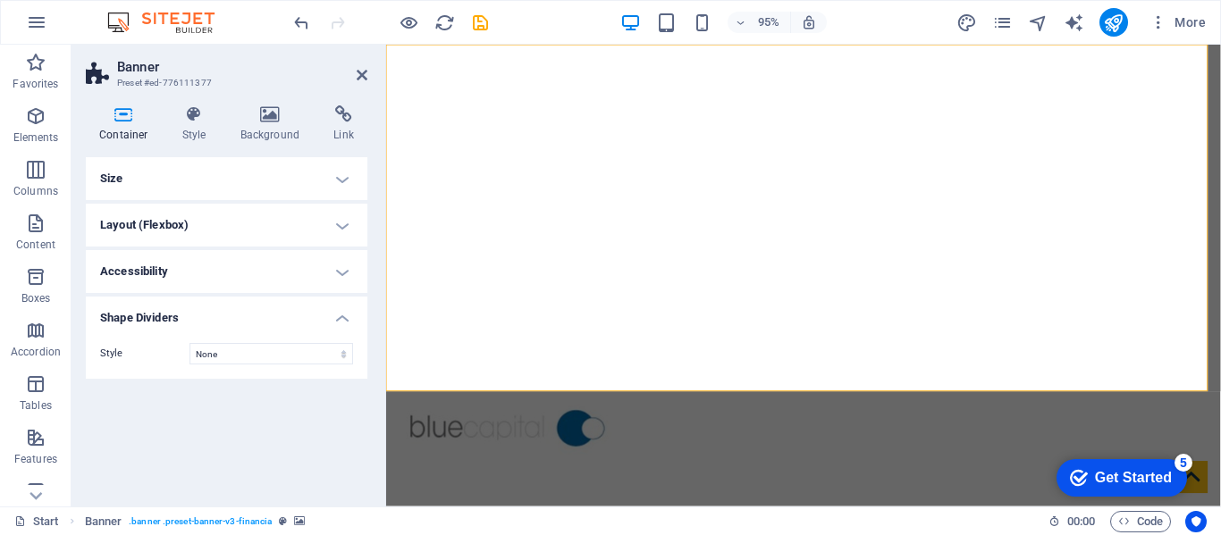
click at [343, 317] on h4 "Shape Dividers" at bounding box center [227, 313] width 282 height 32
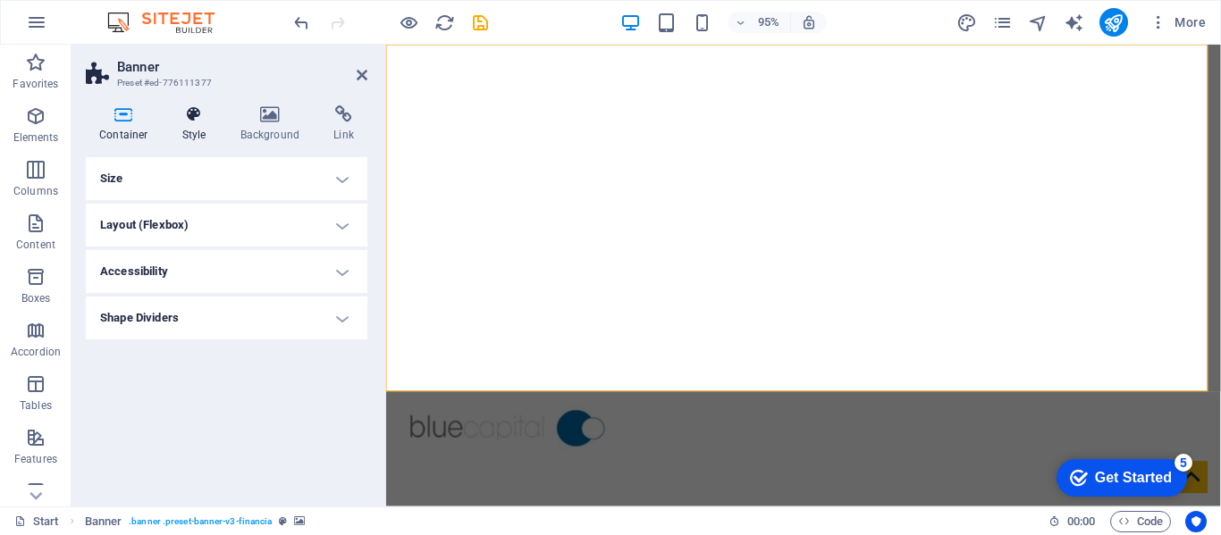
click at [197, 119] on icon at bounding box center [194, 114] width 51 height 18
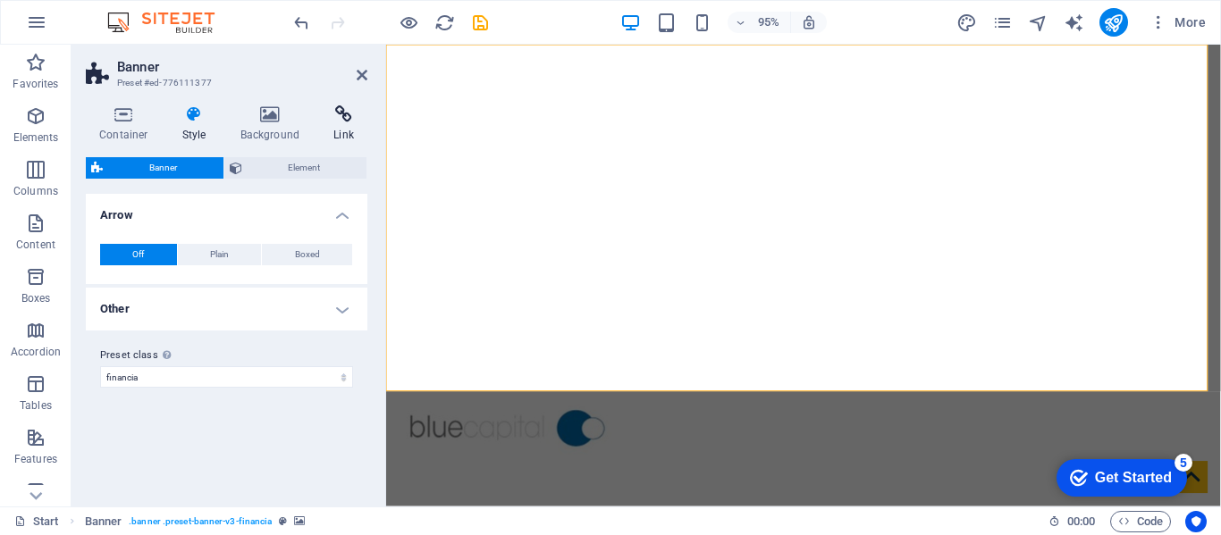
click at [336, 122] on icon at bounding box center [343, 114] width 47 height 18
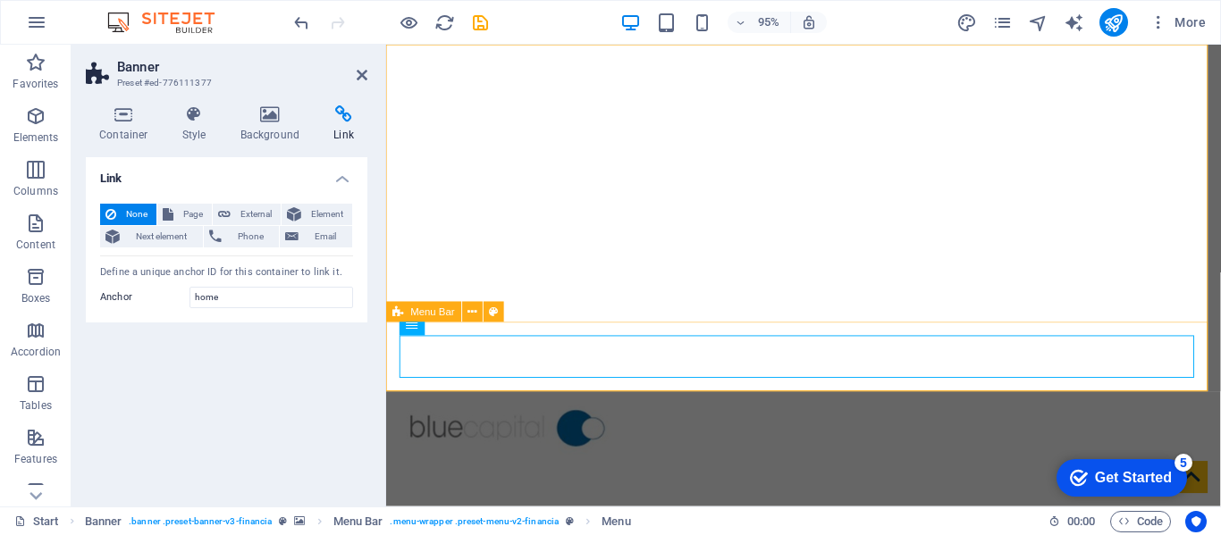
click at [409, 326] on icon at bounding box center [413, 325] width 12 height 21
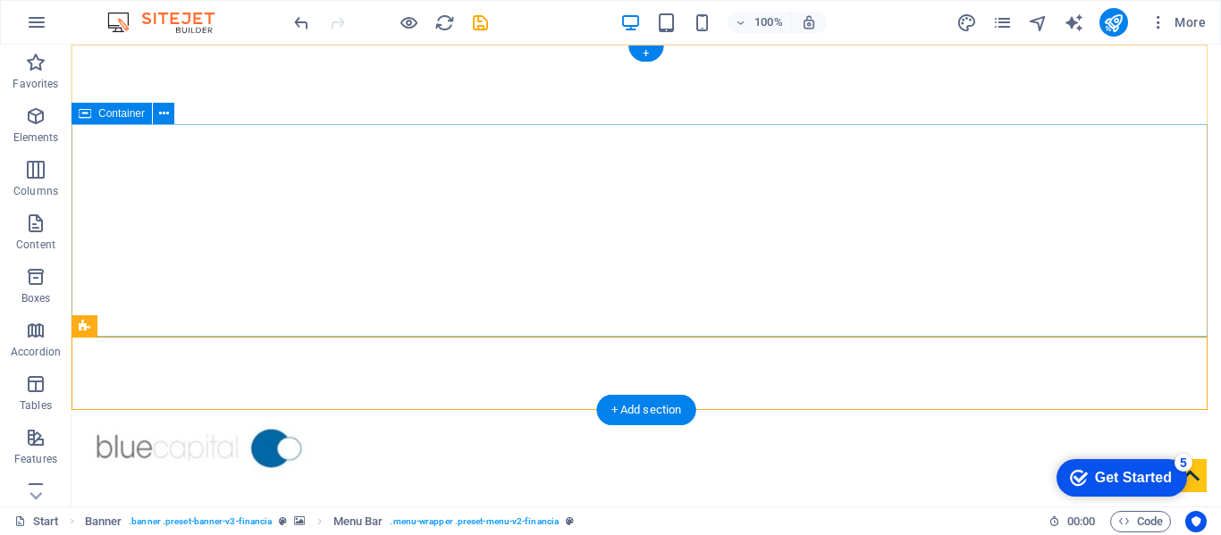
drag, startPoint x: 265, startPoint y: 355, endPoint x: 361, endPoint y: 185, distance: 195.3
drag, startPoint x: 369, startPoint y: 166, endPoint x: 383, endPoint y: 143, distance: 26.8
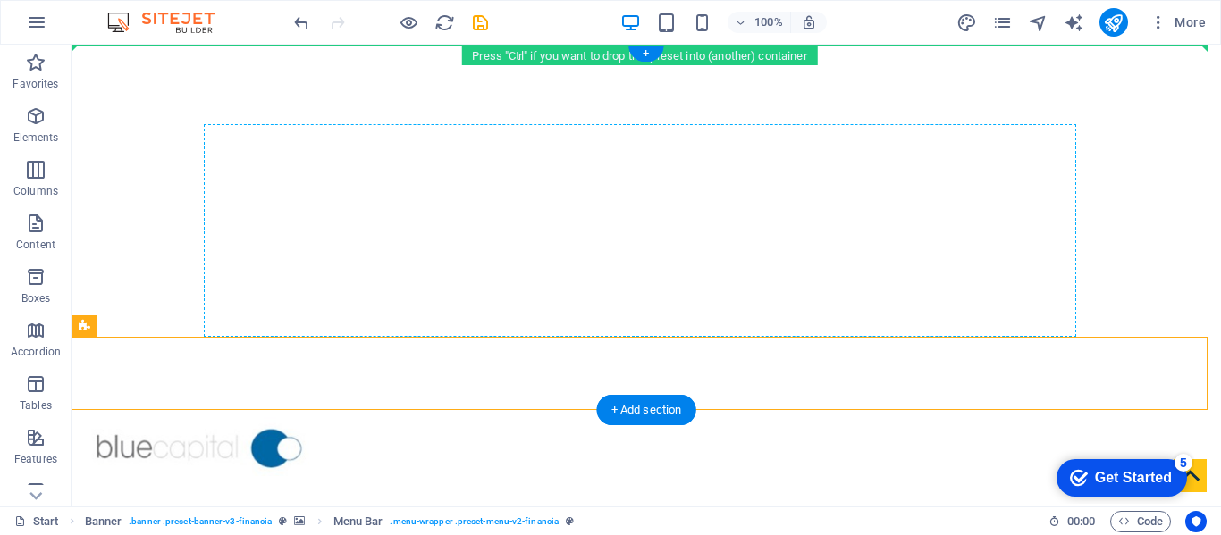
drag, startPoint x: 195, startPoint y: 374, endPoint x: 400, endPoint y: 3, distance: 424.4
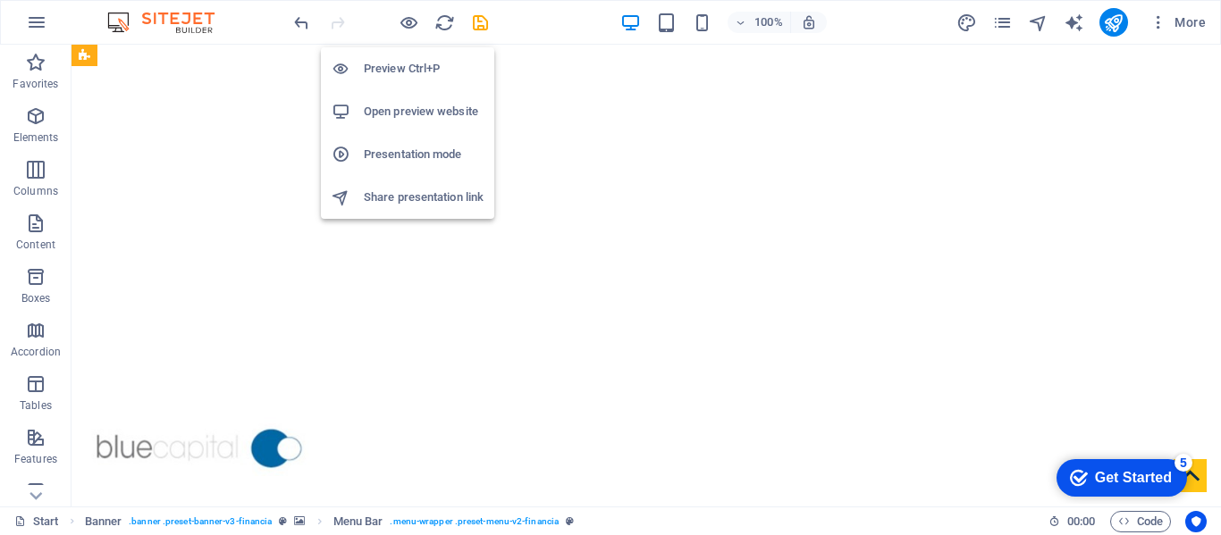
drag, startPoint x: 400, startPoint y: 3, endPoint x: 403, endPoint y: 70, distance: 67.1
click at [403, 70] on body "[DOMAIN_NAME] Start Favorites Elements Columns Content Boxes Accordion Tables F…" at bounding box center [610, 267] width 1221 height 535
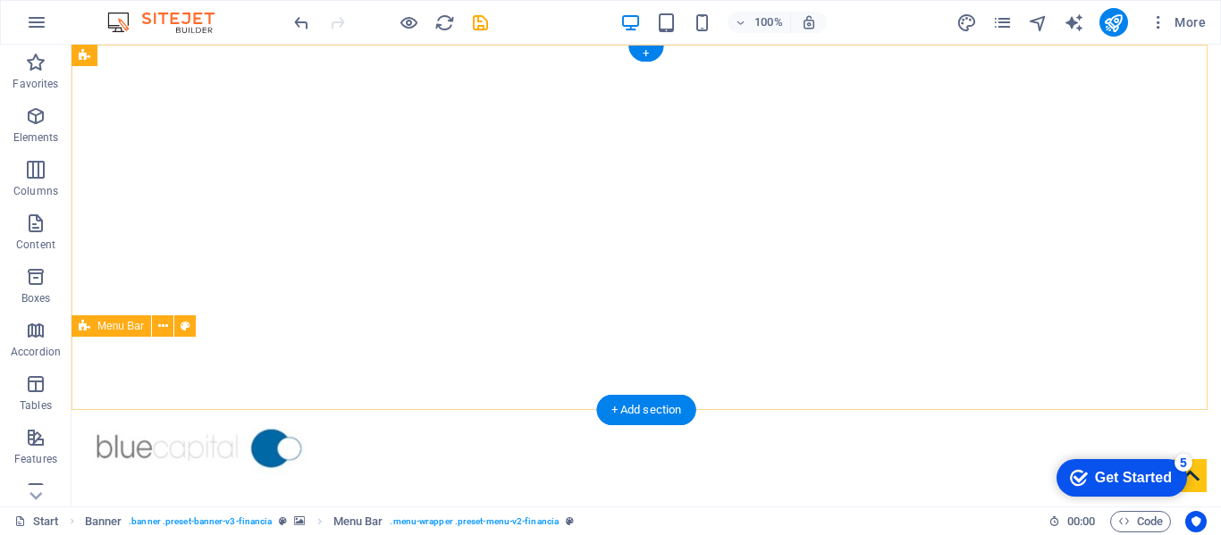
drag, startPoint x: 166, startPoint y: 368, endPoint x: 265, endPoint y: 198, distance: 196.7
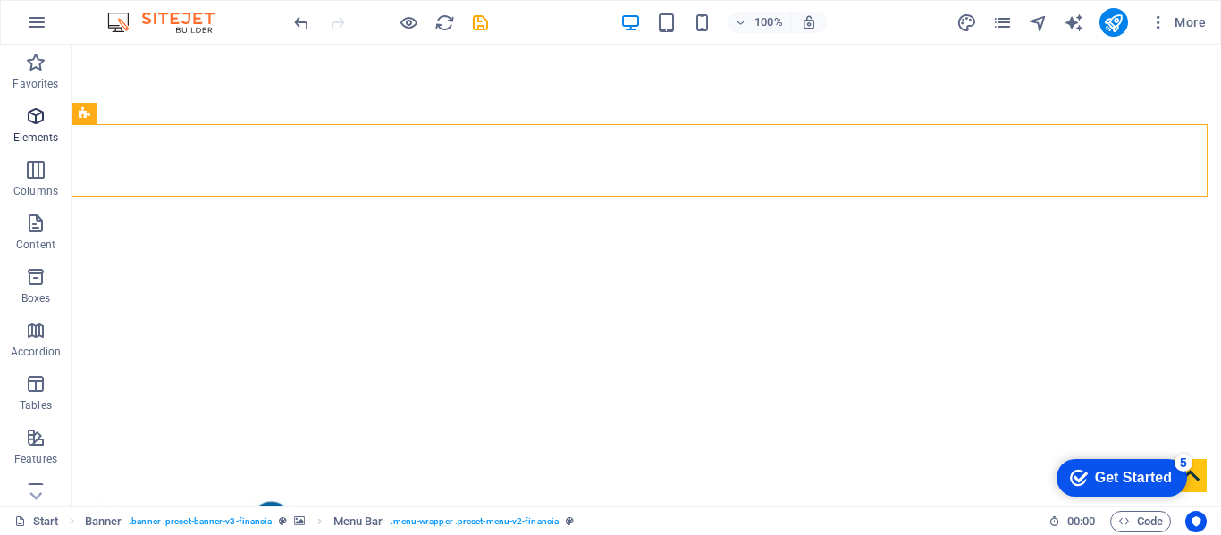
click at [30, 119] on icon "button" at bounding box center [35, 115] width 21 height 21
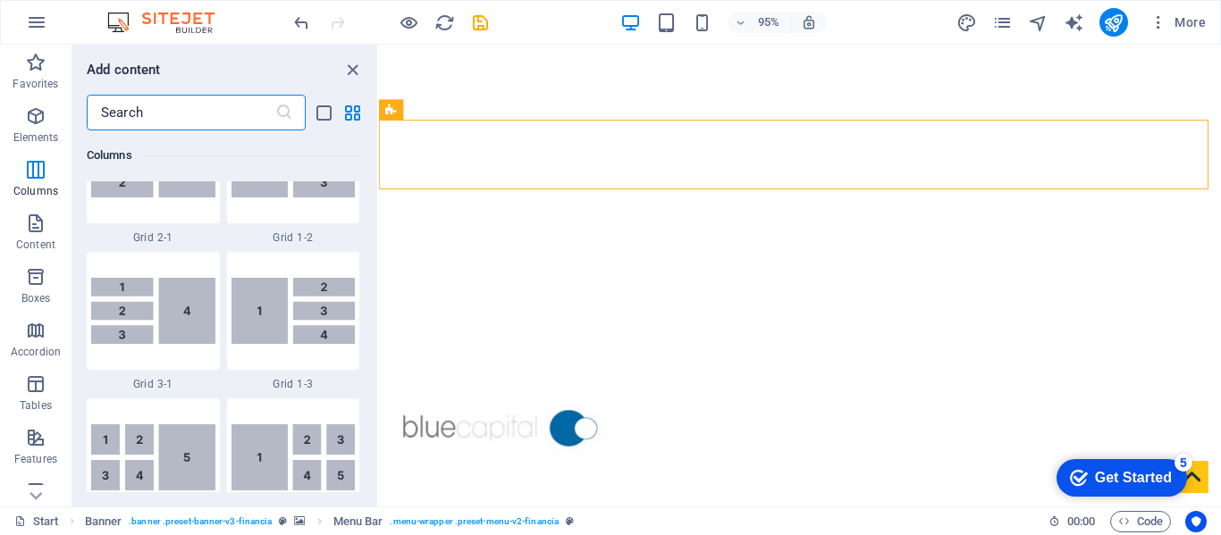
scroll to position [2393, 0]
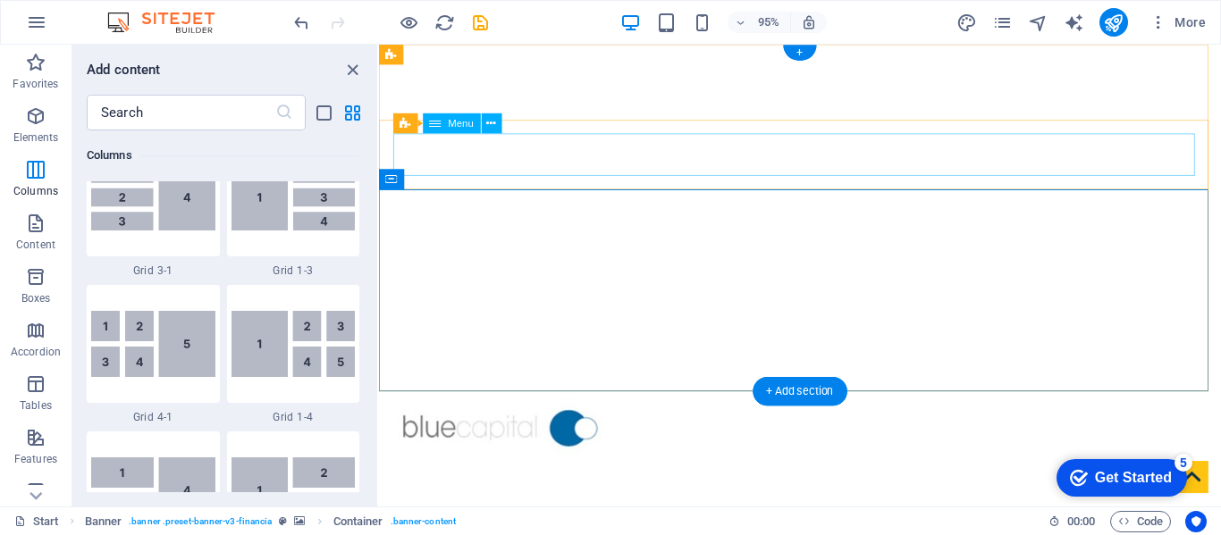
click at [521, 512] on nav "Home About us Services FAQ Contact" at bounding box center [822, 534] width 844 height 45
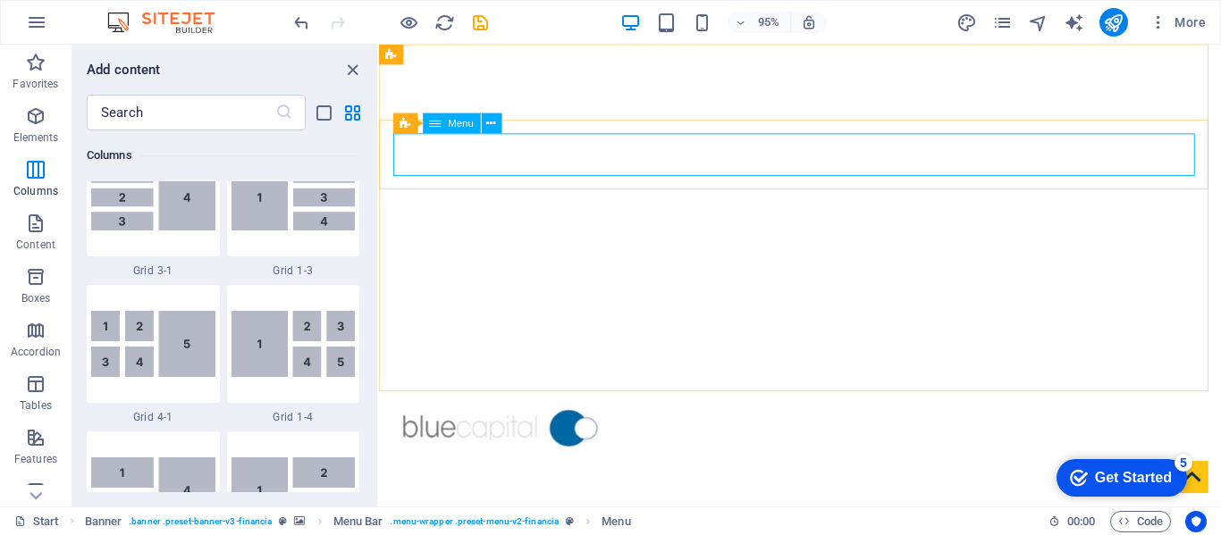
click at [469, 123] on span "Menu" at bounding box center [461, 124] width 26 height 10
click at [436, 124] on icon at bounding box center [436, 124] width 12 height 21
click at [492, 119] on icon at bounding box center [491, 124] width 9 height 18
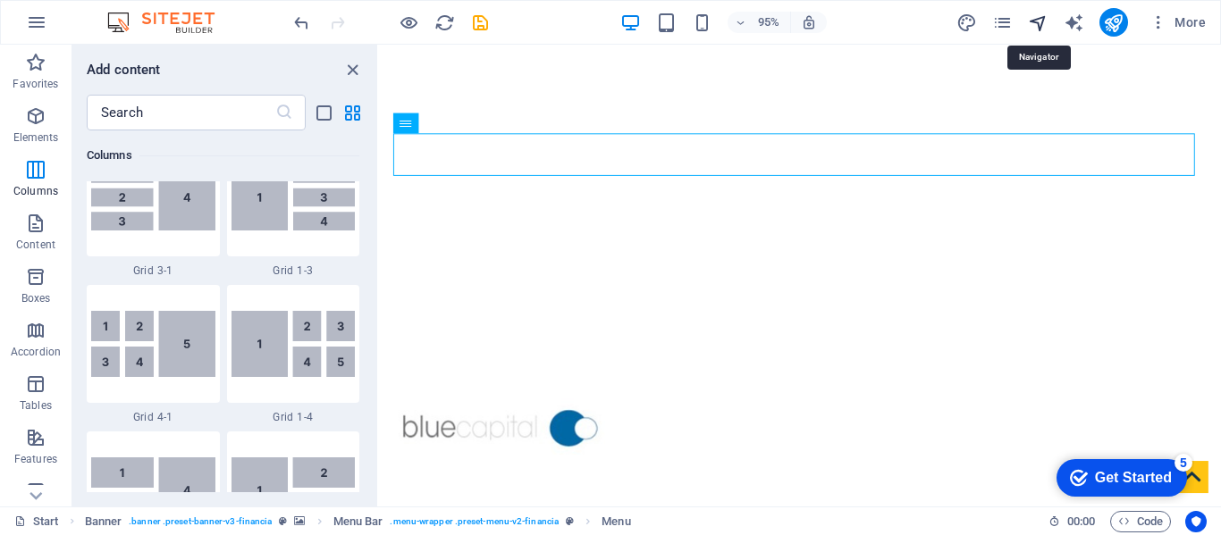
click at [1033, 20] on icon "navigator" at bounding box center [1038, 23] width 21 height 21
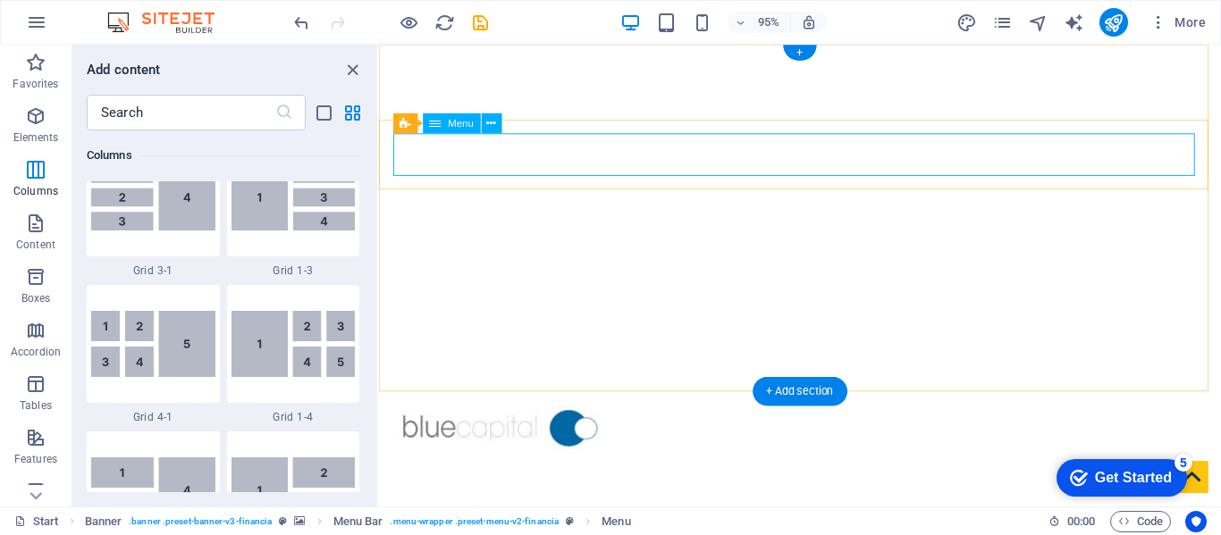
click at [619, 512] on nav "Home About us Services FAQ Contact" at bounding box center [822, 534] width 844 height 45
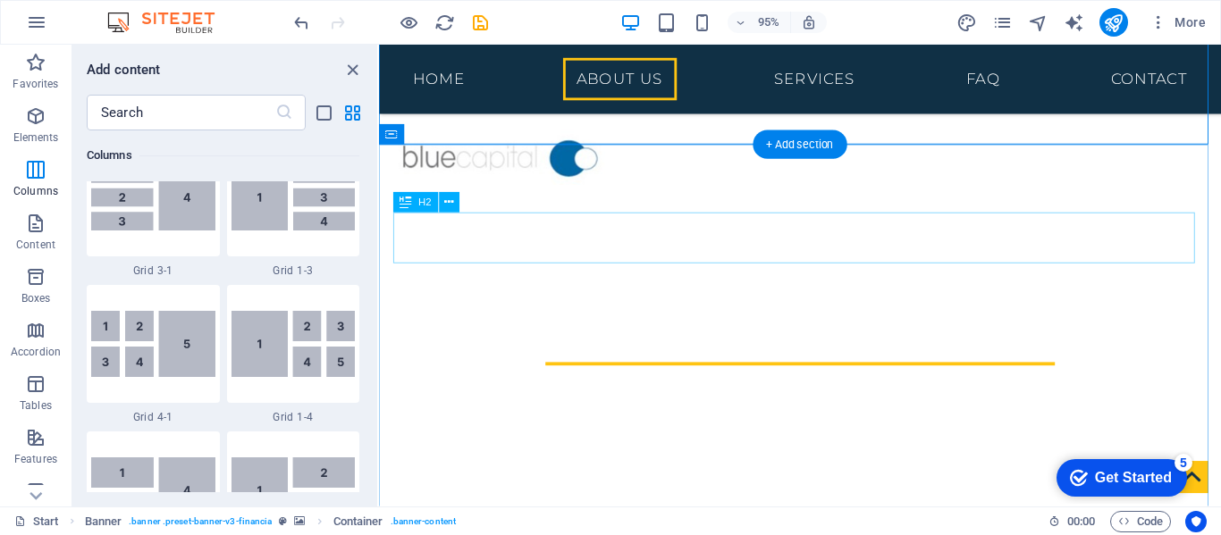
scroll to position [292, 0]
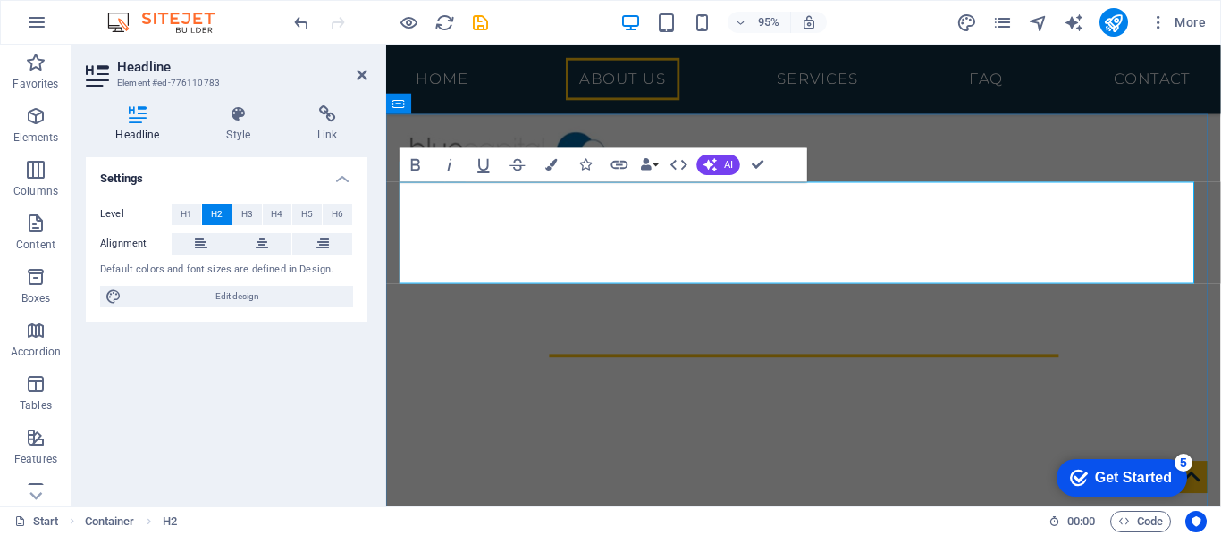
drag, startPoint x: 787, startPoint y: 268, endPoint x: 642, endPoint y: 261, distance: 145.9
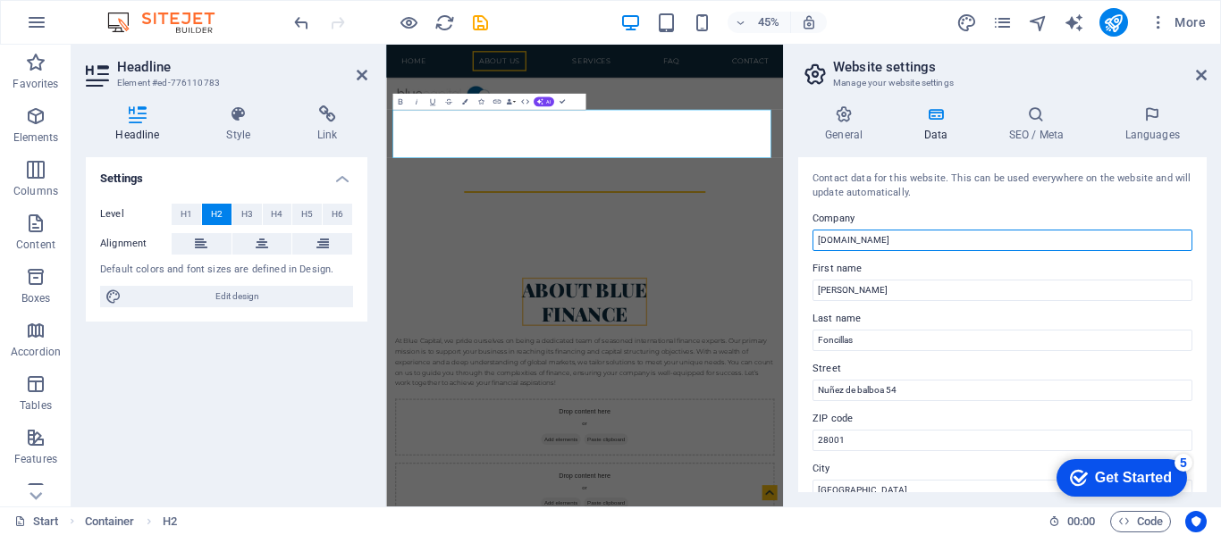
click at [920, 245] on input "[DOMAIN_NAME]" at bounding box center [1002, 240] width 380 height 21
click at [920, 245] on input "bluefinance" at bounding box center [1002, 240] width 380 height 21
type input "blue finance"
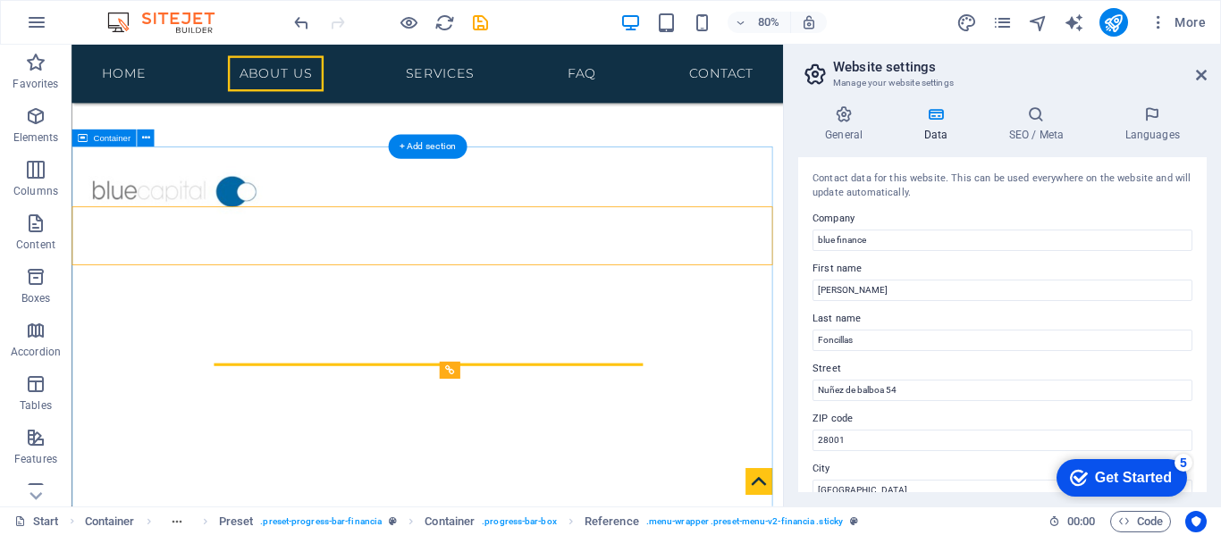
scroll to position [217, 0]
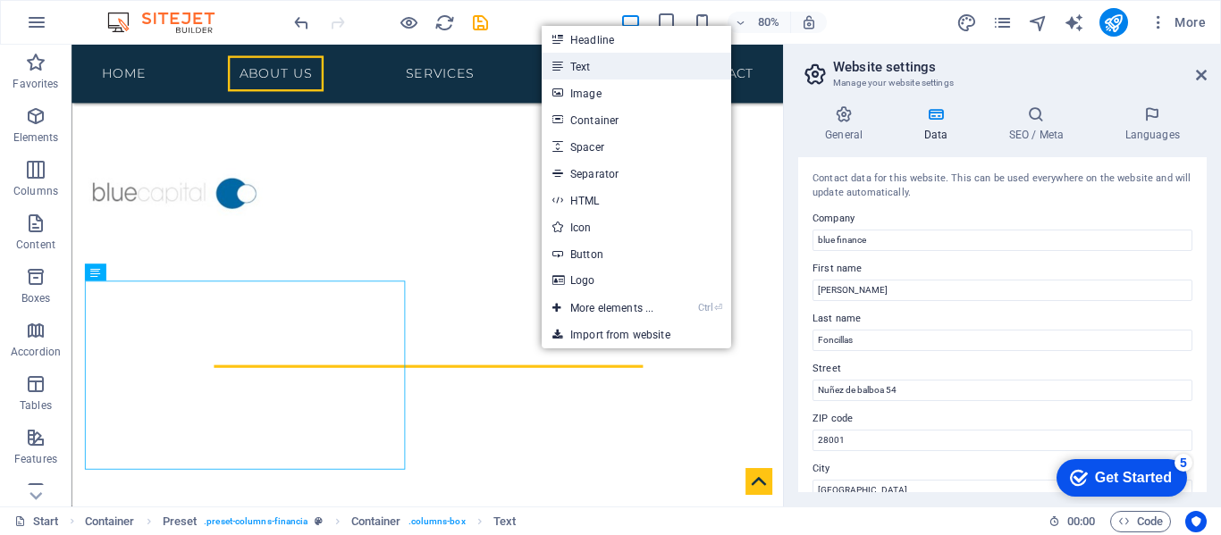
click at [581, 70] on link "Text" at bounding box center [636, 66] width 189 height 27
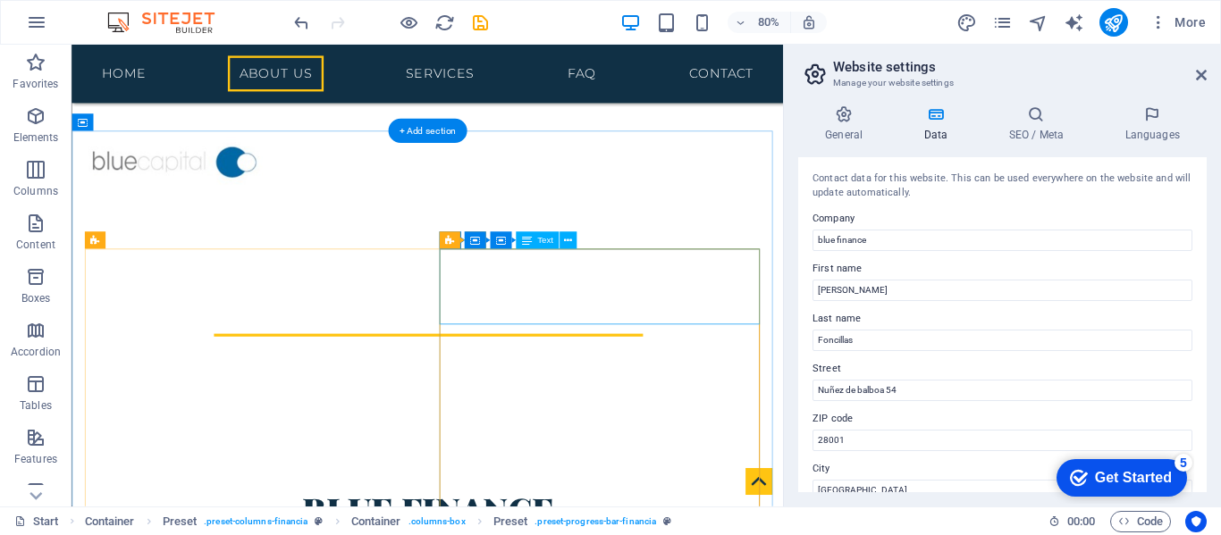
scroll to position [257, 0]
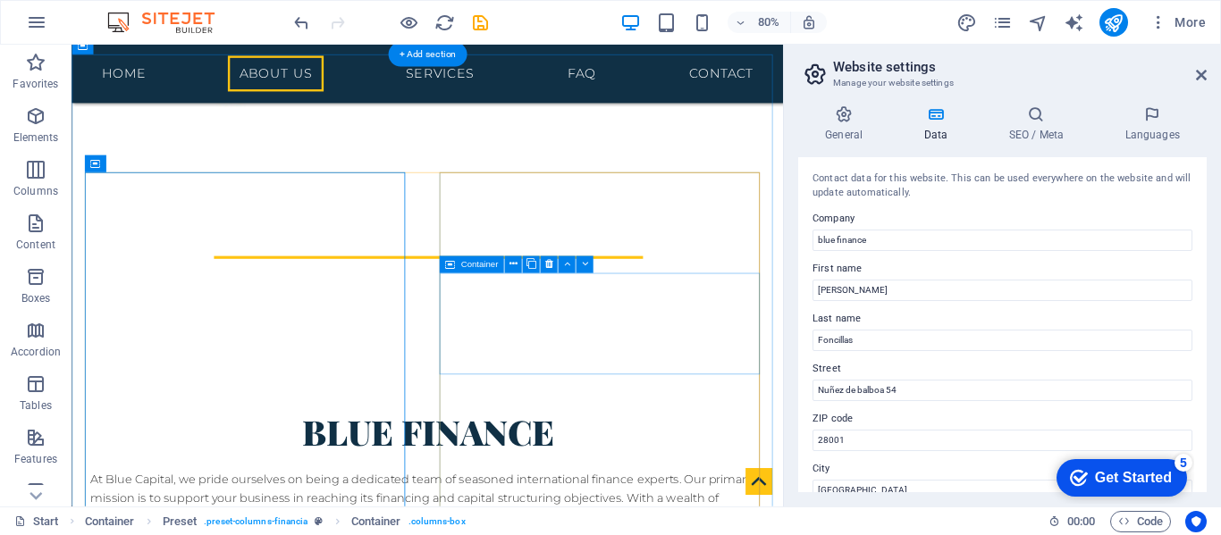
scroll to position [353, 0]
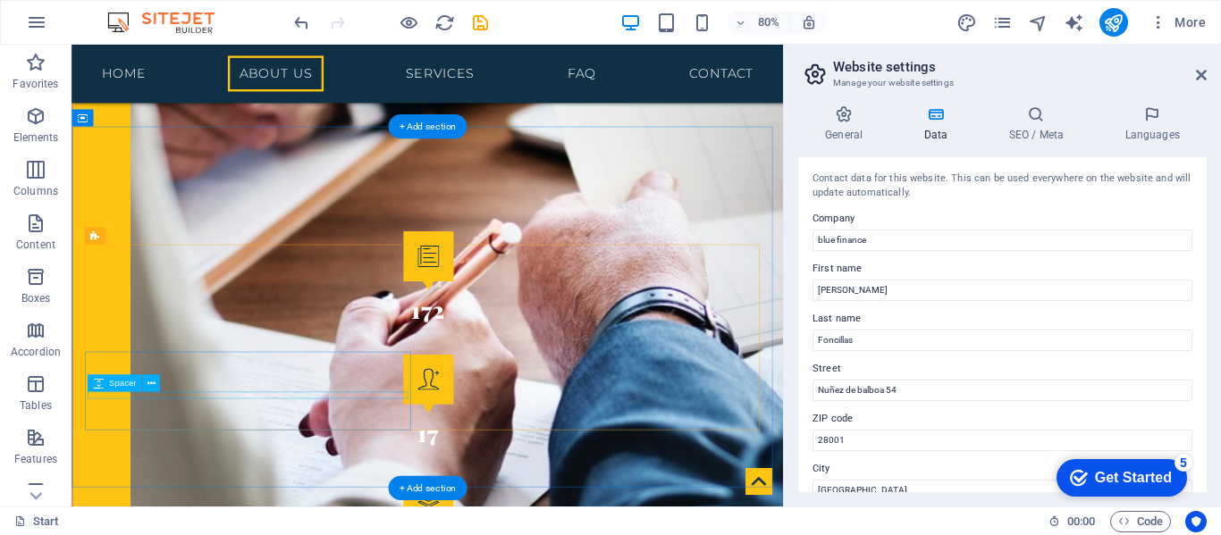
scroll to position [2408, 0]
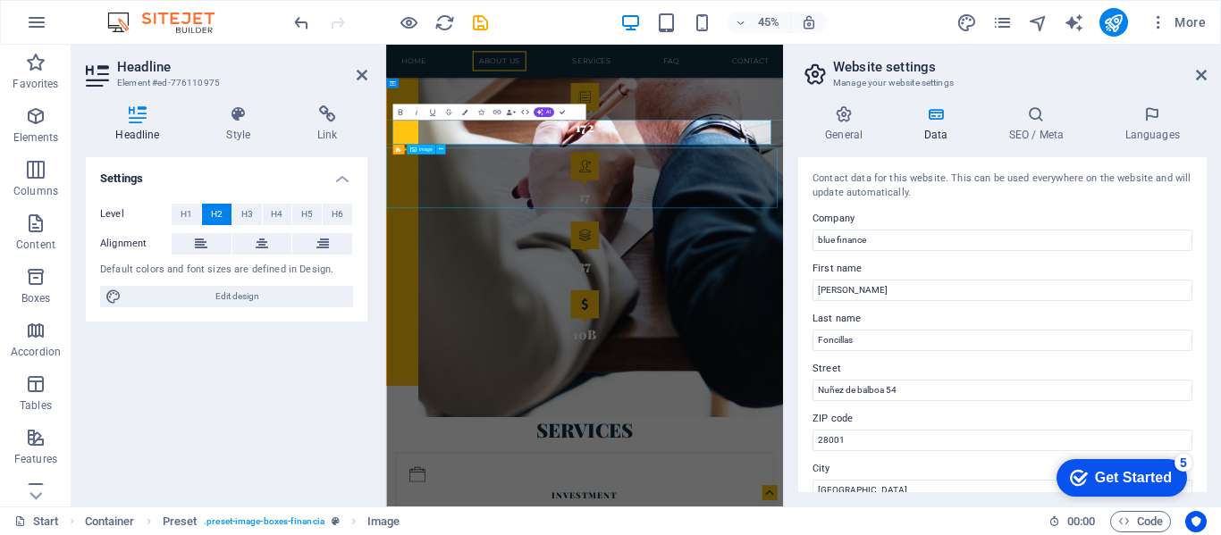
scroll to position [2408, 0]
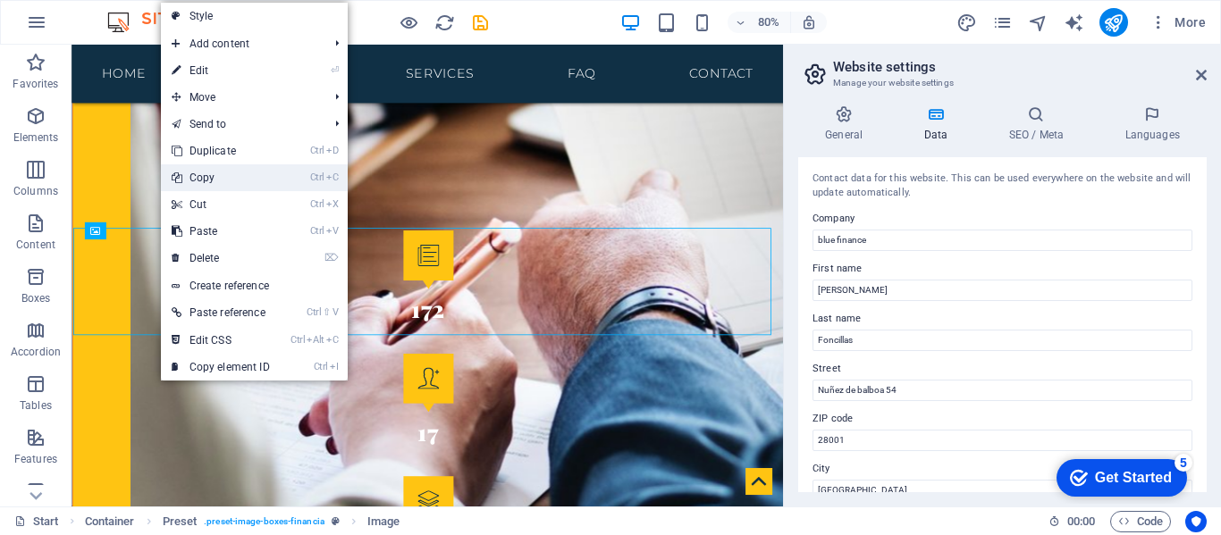
click at [200, 179] on link "Ctrl C Copy" at bounding box center [221, 177] width 120 height 27
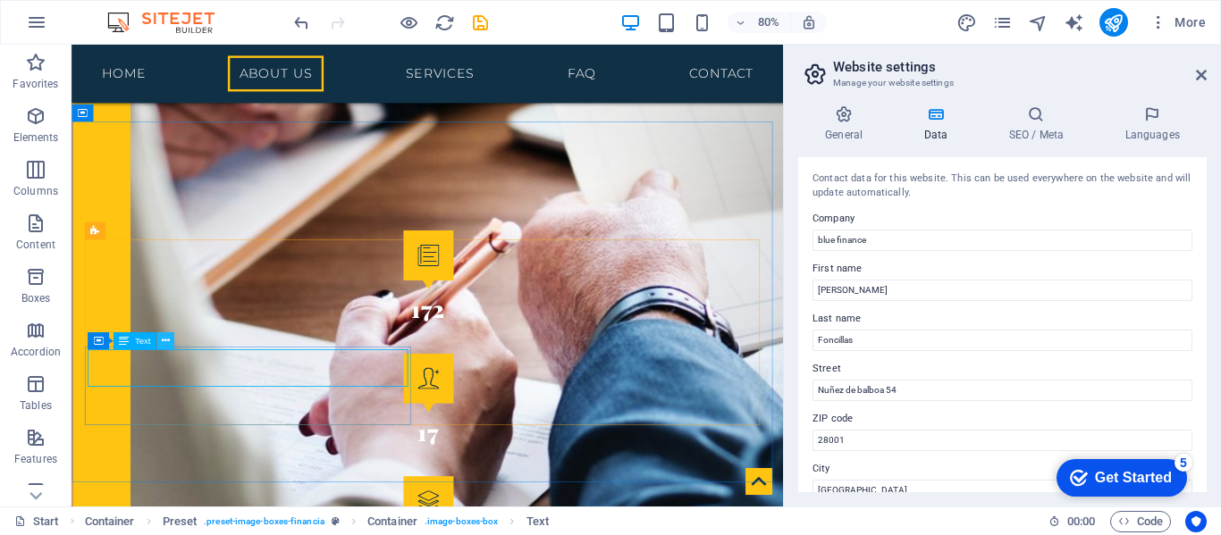
click at [166, 342] on icon at bounding box center [165, 340] width 8 height 15
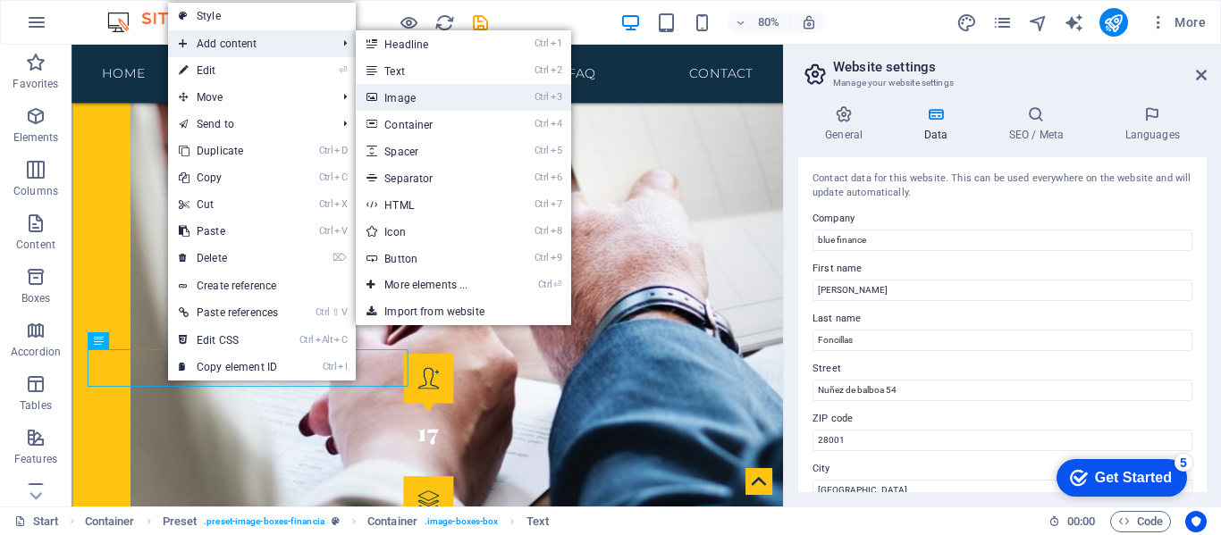
click at [392, 96] on link "Ctrl 3 Image" at bounding box center [429, 97] width 147 height 27
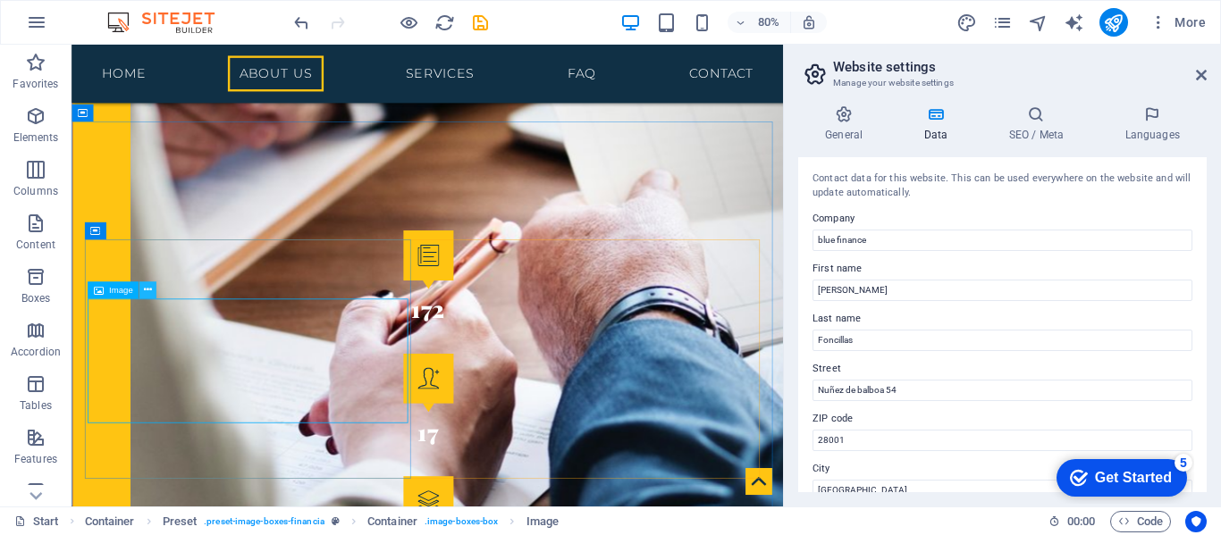
click at [147, 291] on icon at bounding box center [148, 290] width 8 height 15
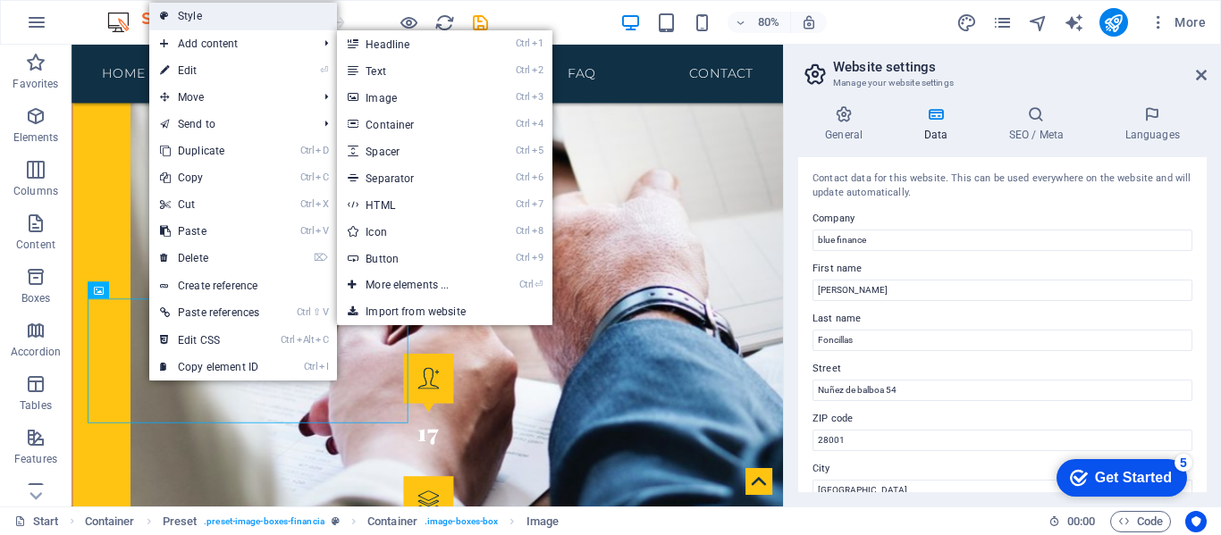
click at [193, 13] on link "Style" at bounding box center [243, 16] width 188 height 27
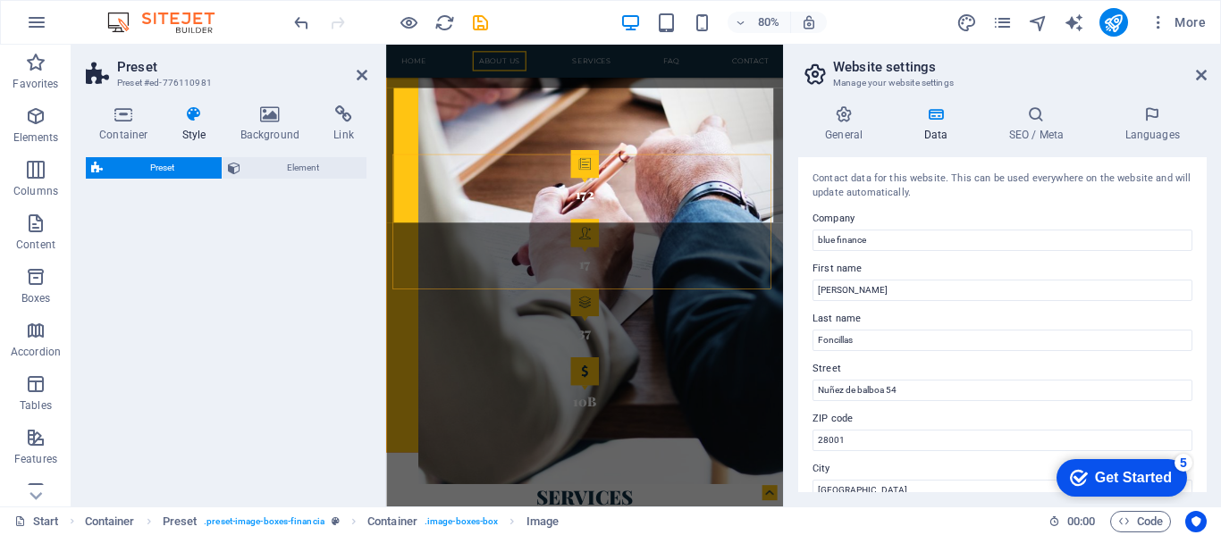
scroll to position [2555, 0]
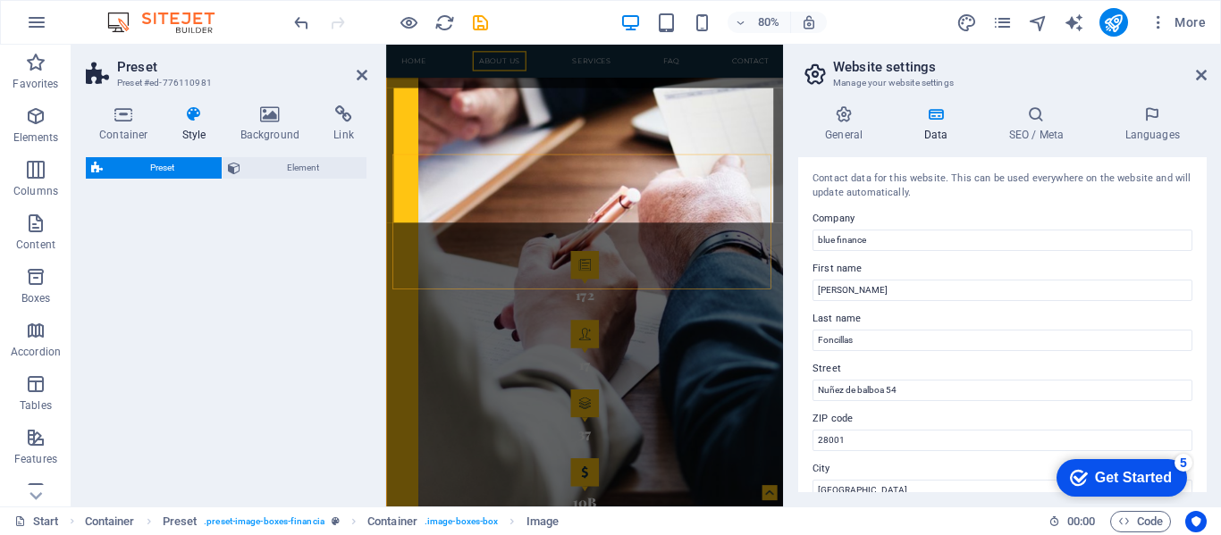
select select "px"
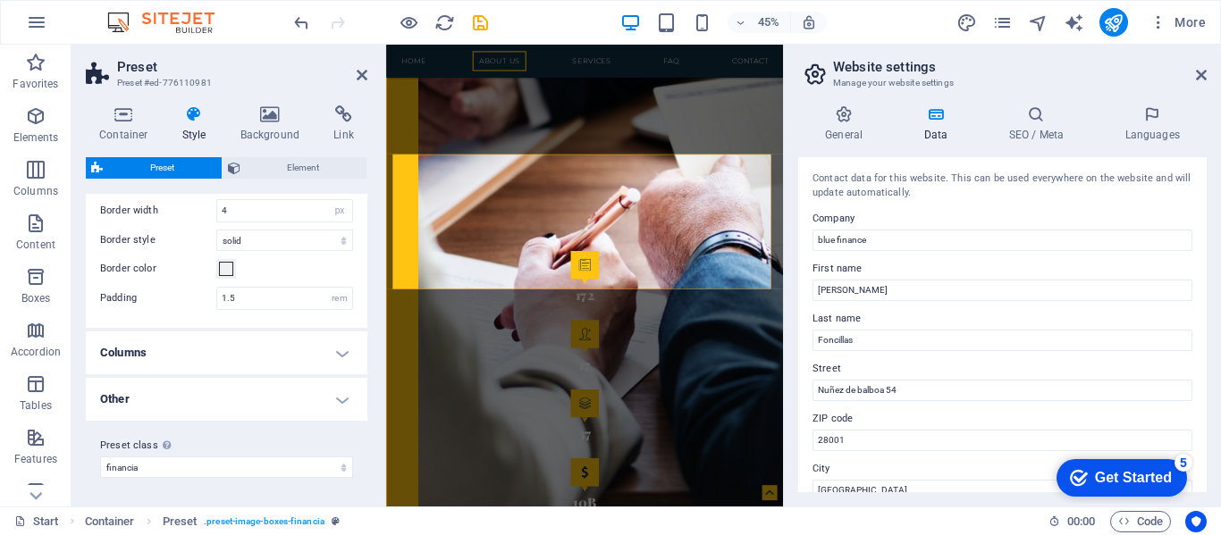
scroll to position [0, 0]
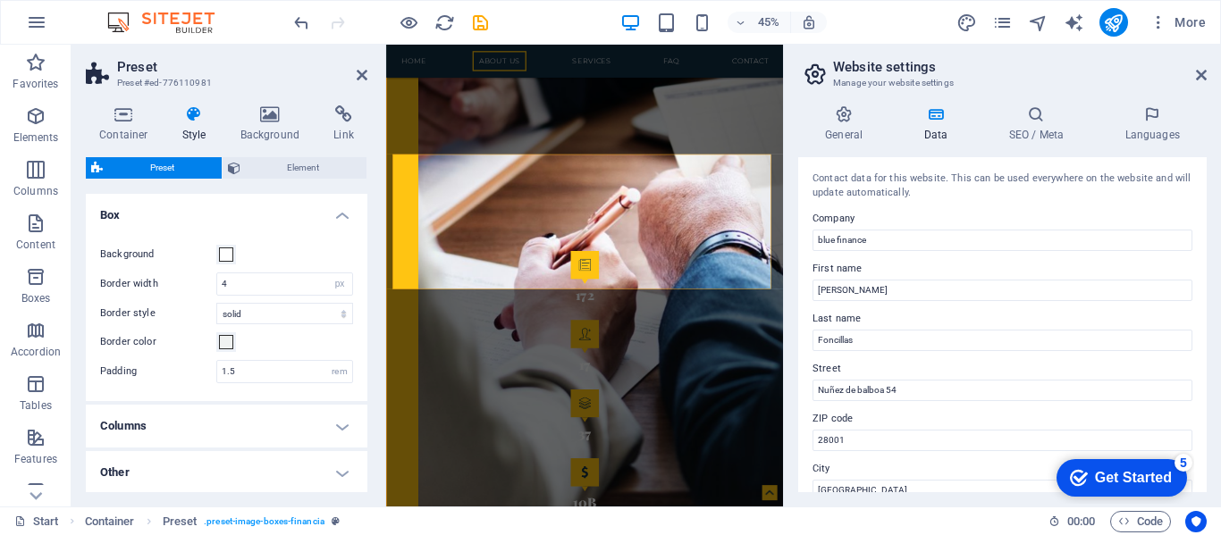
click at [190, 125] on h4 "Style" at bounding box center [198, 124] width 58 height 38
click at [131, 118] on icon at bounding box center [124, 114] width 76 height 18
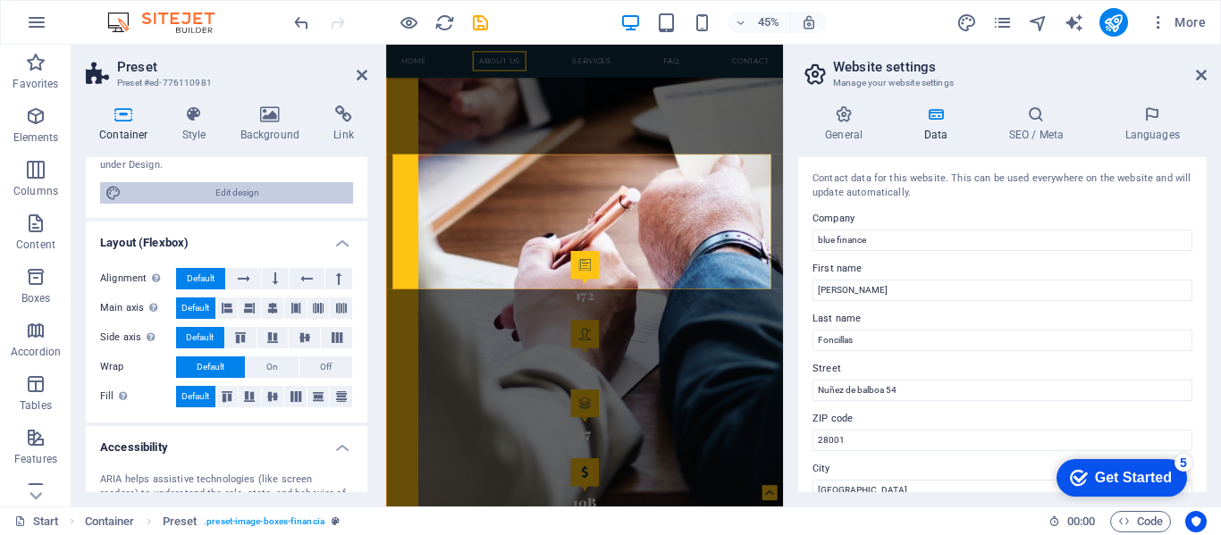
scroll to position [181, 0]
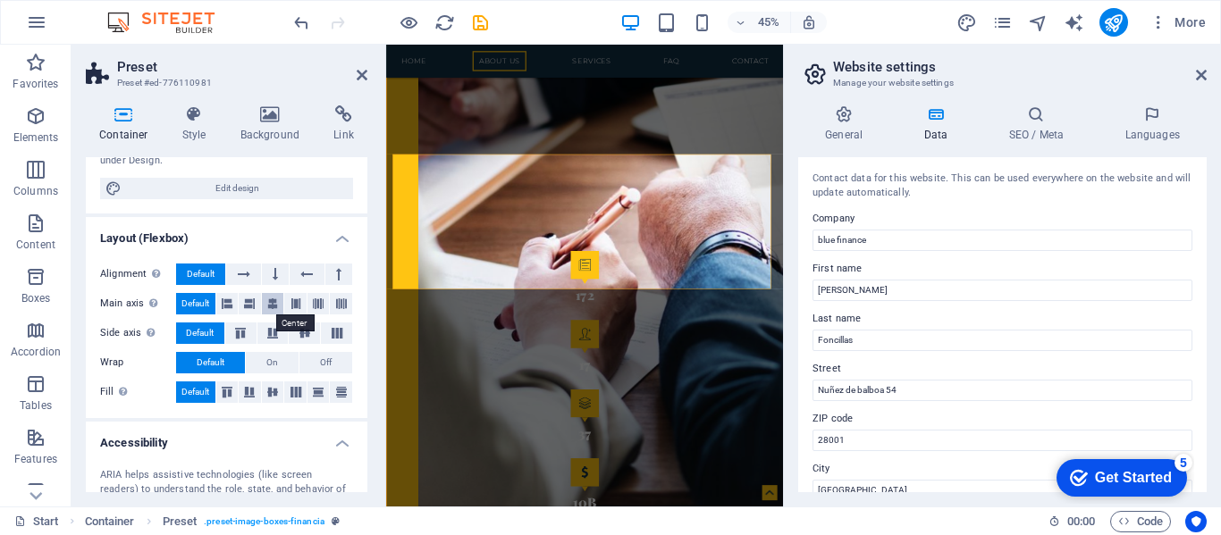
click at [274, 307] on icon at bounding box center [272, 303] width 11 height 21
click at [301, 334] on icon at bounding box center [304, 333] width 21 height 11
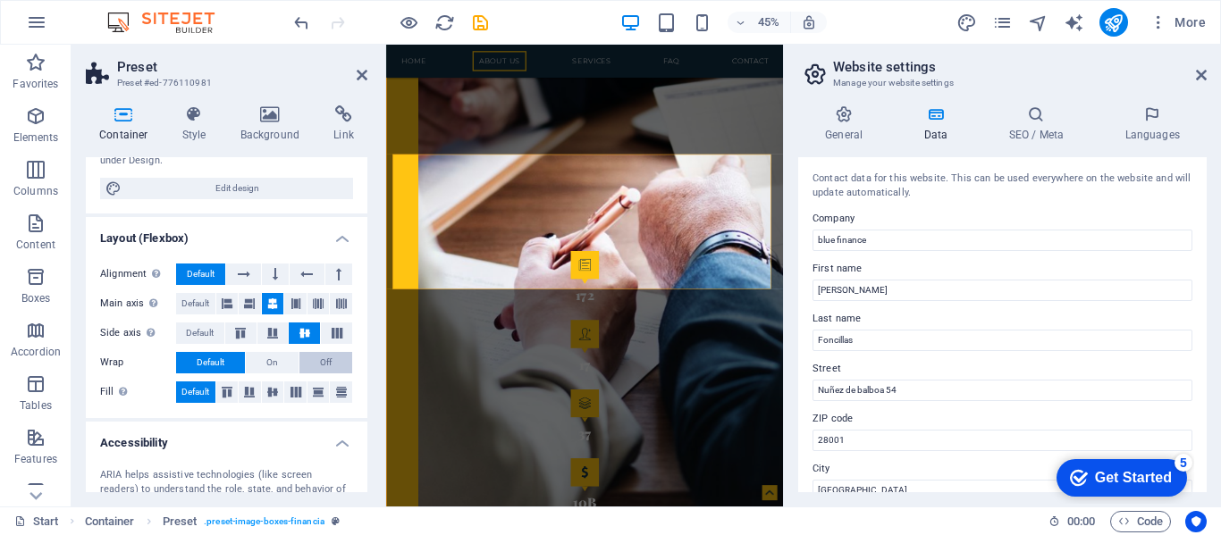
click at [320, 362] on span "Off" at bounding box center [326, 362] width 12 height 21
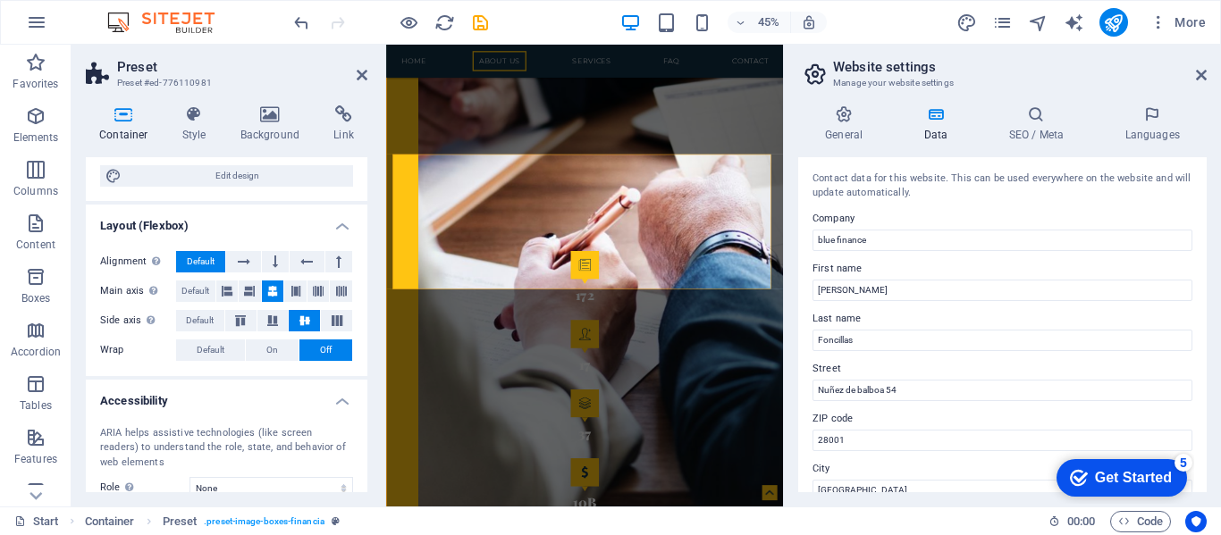
scroll to position [194, 0]
click at [127, 121] on icon at bounding box center [124, 114] width 76 height 18
click at [187, 120] on icon at bounding box center [194, 114] width 51 height 18
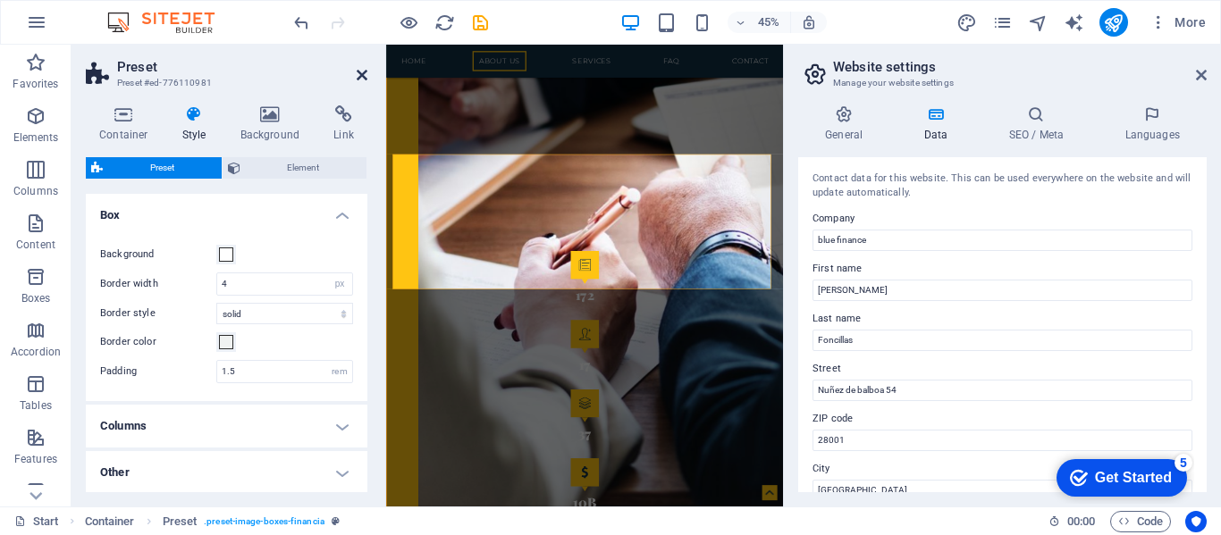
click at [364, 75] on icon at bounding box center [362, 75] width 11 height 14
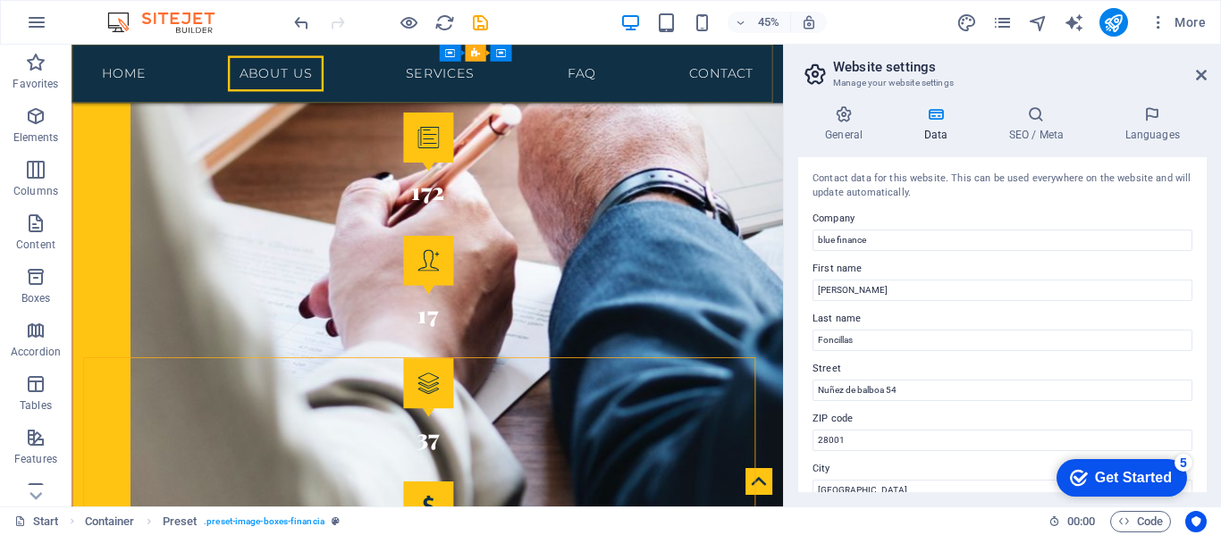
scroll to position [2408, 0]
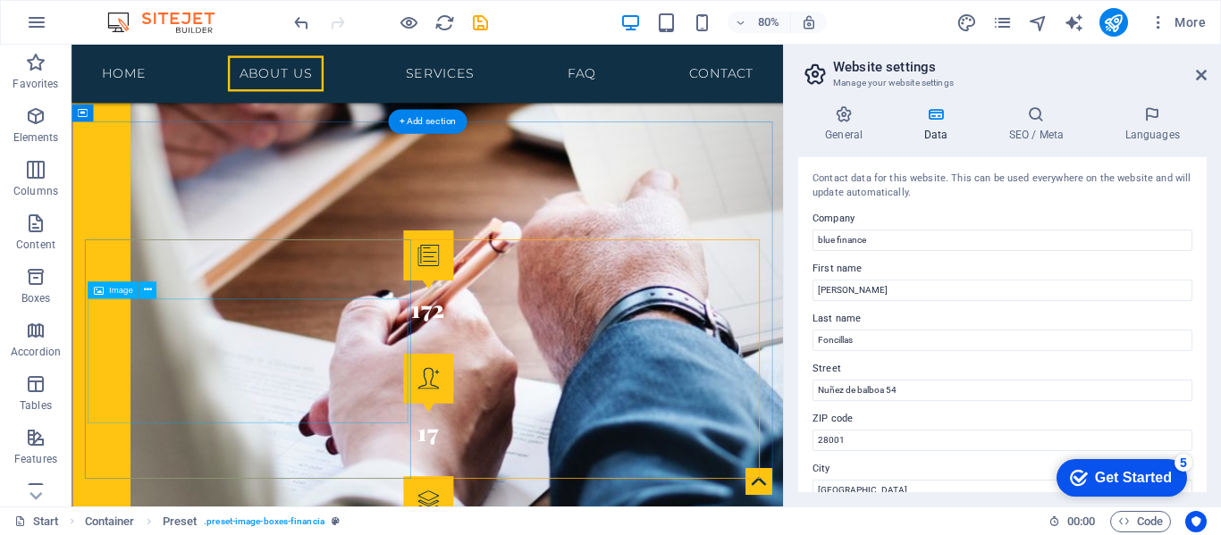
click at [150, 290] on icon at bounding box center [148, 290] width 8 height 15
drag, startPoint x: 176, startPoint y: 427, endPoint x: 328, endPoint y: 432, distance: 152.0
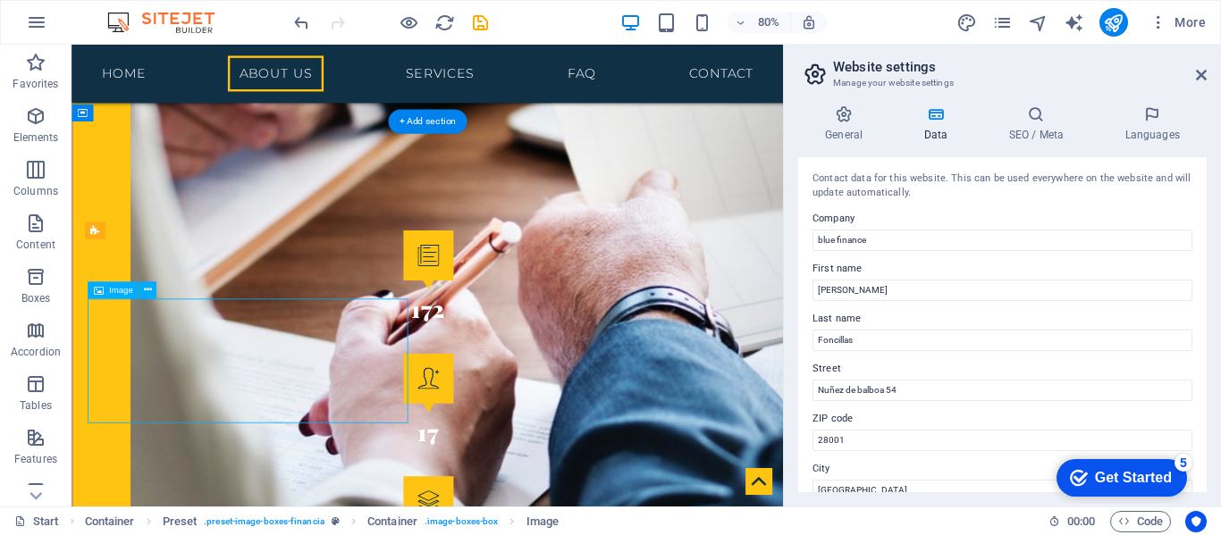
drag, startPoint x: 184, startPoint y: 439, endPoint x: 318, endPoint y: 427, distance: 134.6
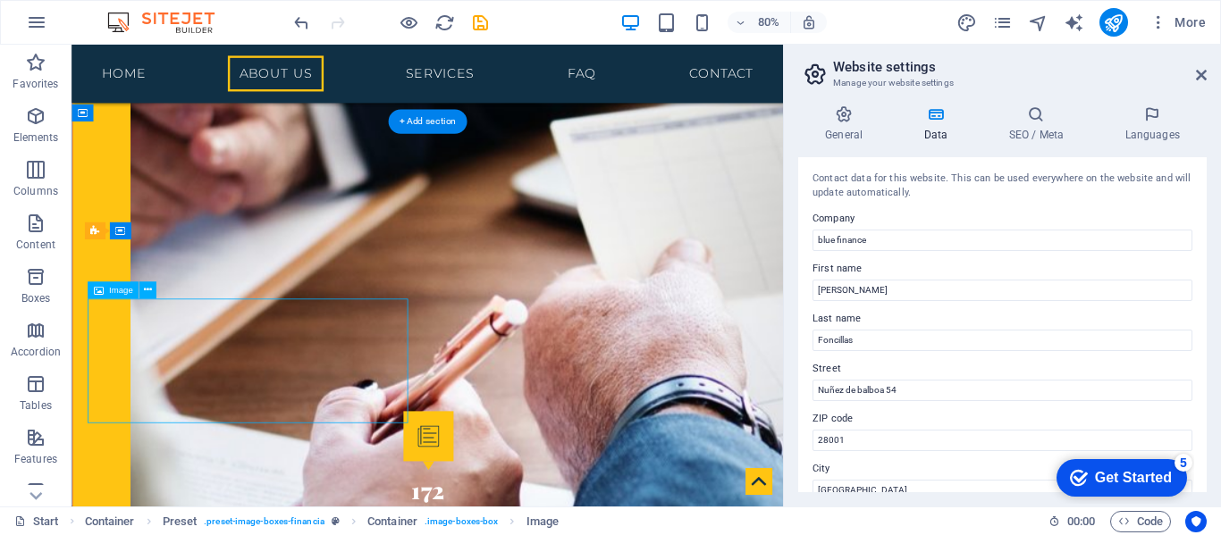
select select "px"
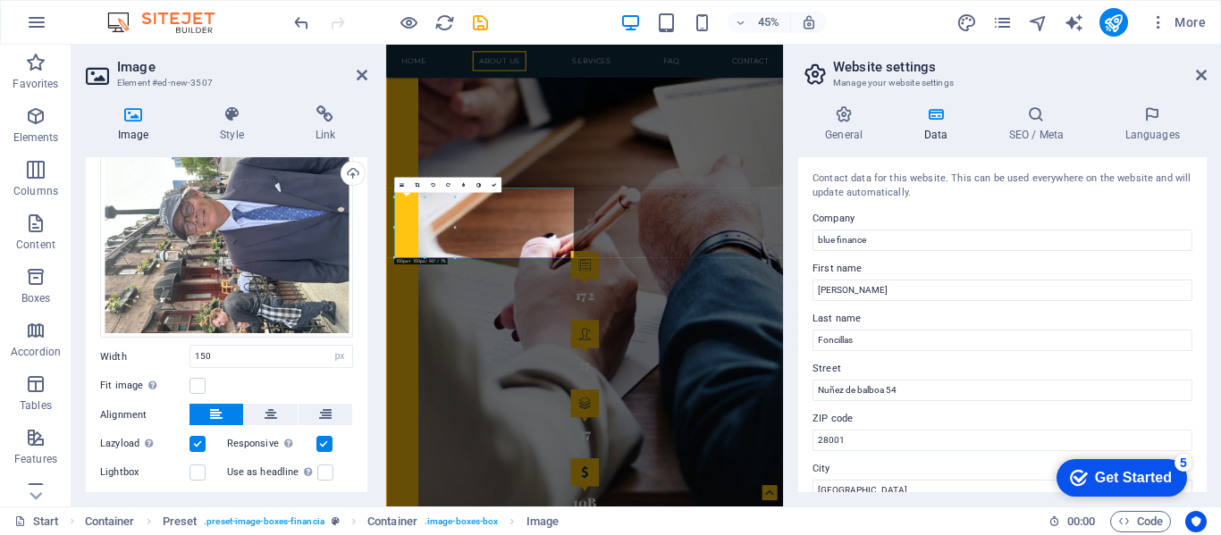
scroll to position [0, 0]
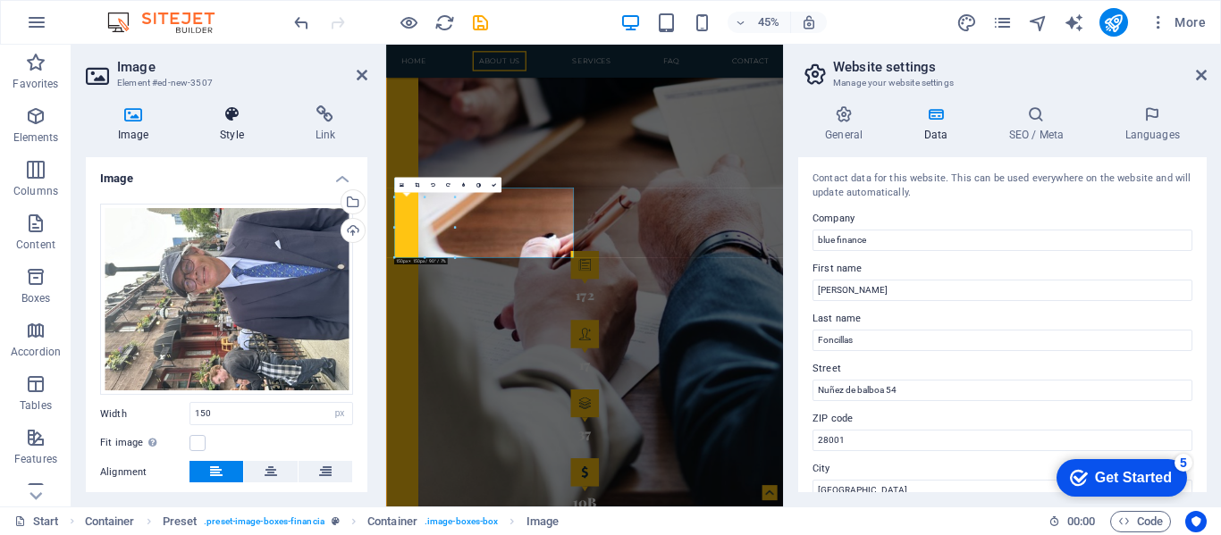
click at [226, 117] on icon at bounding box center [232, 114] width 88 height 18
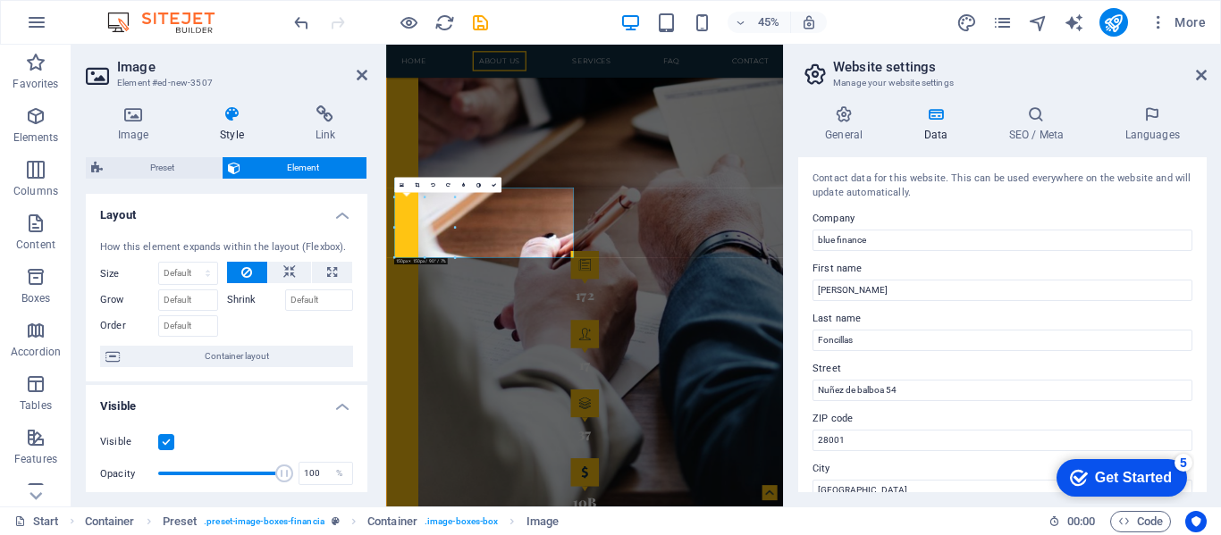
click at [231, 323] on div at bounding box center [290, 324] width 127 height 26
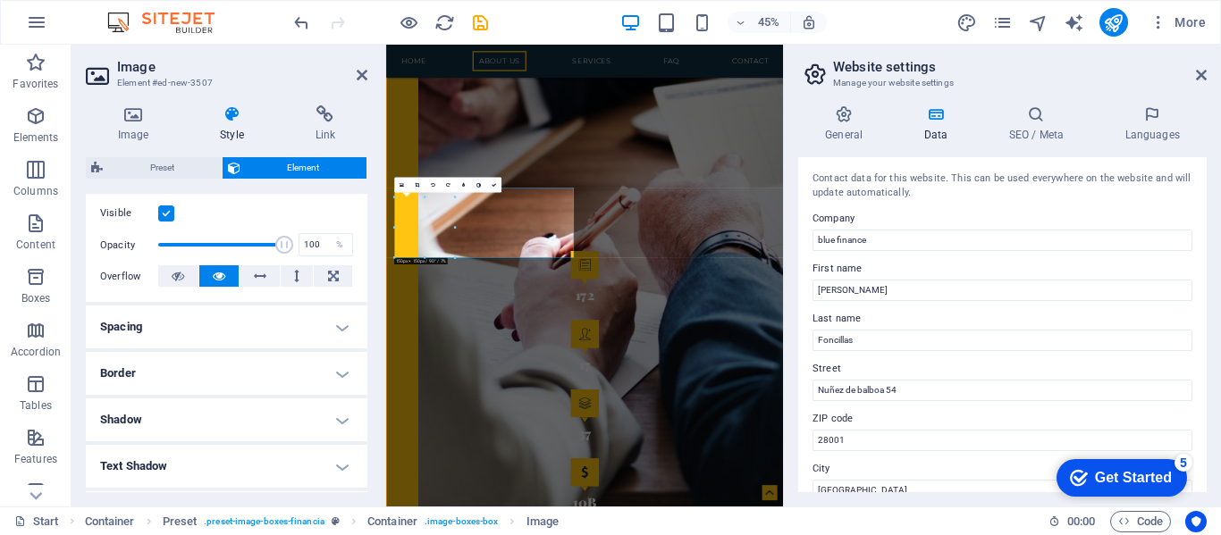
scroll to position [238, 0]
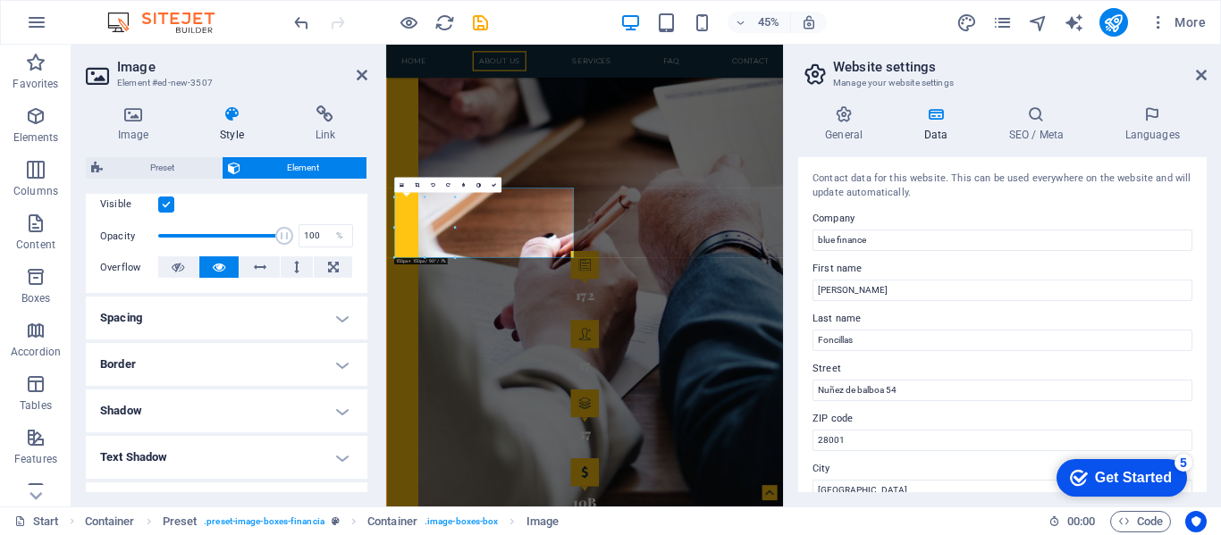
click at [220, 299] on h4 "Spacing" at bounding box center [227, 318] width 282 height 43
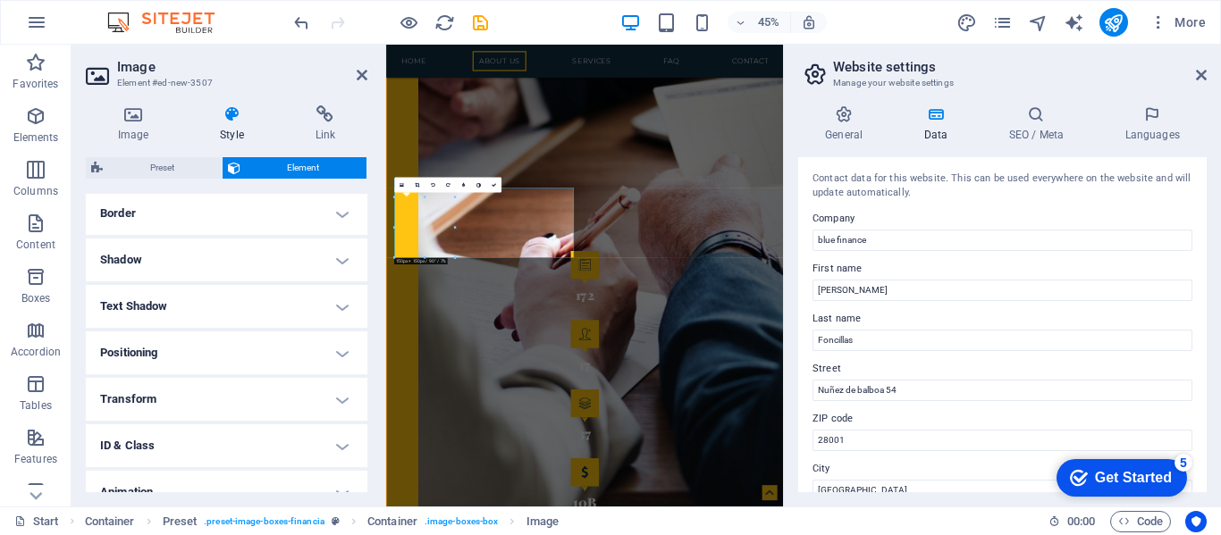
scroll to position [461, 0]
click at [234, 355] on h4 "Positioning" at bounding box center [227, 352] width 282 height 43
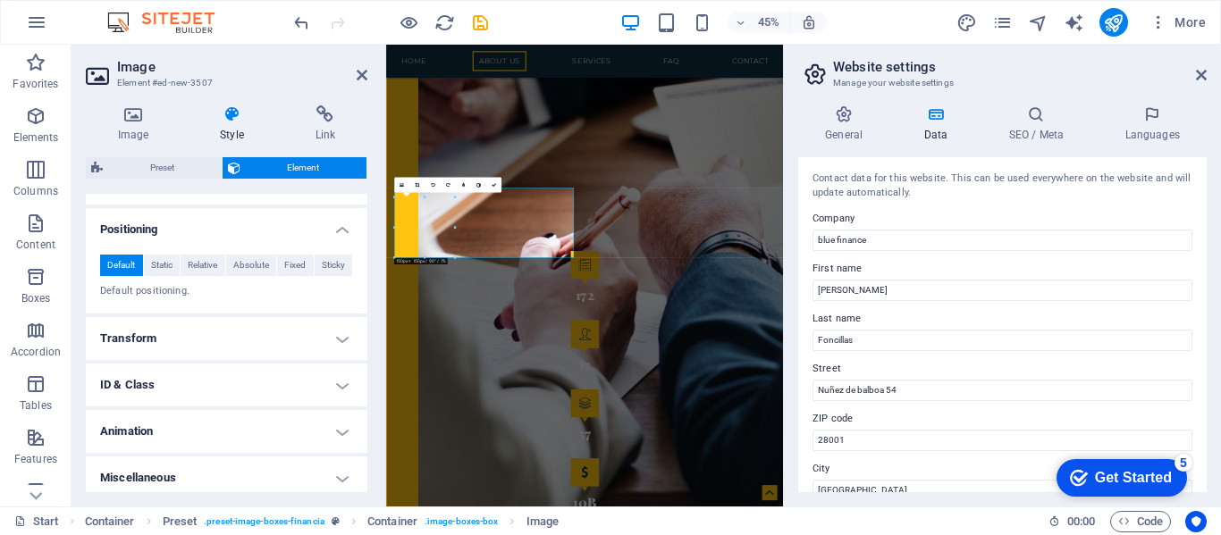
scroll to position [591, 0]
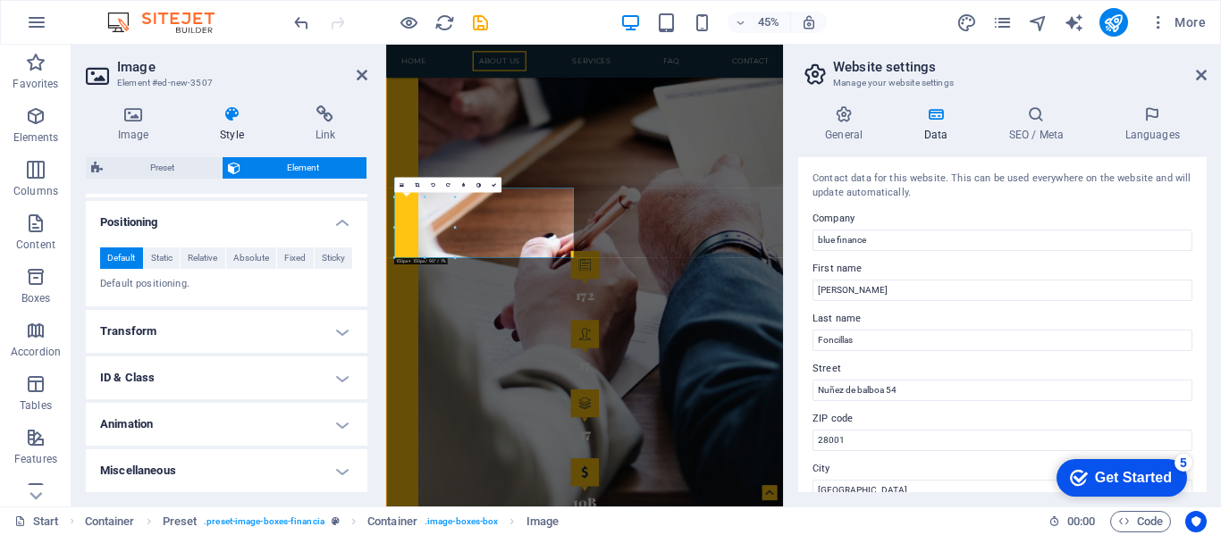
click at [234, 473] on h4 "Miscellaneous" at bounding box center [227, 471] width 282 height 43
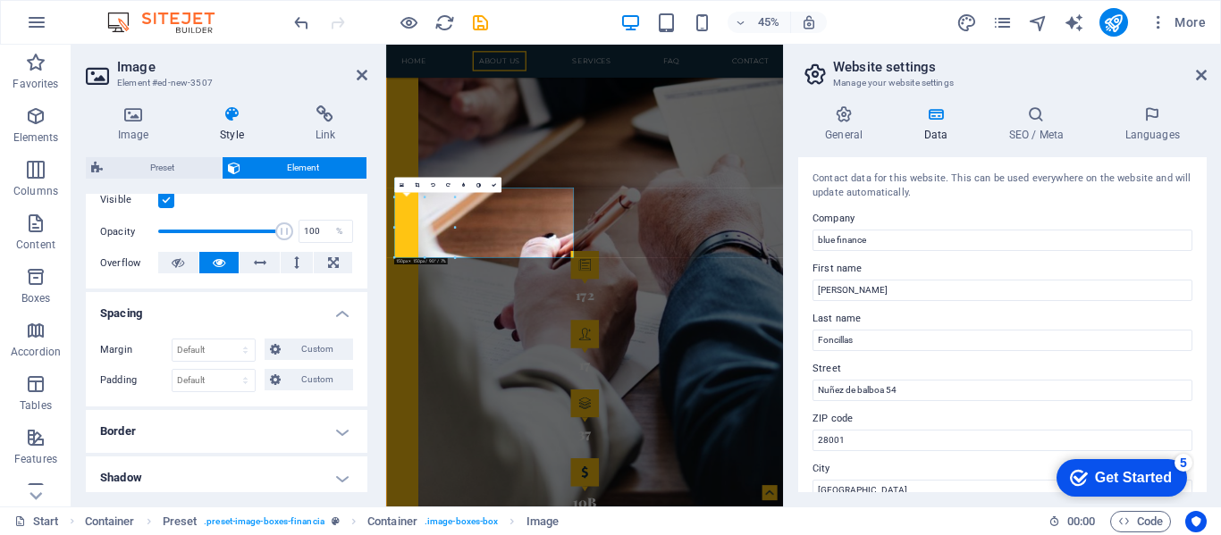
scroll to position [241, 0]
click at [358, 74] on icon at bounding box center [362, 75] width 11 height 14
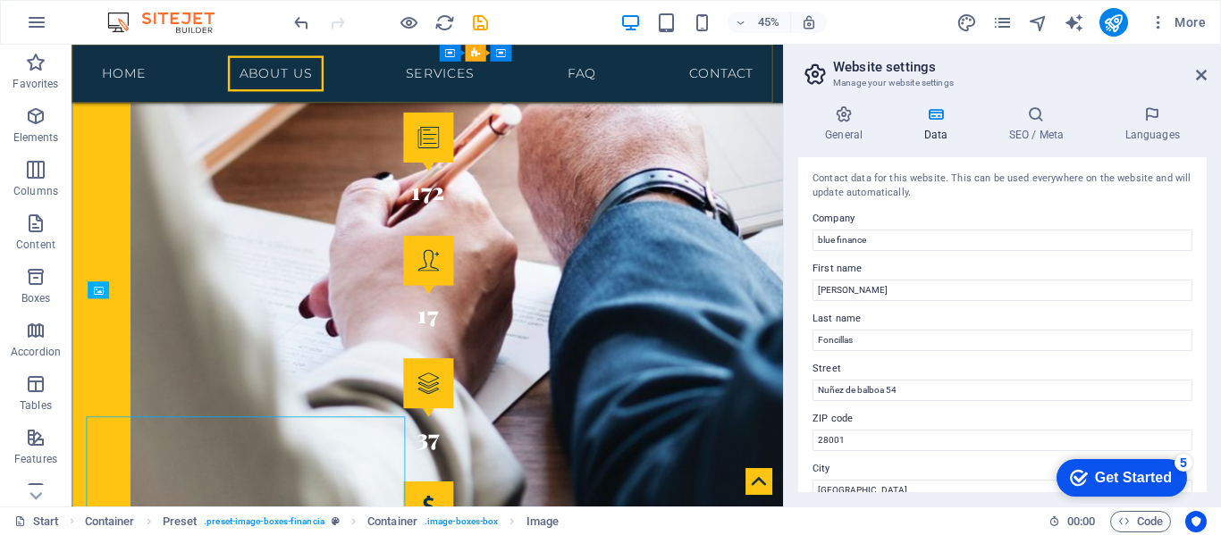
scroll to position [2408, 0]
